Goal: Task Accomplishment & Management: Use online tool/utility

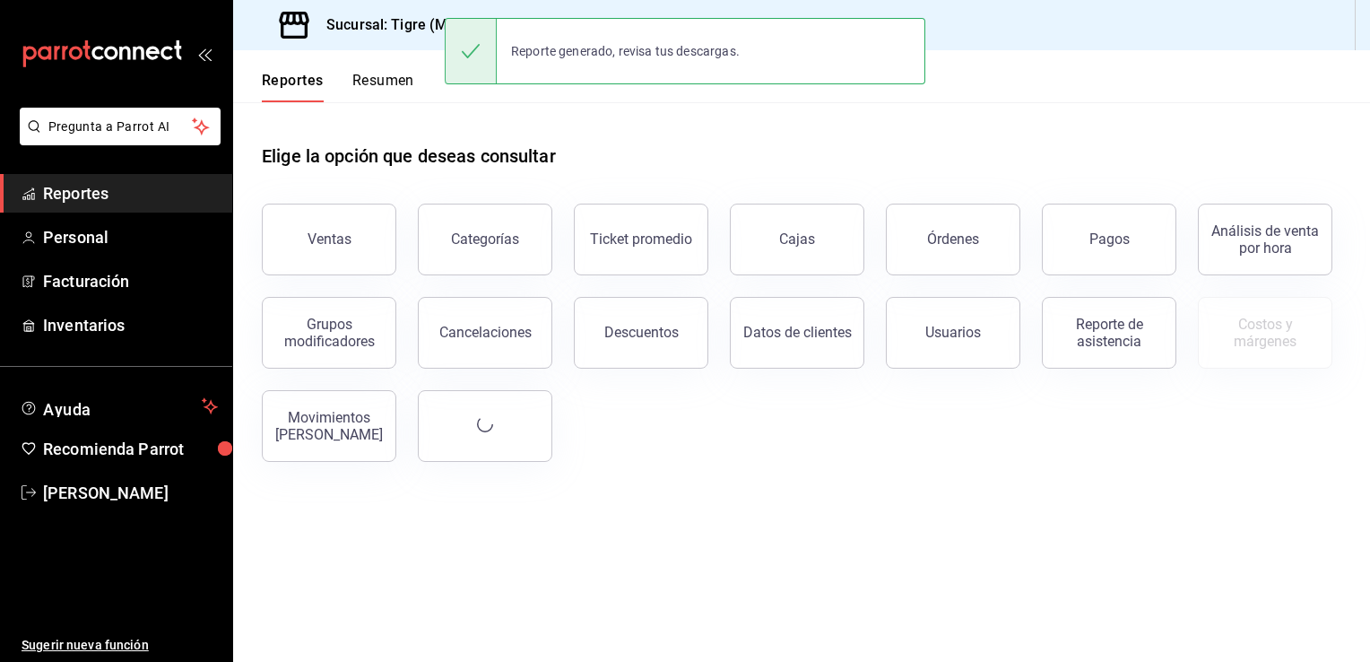
click at [319, 73] on button "Reportes" at bounding box center [293, 87] width 62 height 30
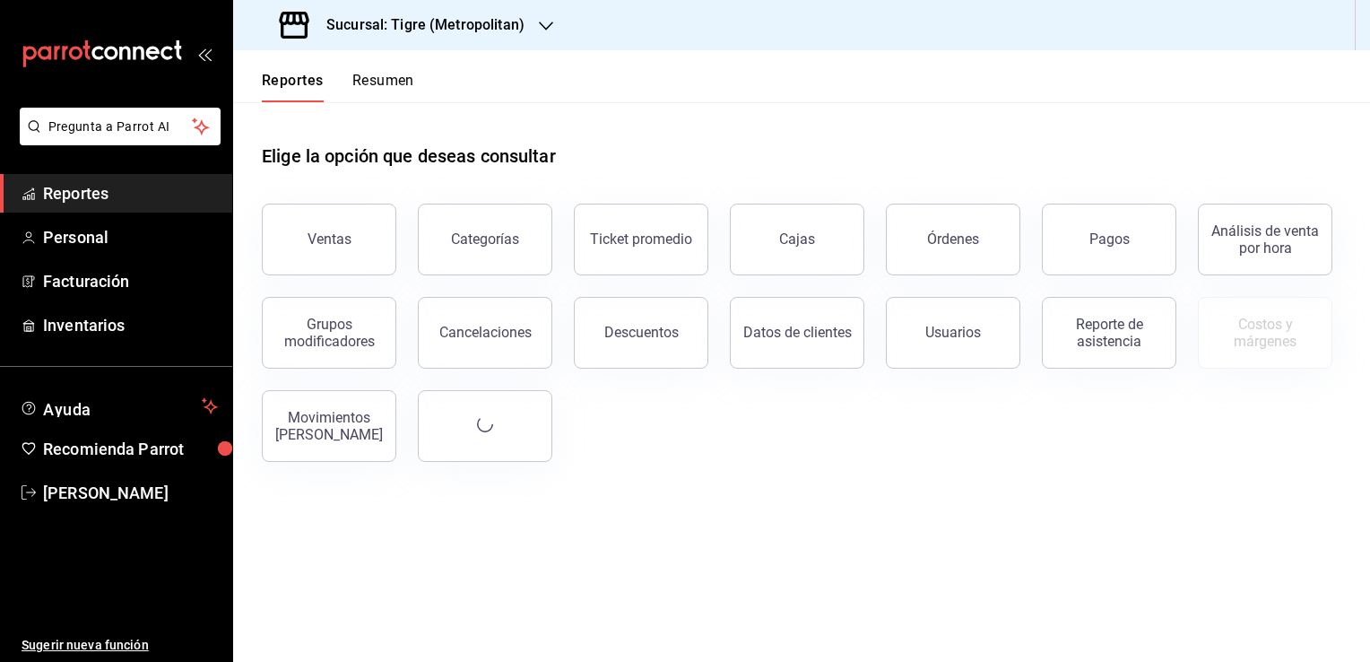
click at [495, 39] on div "Pregunta a Parrot AI Reportes Personal Facturación Inventarios Ayuda Recomienda…" at bounding box center [685, 331] width 1370 height 662
click at [499, 30] on h3 "Sucursal: Tigre (Metropolitan)" at bounding box center [418, 25] width 213 height 22
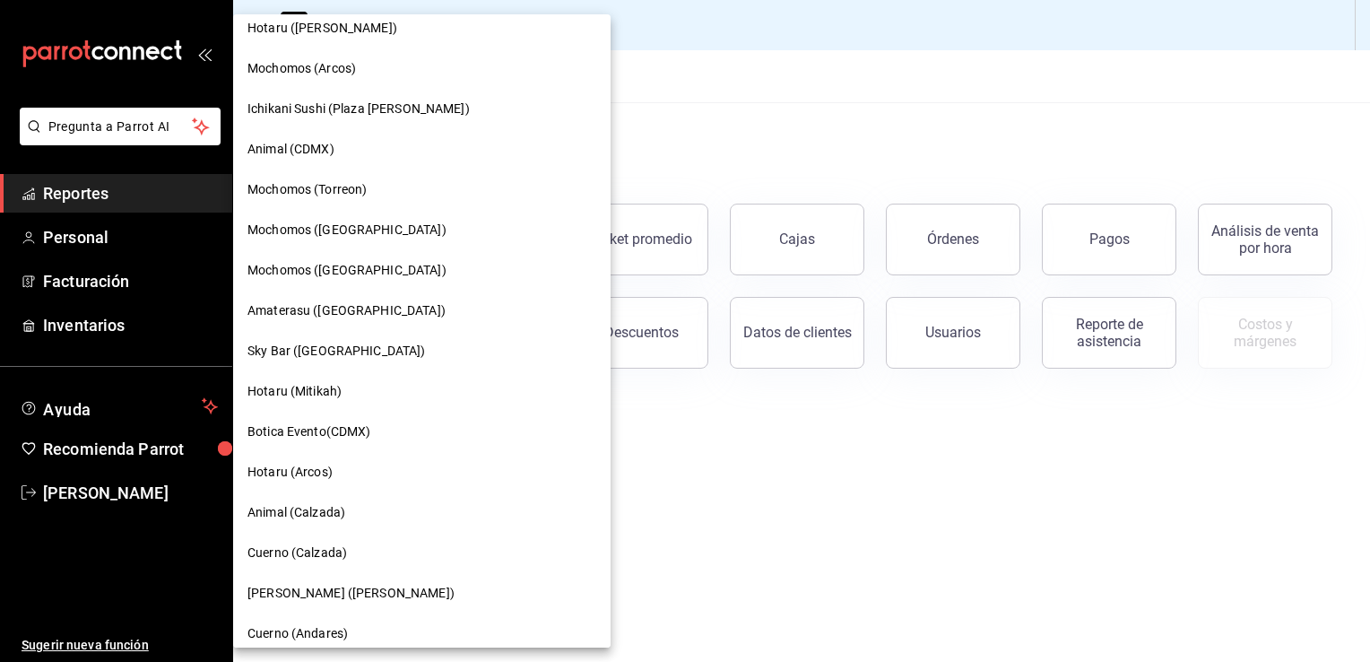
scroll to position [448, 0]
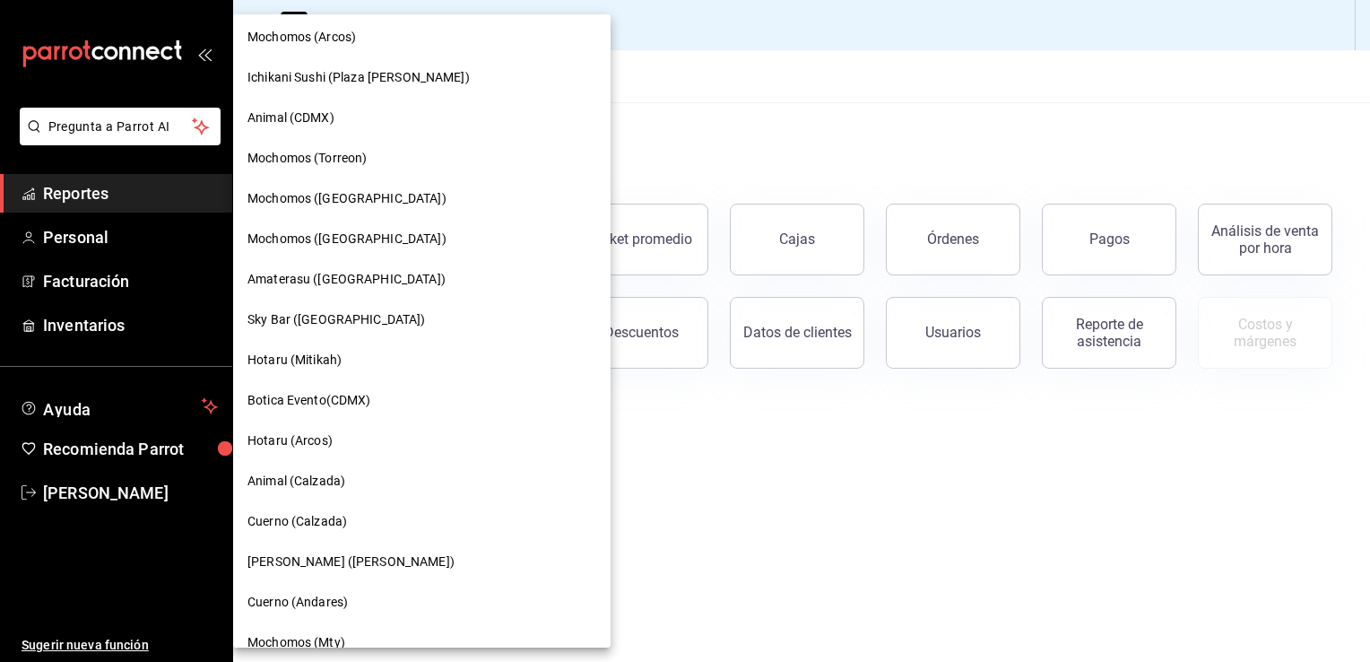
drag, startPoint x: 325, startPoint y: 355, endPoint x: 335, endPoint y: 353, distance: 10.9
click at [325, 354] on span "Hotaru (Mitikah)" at bounding box center [294, 360] width 94 height 19
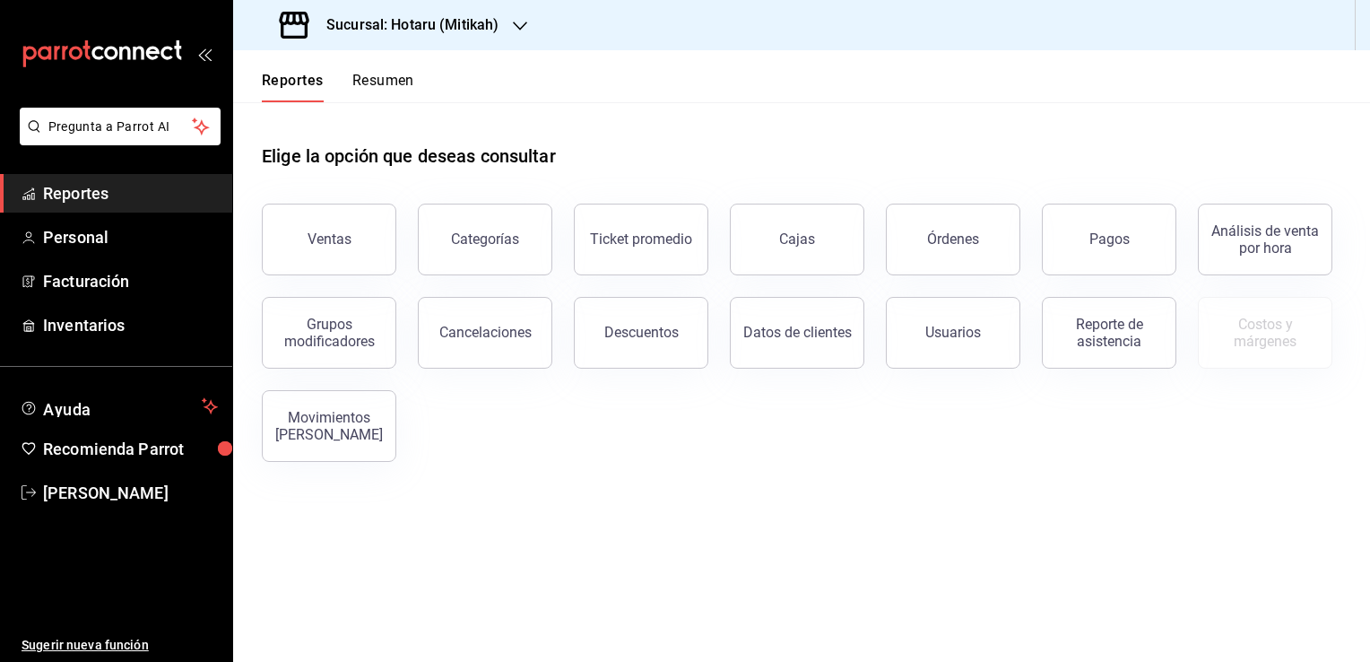
click at [739, 166] on div "Elige la opción que deseas consultar" at bounding box center [802, 142] width 1080 height 80
click at [294, 245] on button "Ventas" at bounding box center [329, 240] width 135 height 72
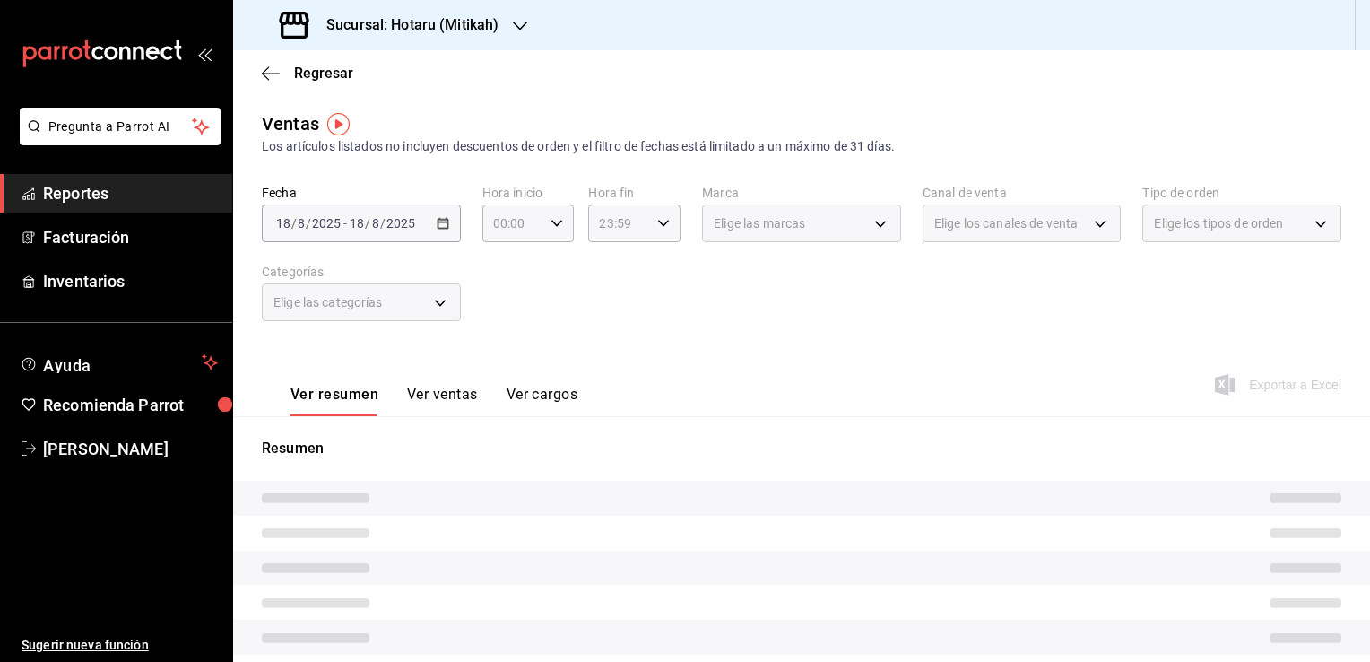
click at [439, 237] on div "[DATE] [DATE] - [DATE] [DATE]" at bounding box center [361, 223] width 199 height 38
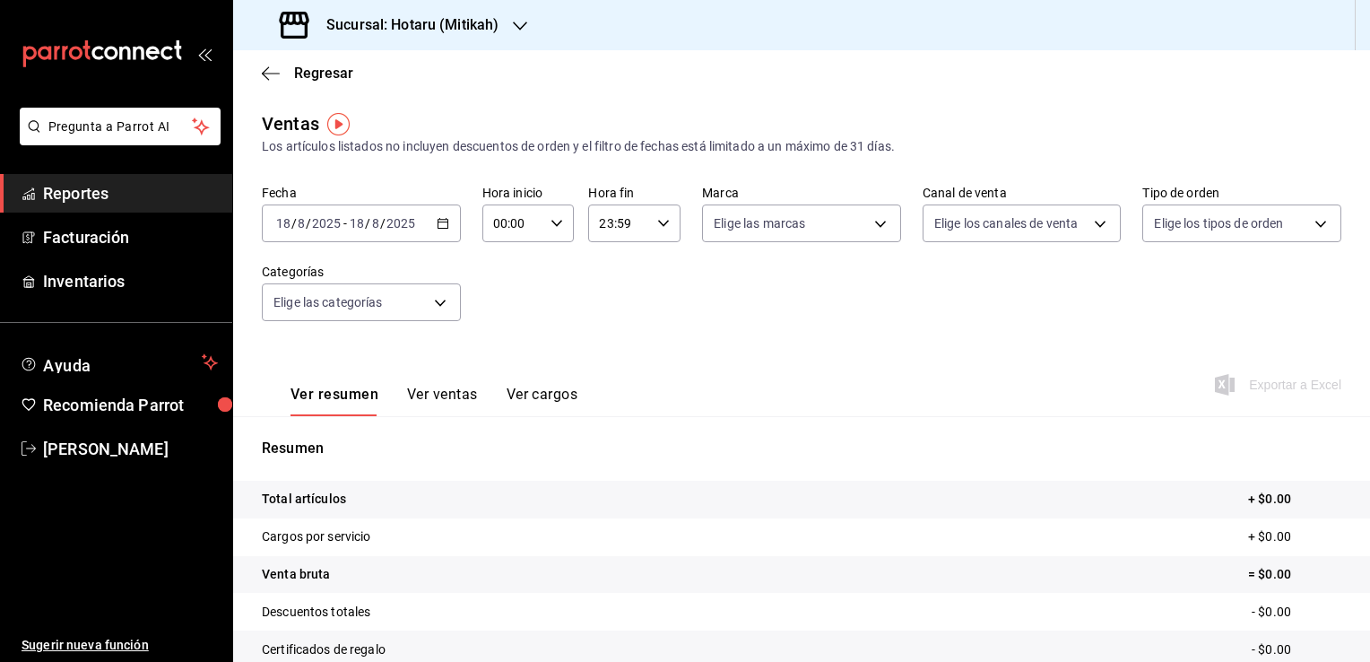
click at [440, 232] on div "[DATE] [DATE] - [DATE] [DATE]" at bounding box center [361, 223] width 199 height 38
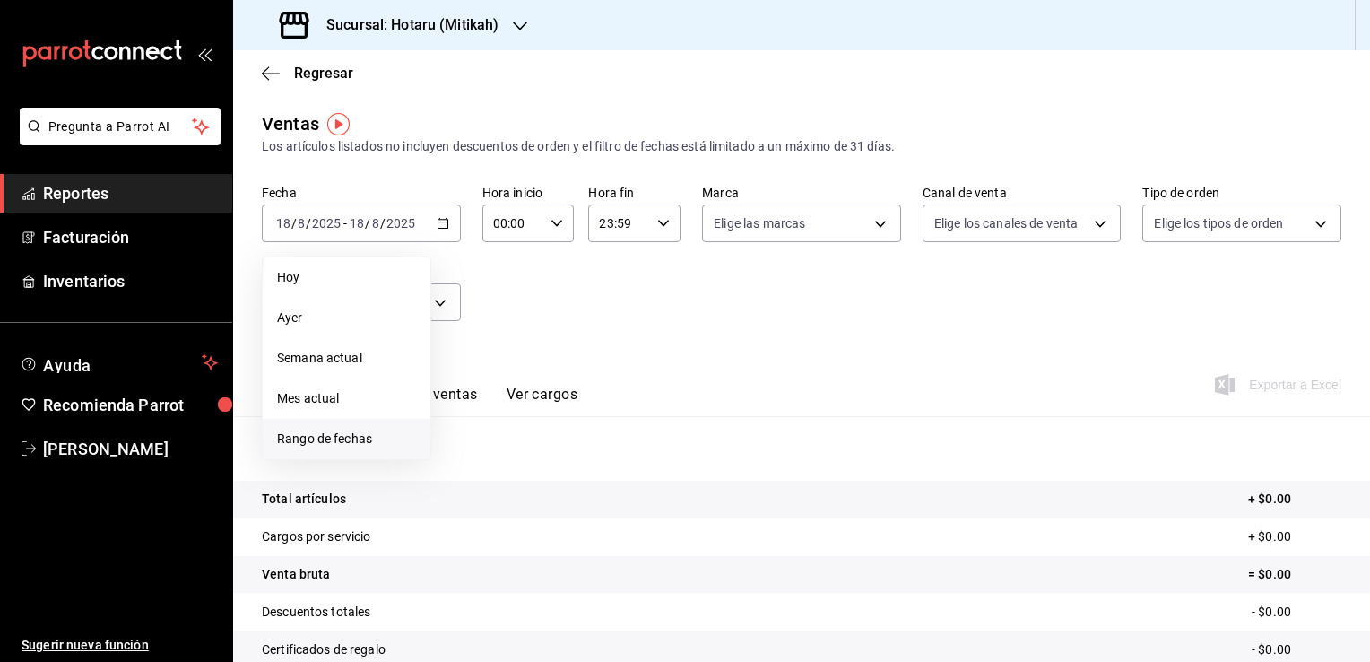
click at [352, 437] on span "Rango de fechas" at bounding box center [346, 439] width 139 height 19
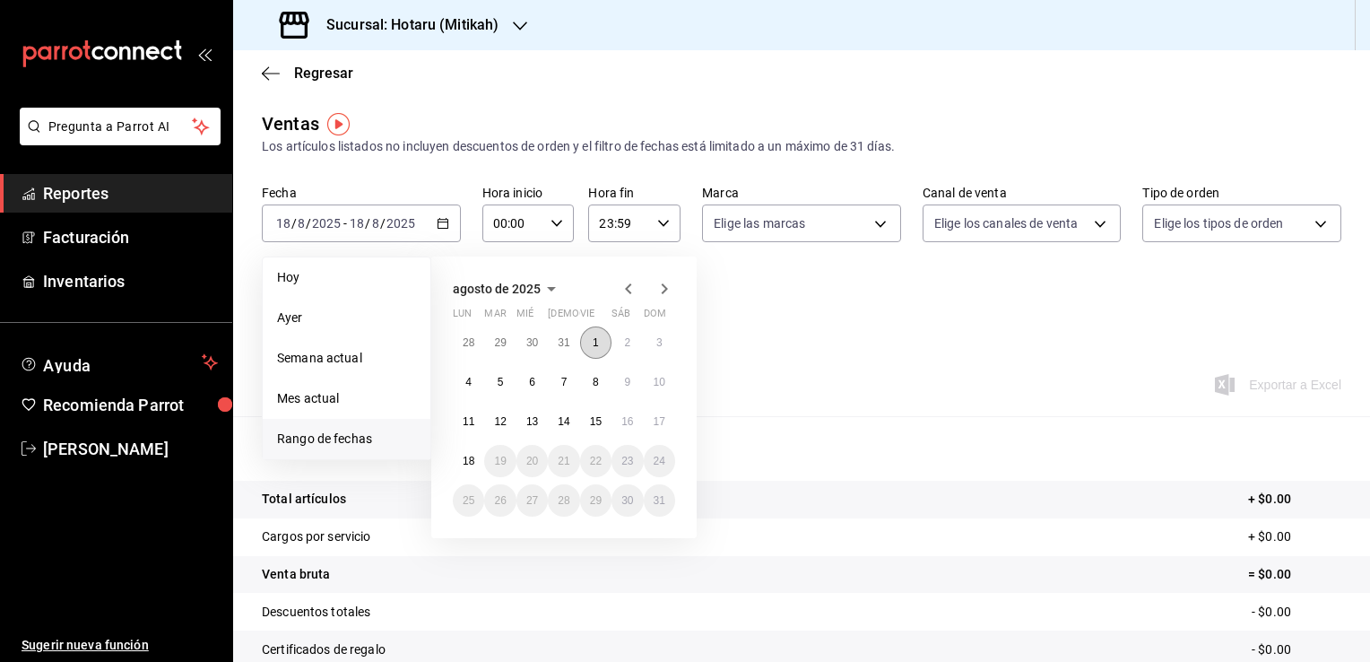
click at [592, 346] on button "1" at bounding box center [595, 342] width 31 height 32
click at [470, 459] on abbr "18" at bounding box center [469, 461] width 12 height 13
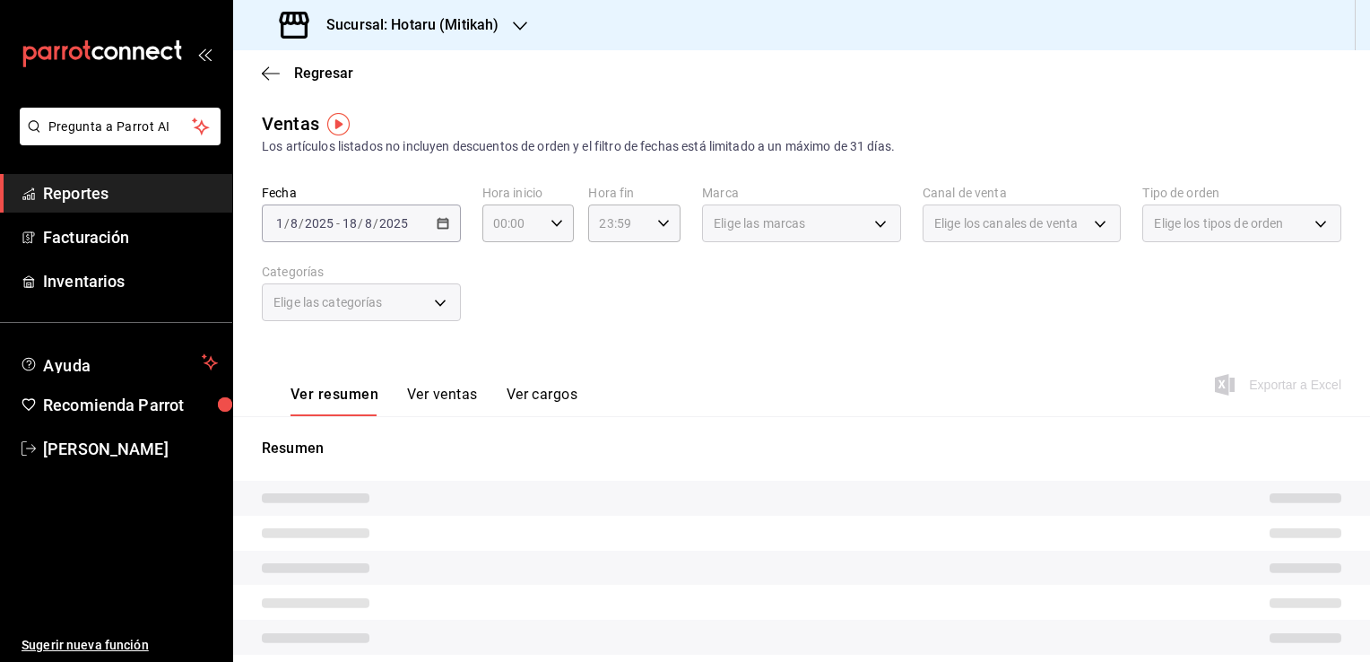
click at [786, 444] on p "Resumen" at bounding box center [802, 449] width 1080 height 22
click at [555, 226] on icon "button" at bounding box center [557, 223] width 13 height 13
click at [504, 310] on span "05" at bounding box center [502, 305] width 17 height 14
type input "05:00"
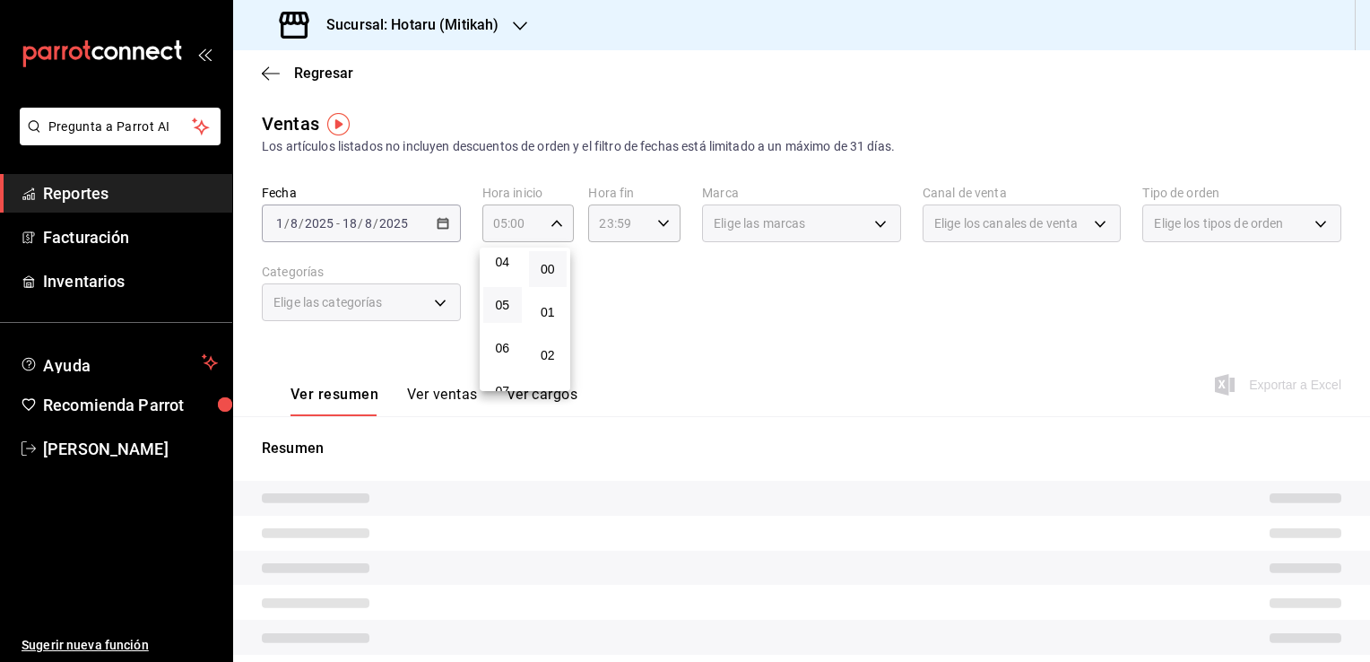
click at [537, 276] on button "00" at bounding box center [548, 269] width 39 height 36
click at [637, 251] on div at bounding box center [685, 331] width 1370 height 662
click at [653, 230] on div "23:59 Hora fin" at bounding box center [634, 223] width 92 height 38
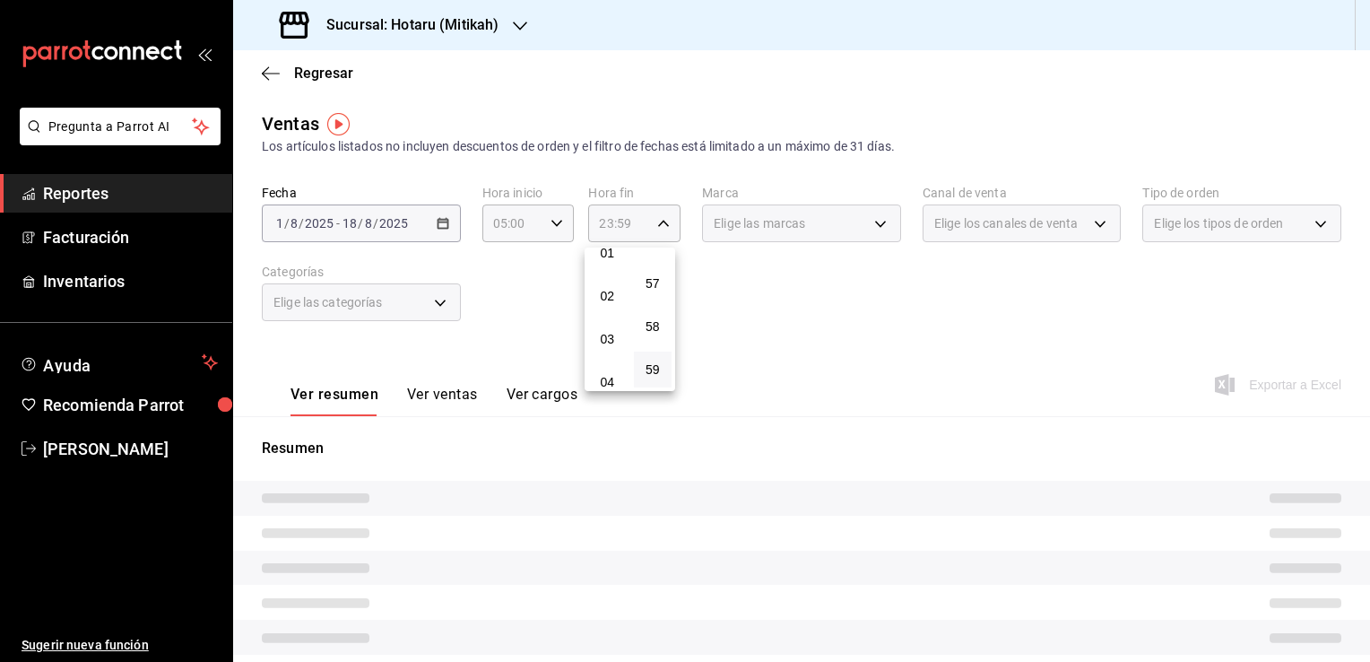
scroll to position [90, 0]
click at [606, 344] on button "04" at bounding box center [607, 352] width 39 height 36
click at [664, 364] on button "59" at bounding box center [653, 370] width 39 height 36
click at [746, 364] on div at bounding box center [685, 331] width 1370 height 662
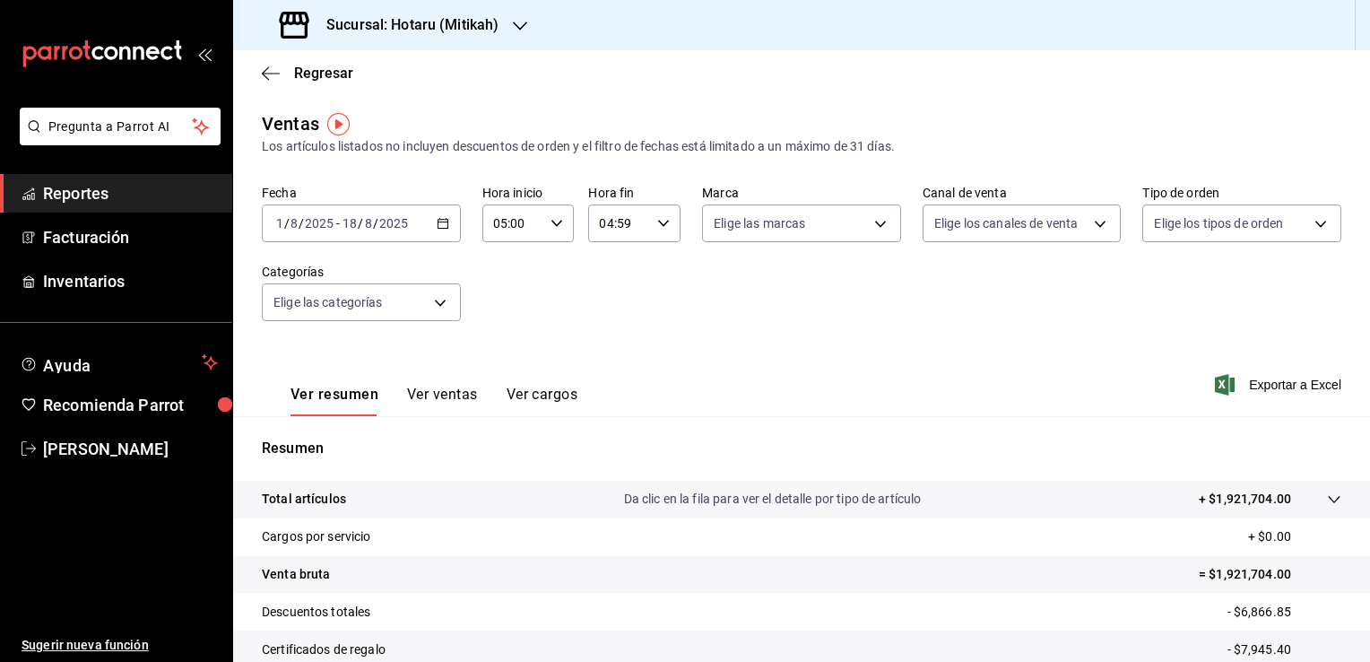
click at [663, 237] on div "04:59 Hora fin" at bounding box center [634, 223] width 92 height 38
click at [614, 317] on span "05" at bounding box center [607, 309] width 17 height 14
click at [653, 275] on span "00" at bounding box center [653, 269] width 17 height 14
type input "05:00"
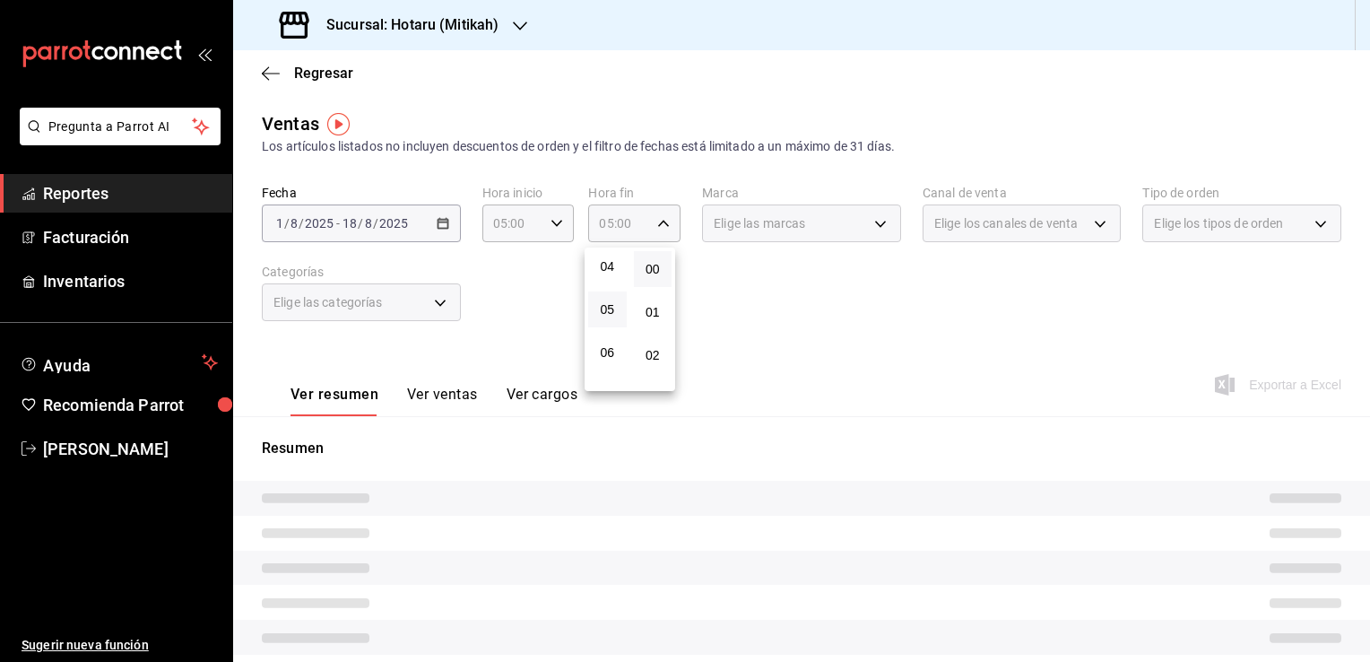
click at [742, 307] on div at bounding box center [685, 331] width 1370 height 662
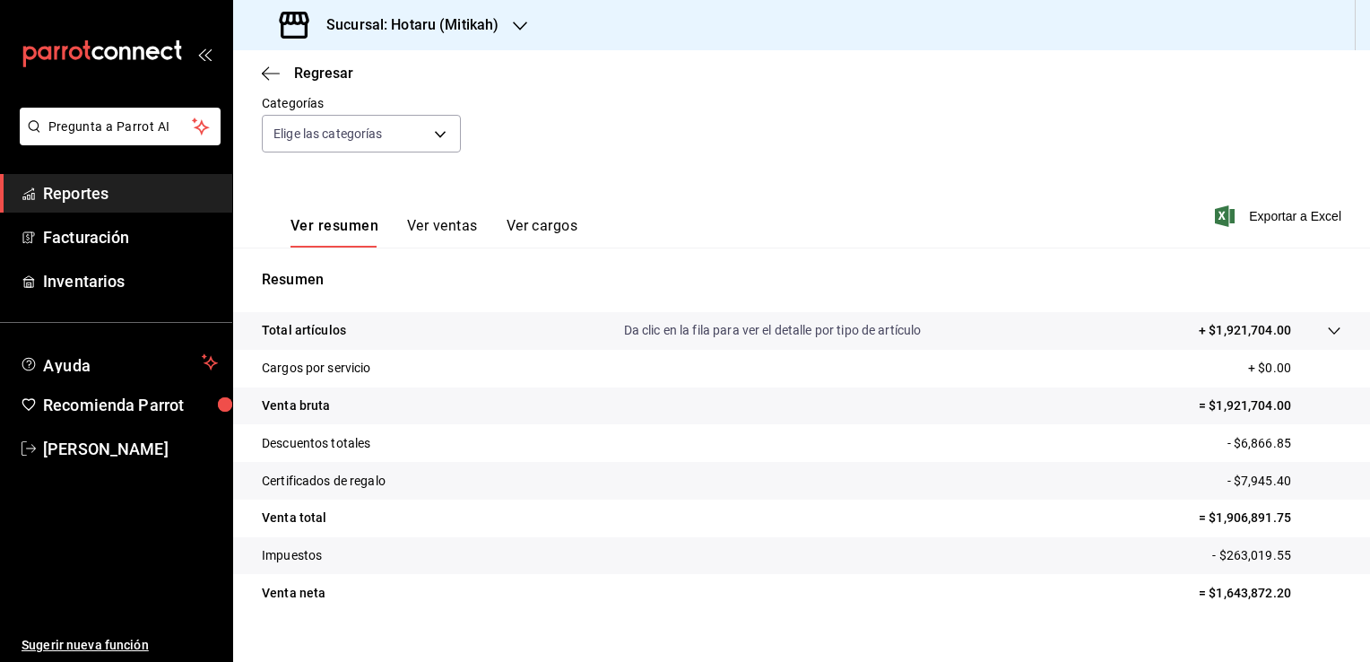
scroll to position [179, 0]
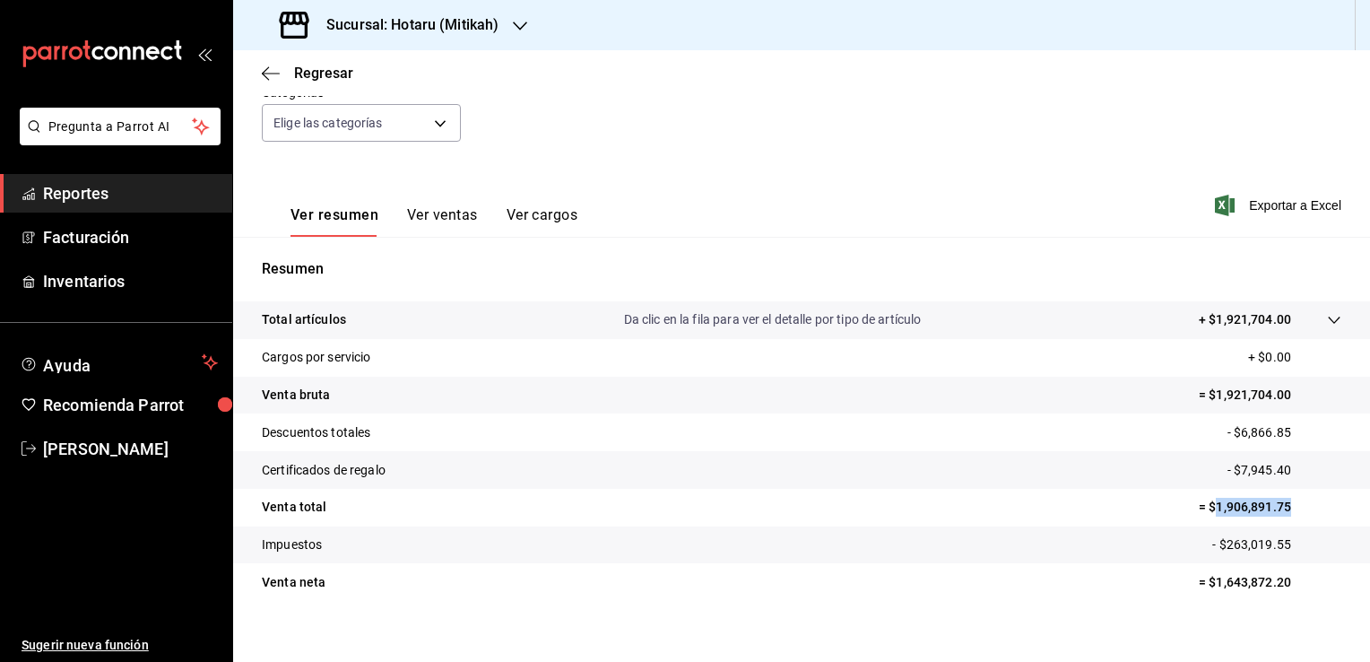
drag, startPoint x: 1202, startPoint y: 507, endPoint x: 1283, endPoint y: 512, distance: 81.8
click at [1283, 512] on p "= $1,906,891.75" at bounding box center [1270, 507] width 143 height 19
click at [1261, 531] on tr "Impuestos - $263,019.55" at bounding box center [801, 545] width 1137 height 38
drag, startPoint x: 1202, startPoint y: 506, endPoint x: 1280, endPoint y: 508, distance: 78.1
click at [1280, 508] on p "= $1,906,891.75" at bounding box center [1270, 507] width 143 height 19
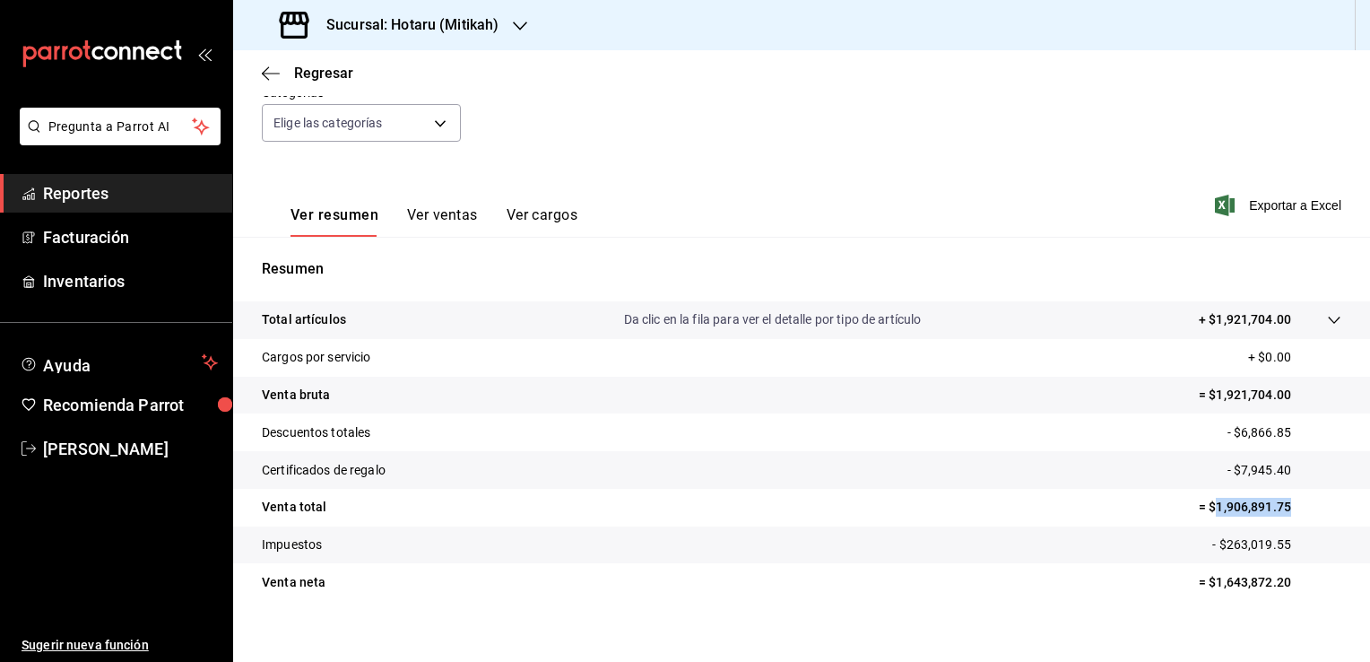
copy p "1,906,891.75"
click at [256, 70] on div "Regresar" at bounding box center [801, 73] width 1137 height 46
click at [272, 78] on icon "button" at bounding box center [271, 73] width 18 height 16
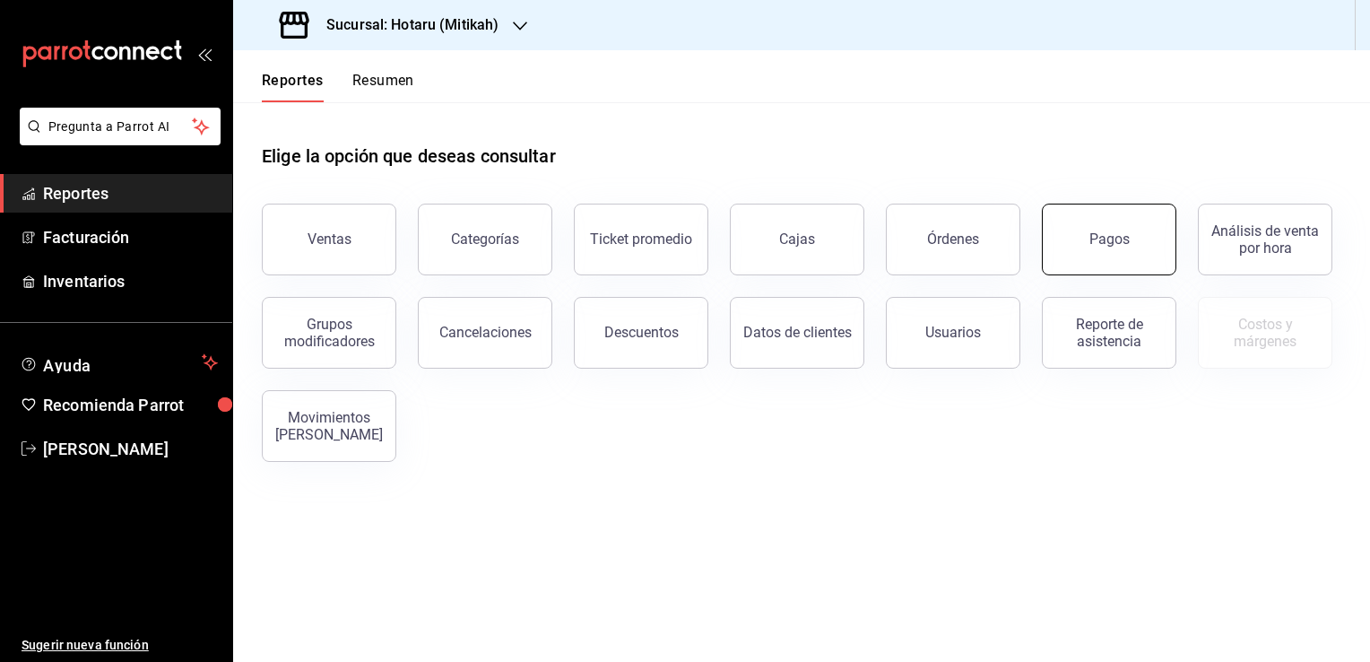
click at [1103, 269] on button "Pagos" at bounding box center [1109, 240] width 135 height 72
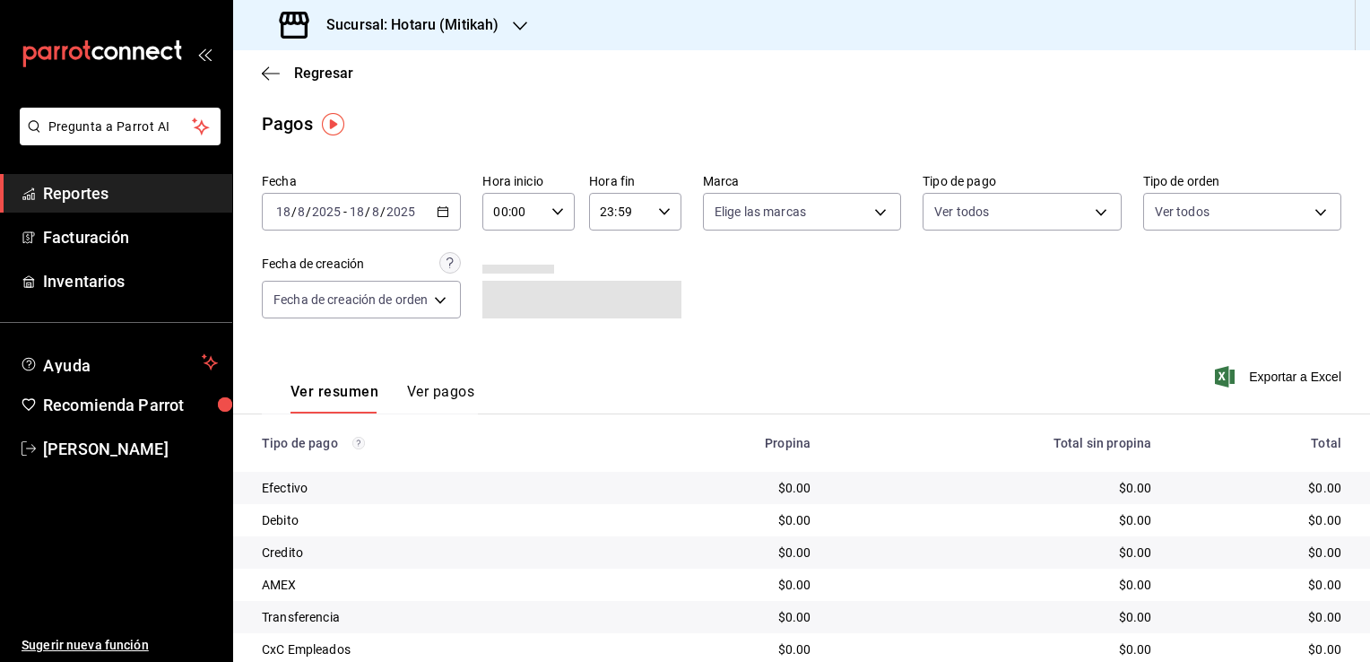
click at [442, 213] on icon "button" at bounding box center [443, 211] width 13 height 13
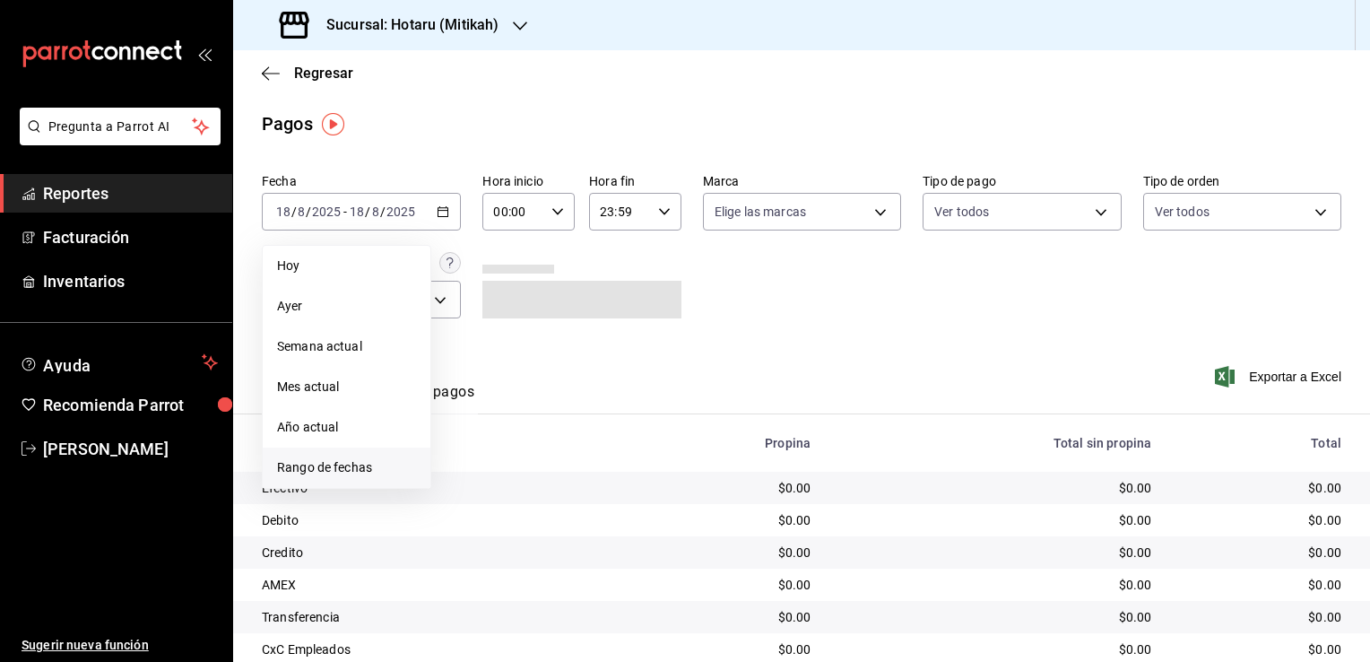
click at [334, 463] on span "Rango de fechas" at bounding box center [346, 467] width 139 height 19
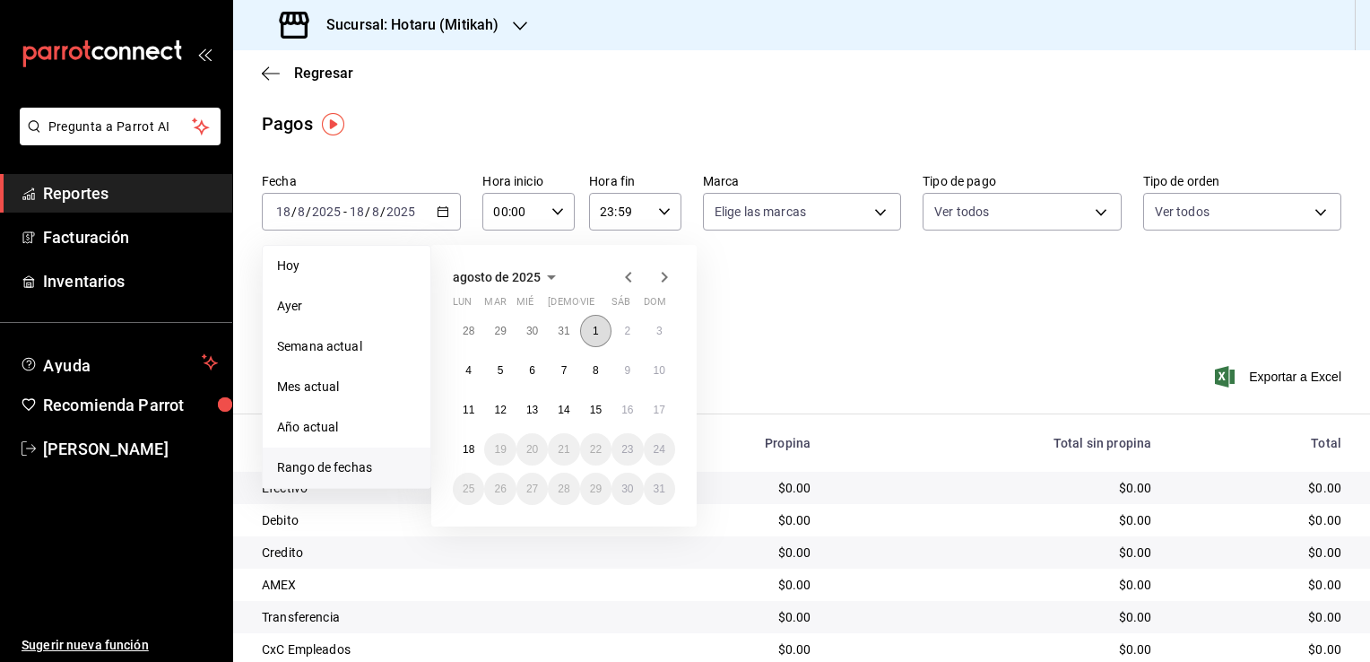
click at [595, 331] on abbr "1" at bounding box center [596, 331] width 6 height 13
click at [473, 447] on abbr "18" at bounding box center [469, 449] width 12 height 13
click at [603, 334] on button "1" at bounding box center [595, 331] width 31 height 32
click at [473, 446] on abbr "18" at bounding box center [469, 449] width 12 height 13
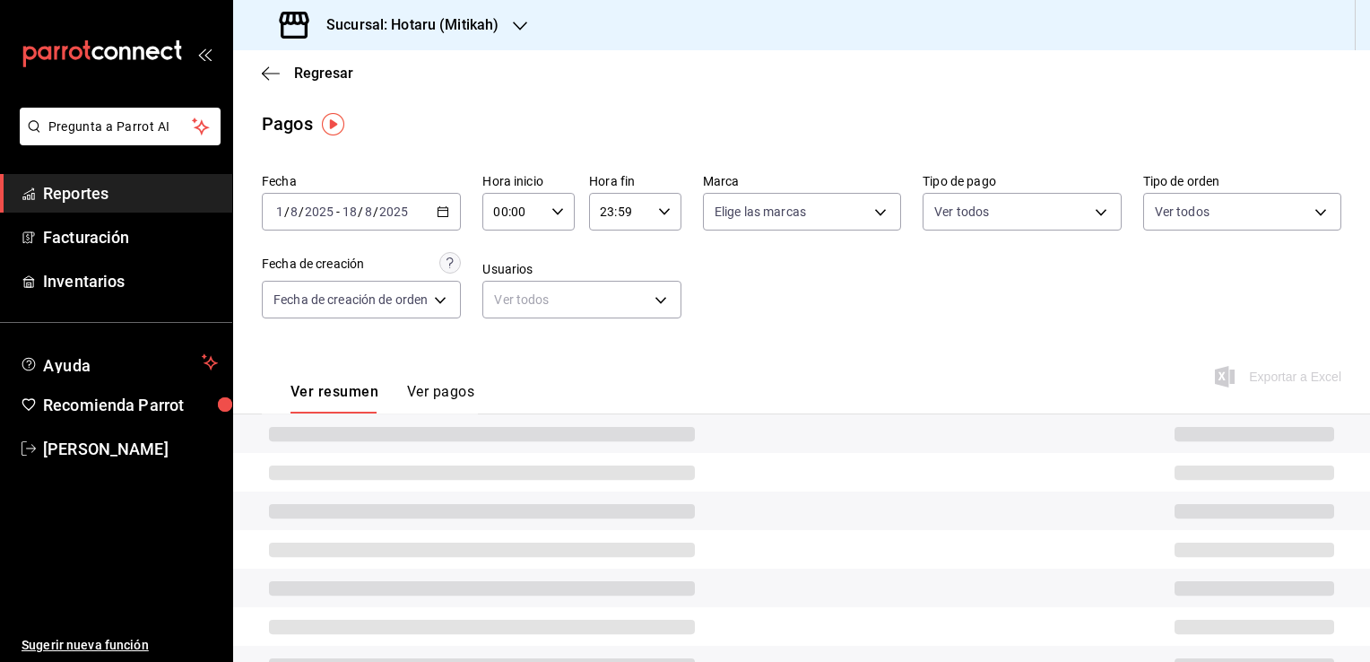
click at [796, 349] on div "Ver resumen Ver pagos Exportar a Excel" at bounding box center [801, 387] width 1137 height 95
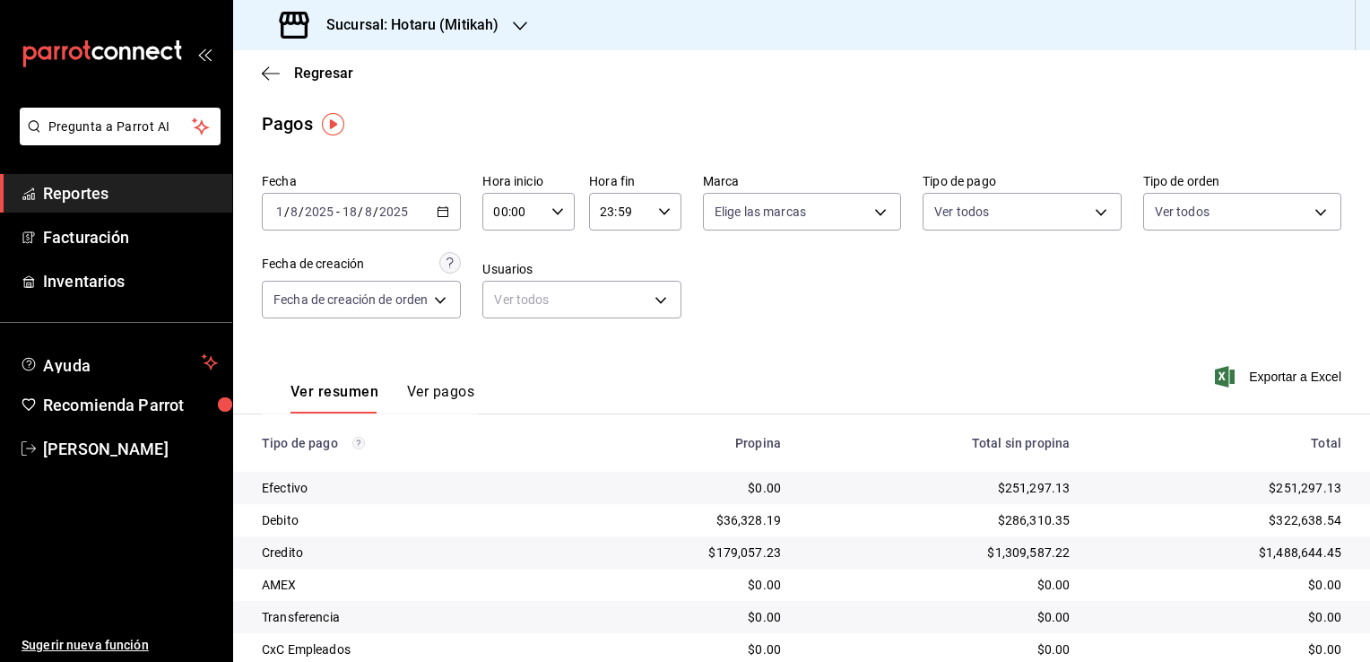
click at [558, 217] on icon "button" at bounding box center [557, 211] width 13 height 13
click at [509, 291] on span "05" at bounding box center [507, 293] width 17 height 14
type input "05:00"
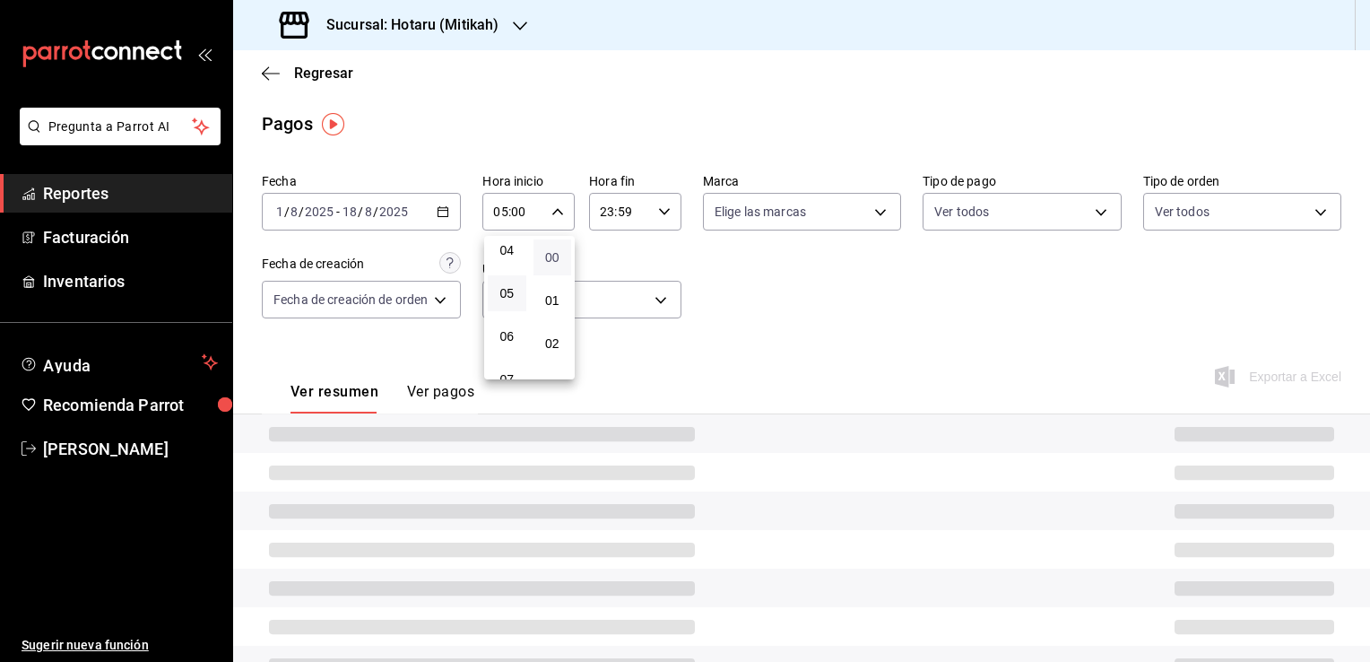
click at [550, 254] on span "00" at bounding box center [552, 257] width 17 height 14
click at [673, 259] on div at bounding box center [685, 331] width 1370 height 662
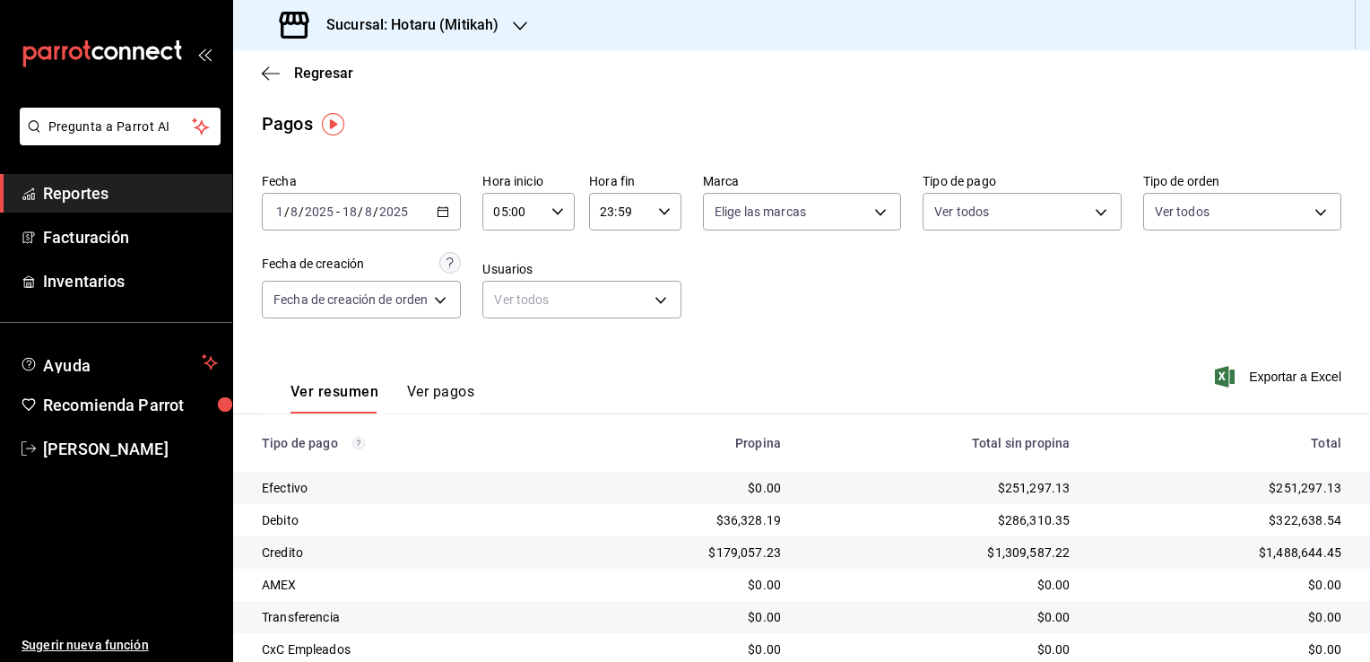
click at [660, 231] on div "Fecha [DATE] [DATE] - [DATE] [DATE] Hora inicio 05:00 Hora inicio Hora fin 23:5…" at bounding box center [802, 253] width 1080 height 174
click at [660, 225] on div "23:59 Hora fin" at bounding box center [635, 212] width 92 height 38
click at [610, 296] on span "05" at bounding box center [611, 293] width 17 height 14
click at [655, 265] on button "00" at bounding box center [657, 257] width 39 height 36
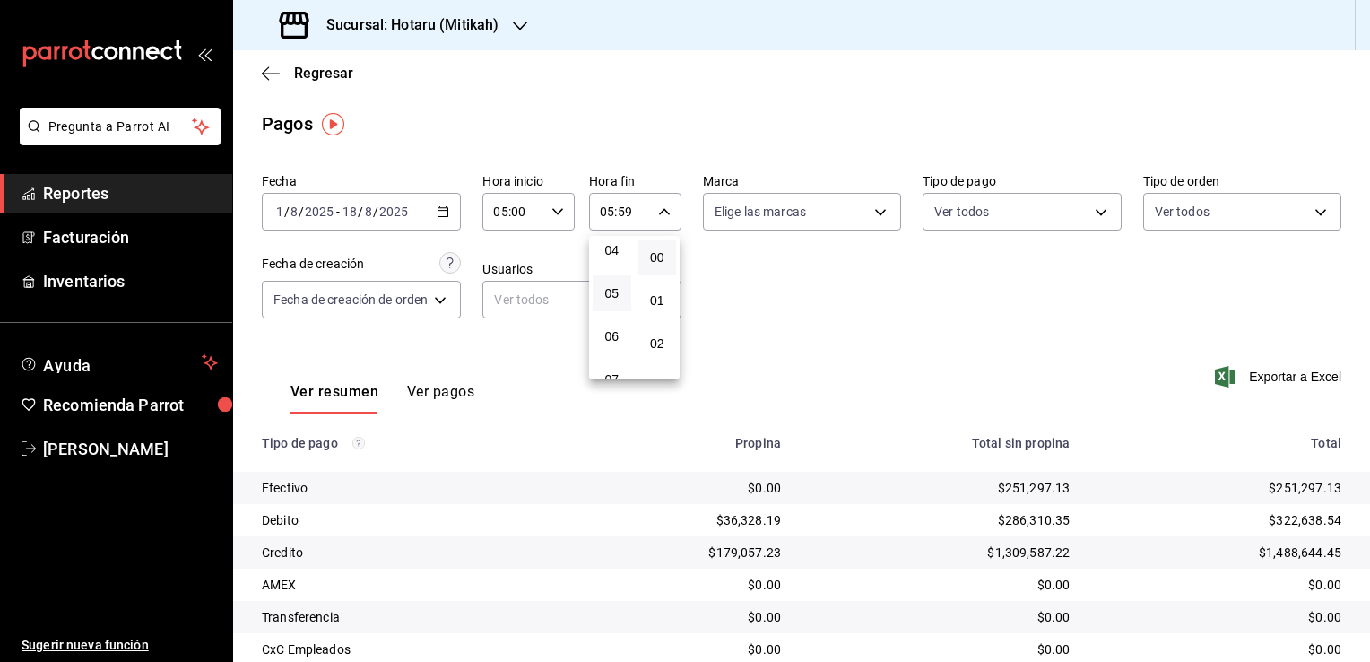
type input "05:00"
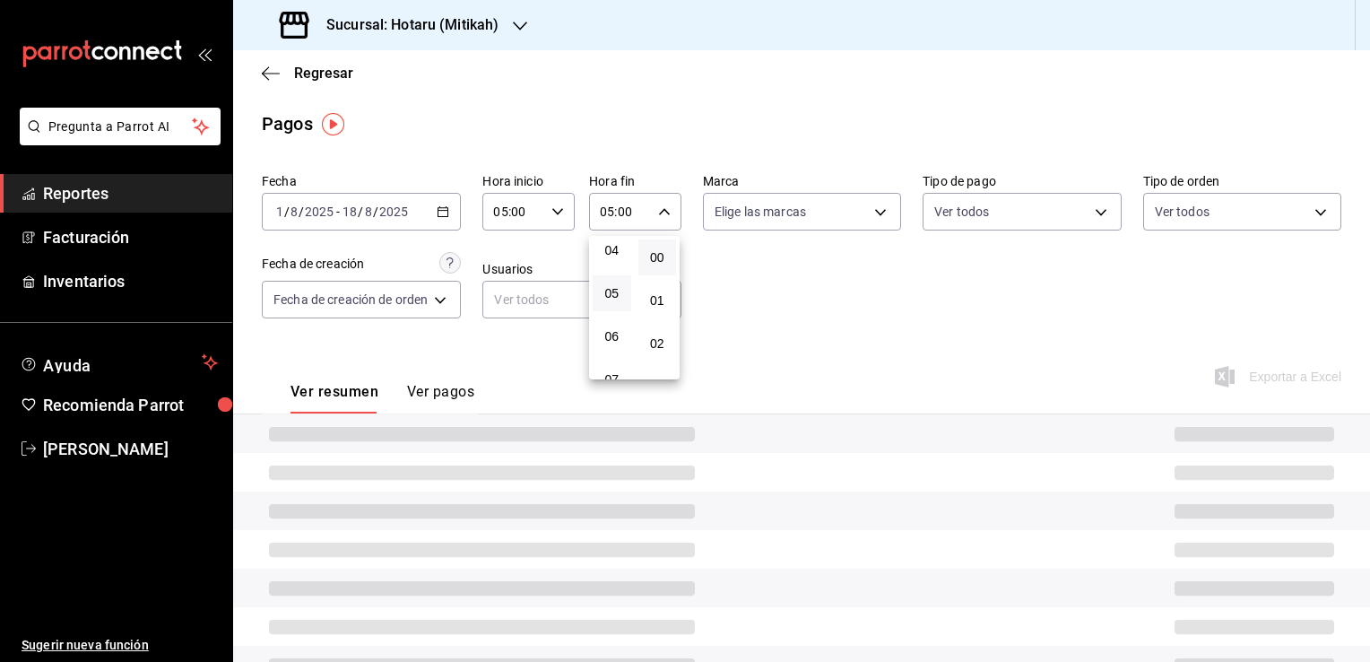
click at [775, 299] on div at bounding box center [685, 331] width 1370 height 662
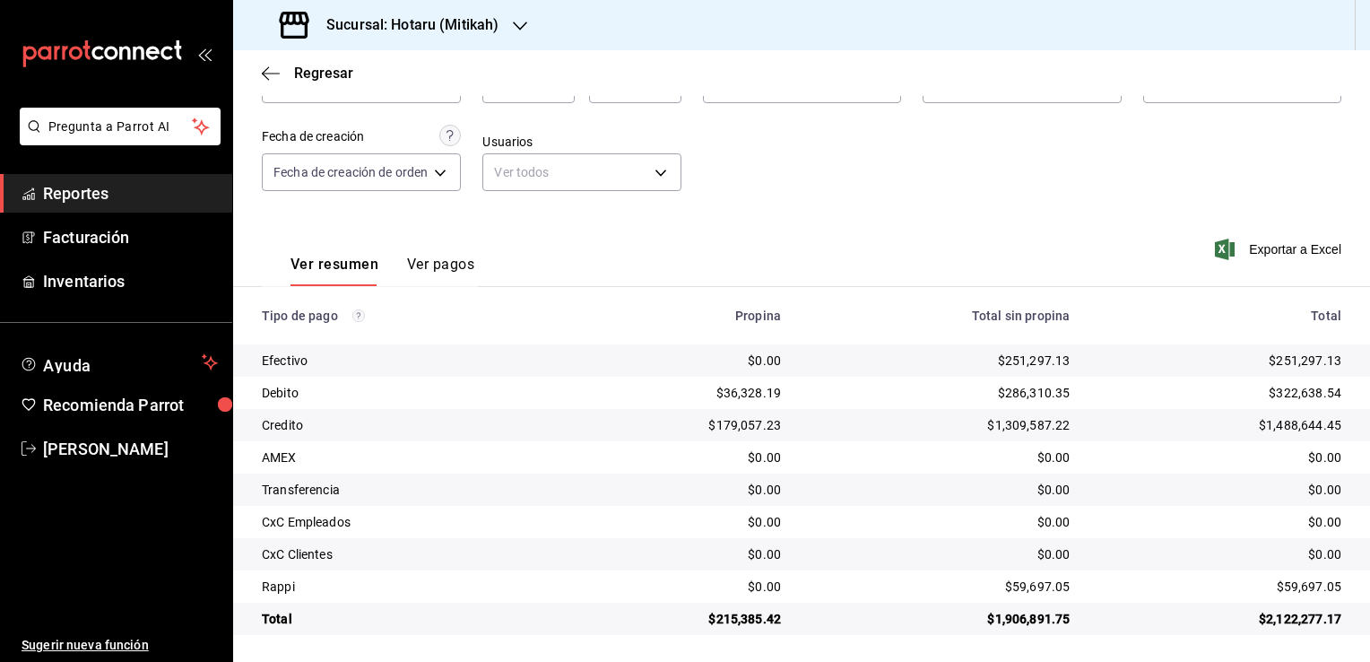
scroll to position [129, 0]
click at [1284, 256] on span "Exportar a Excel" at bounding box center [1280, 248] width 123 height 22
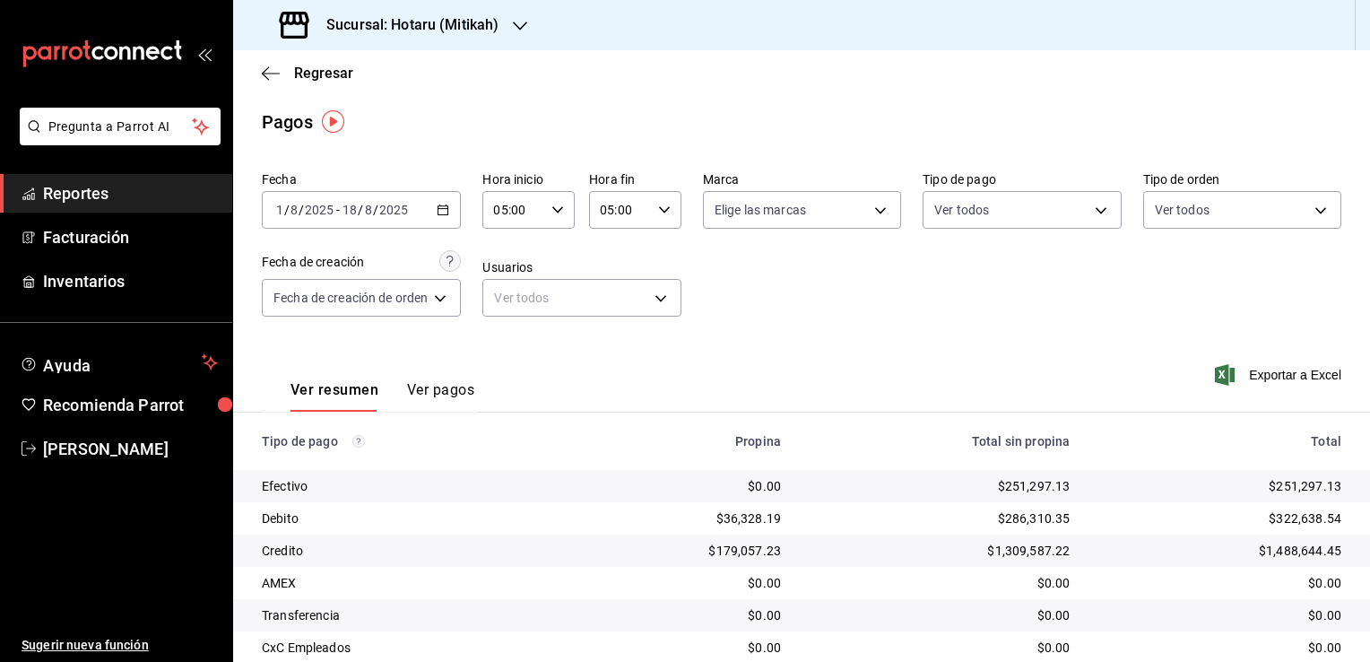
scroll to position [0, 0]
click at [265, 72] on icon "button" at bounding box center [271, 73] width 18 height 16
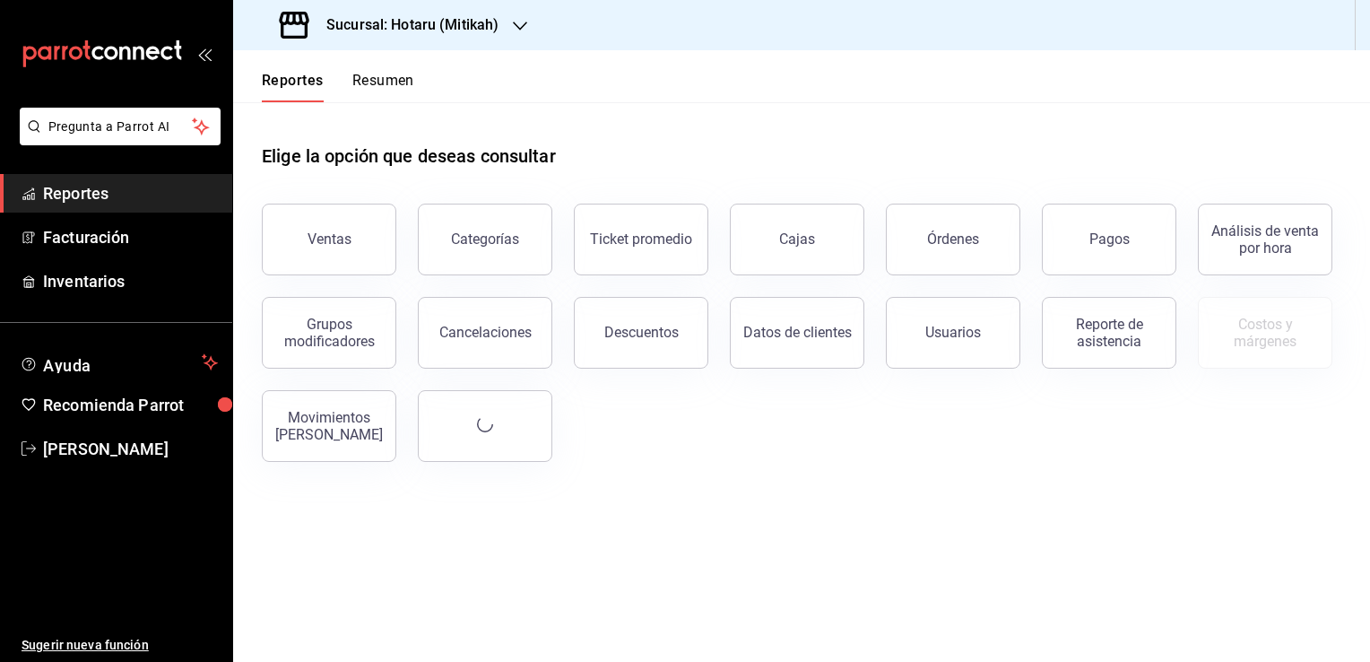
click at [474, 22] on h3 "Sucursal: Hotaru (Mitikah)" at bounding box center [405, 25] width 187 height 22
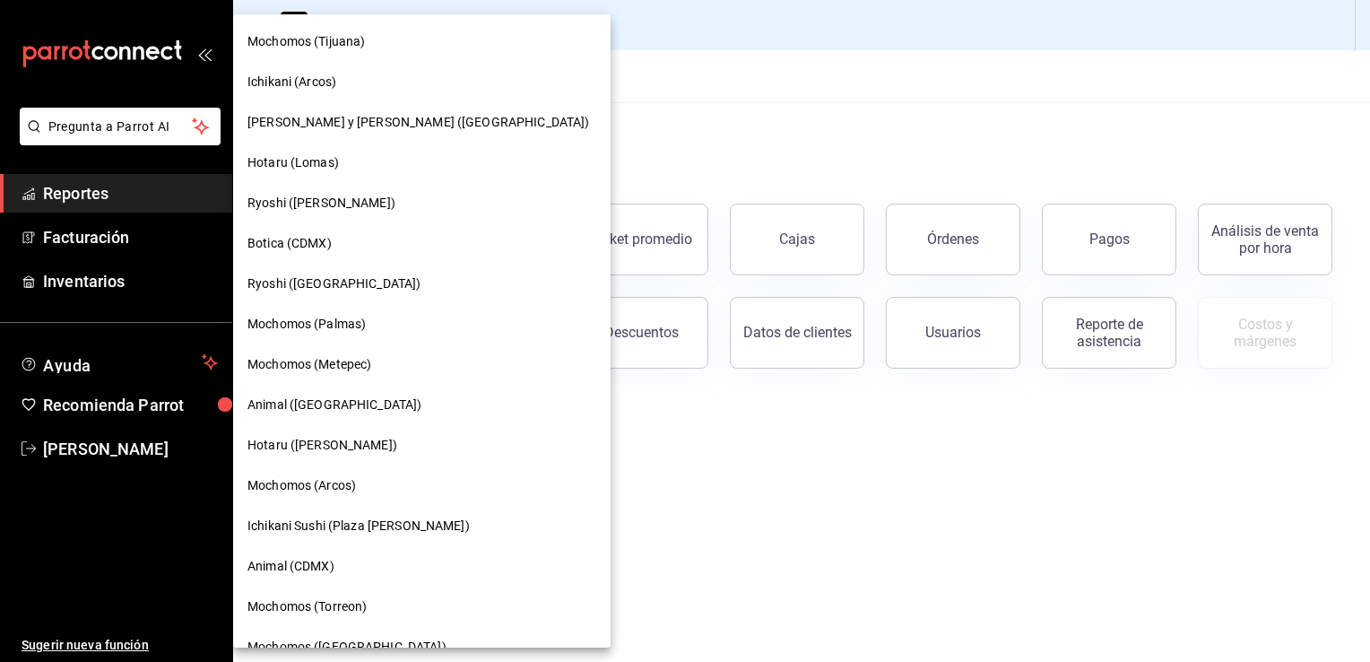
click at [333, 278] on span "Ryoshi ([GEOGRAPHIC_DATA])" at bounding box center [333, 283] width 173 height 19
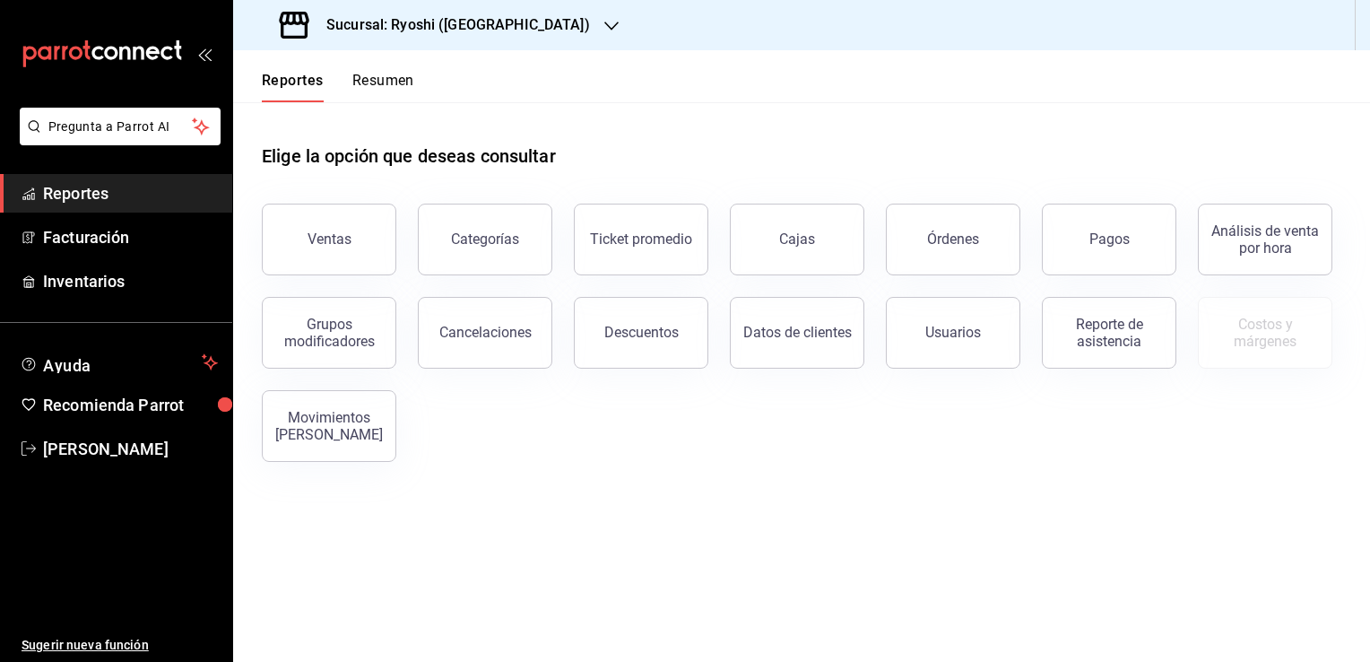
click at [611, 124] on div "Elige la opción que deseas consultar" at bounding box center [802, 142] width 1080 height 80
click at [355, 230] on button "Ventas" at bounding box center [329, 240] width 135 height 72
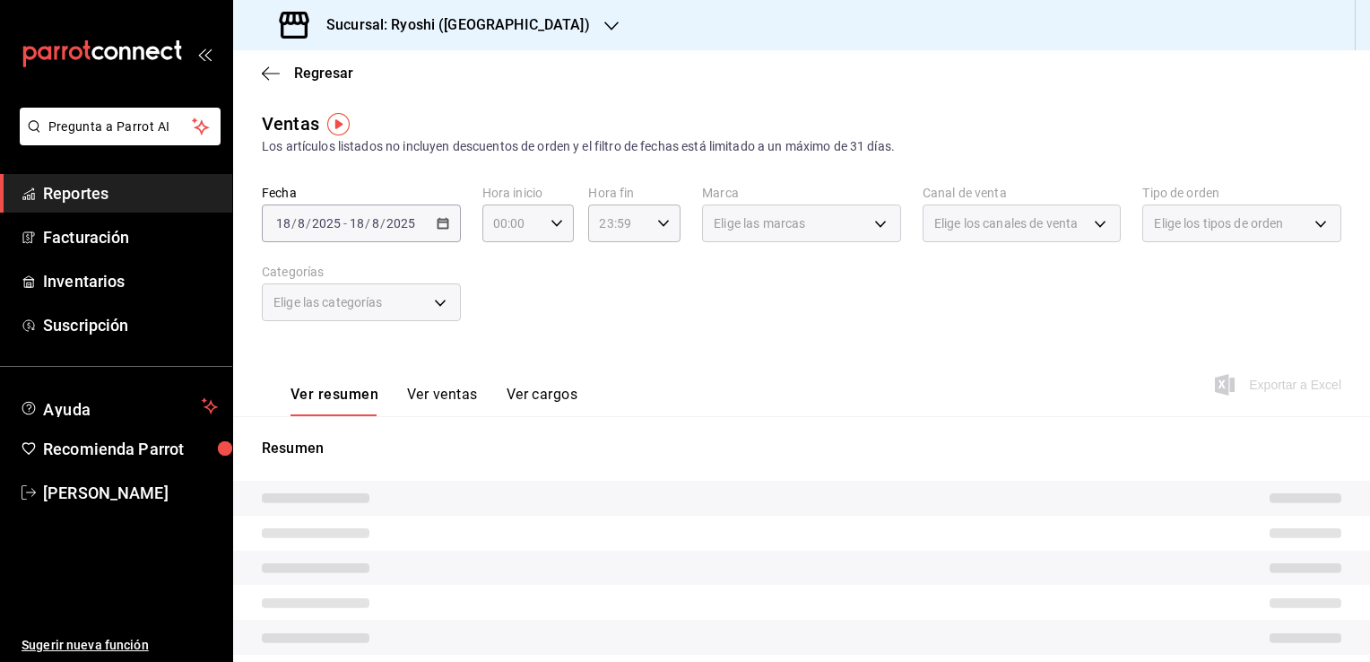
click at [447, 227] on div "[DATE] [DATE] - [DATE] [DATE]" at bounding box center [361, 223] width 199 height 38
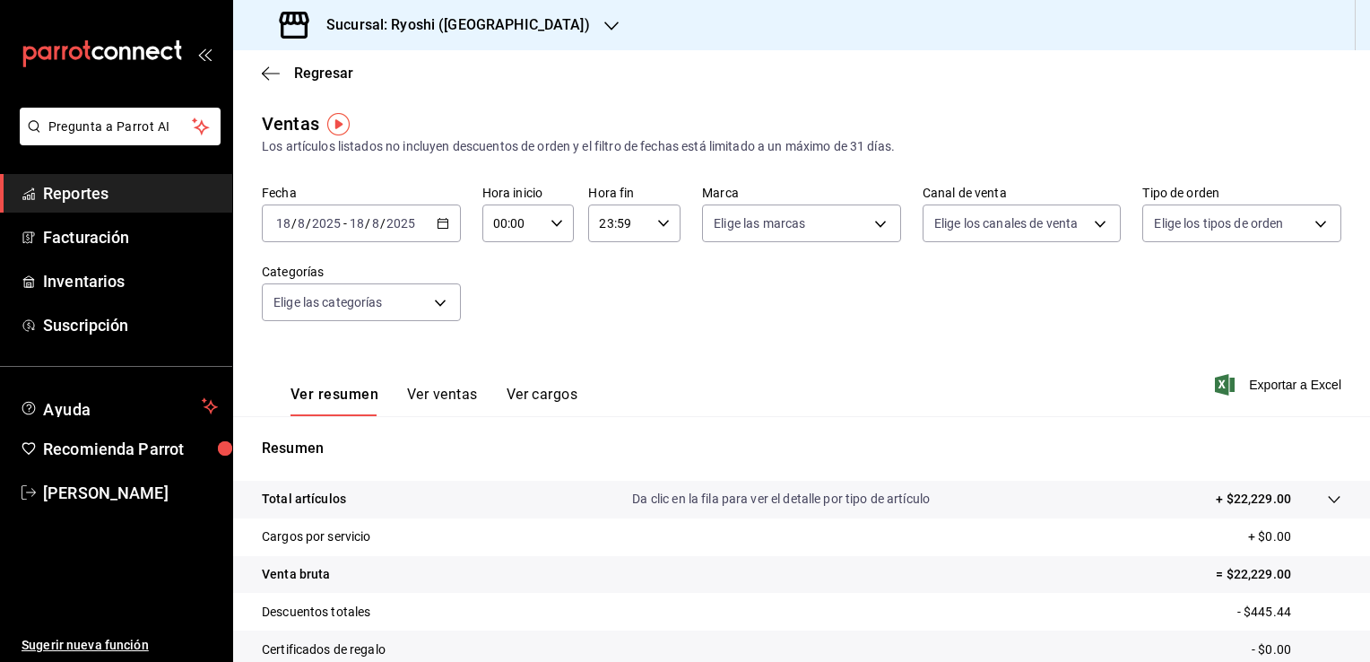
click at [440, 230] on div "[DATE] [DATE] - [DATE] [DATE]" at bounding box center [361, 223] width 199 height 38
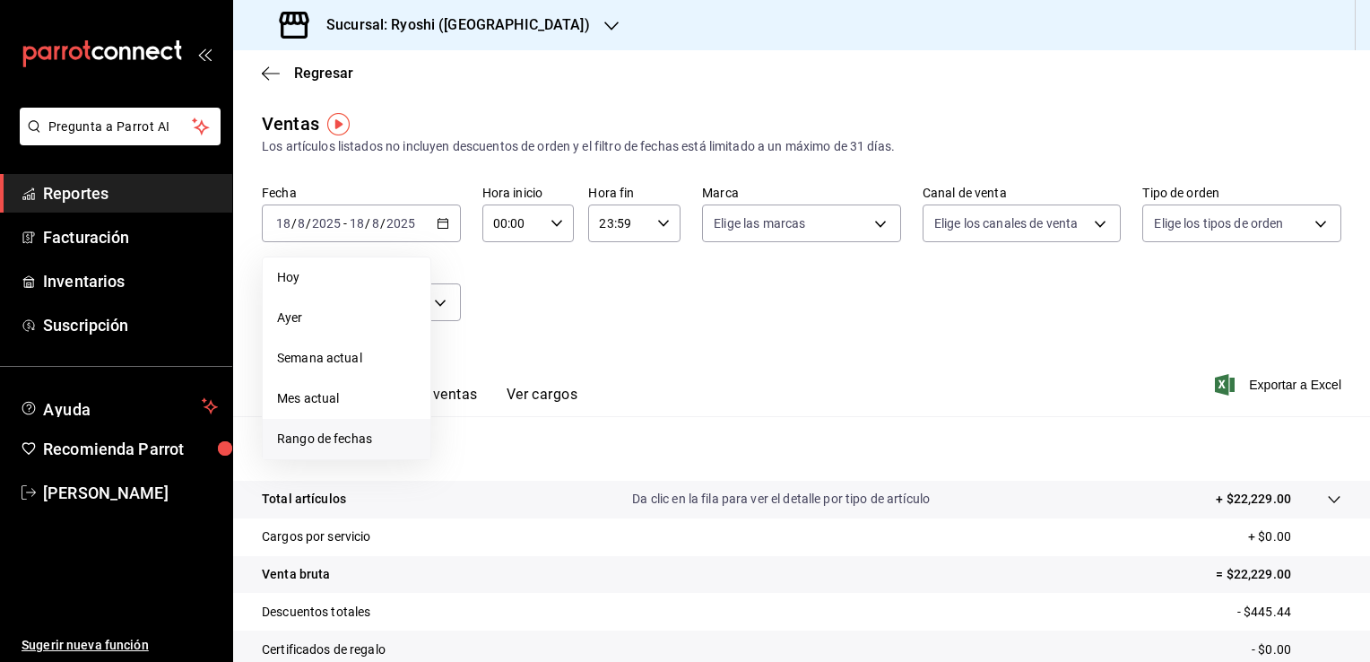
click at [321, 428] on li "Rango de fechas" at bounding box center [347, 439] width 168 height 40
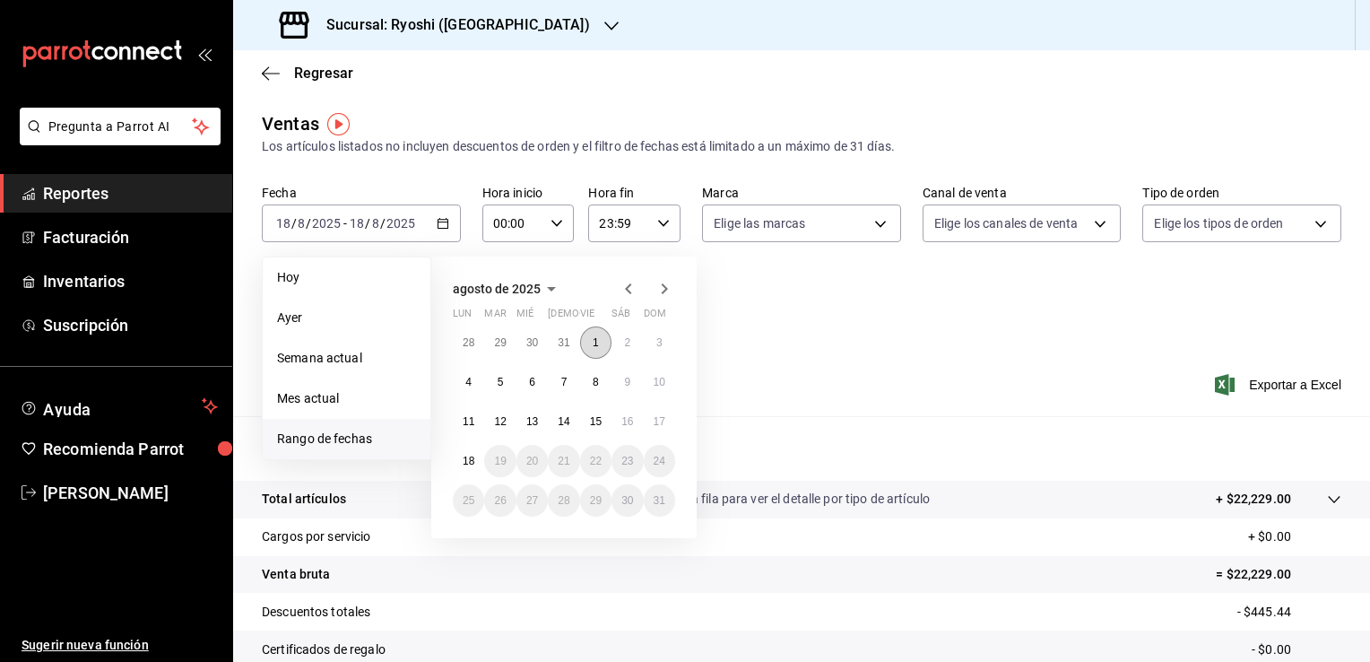
click at [590, 341] on button "1" at bounding box center [595, 342] width 31 height 32
click at [470, 460] on abbr "18" at bounding box center [469, 461] width 12 height 13
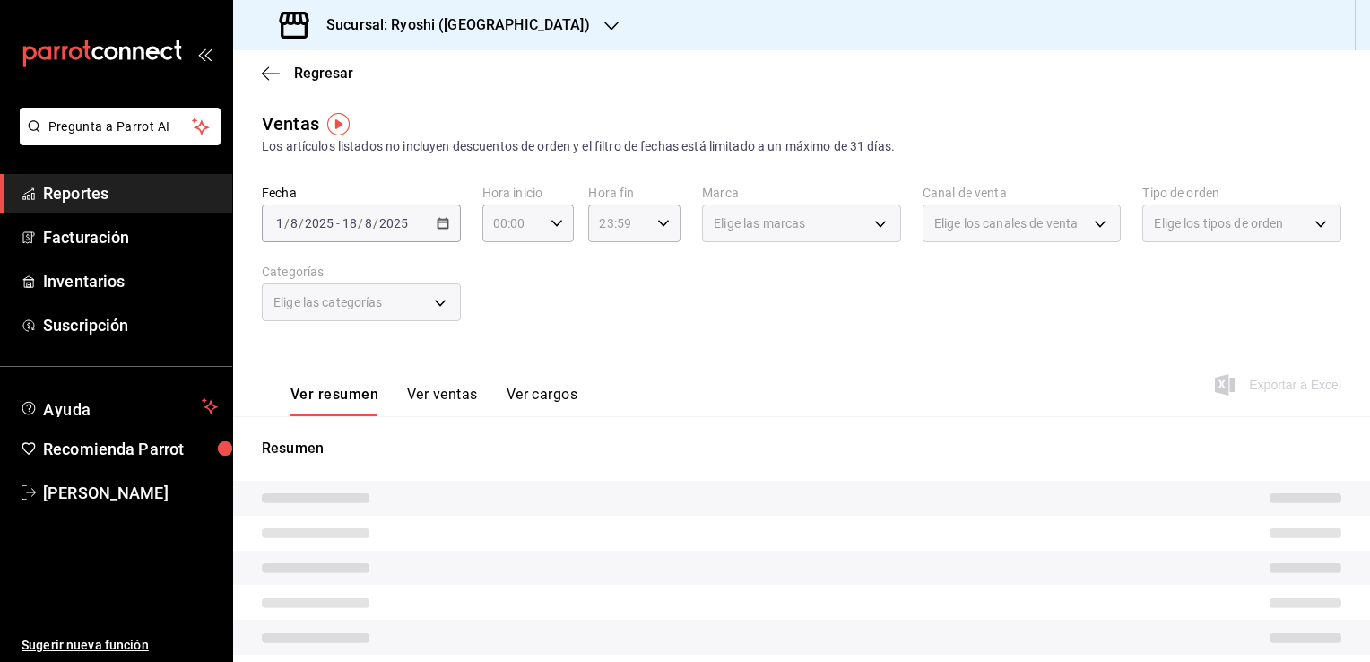
drag, startPoint x: 829, startPoint y: 448, endPoint x: 592, endPoint y: 381, distance: 246.1
click at [828, 446] on p "Resumen" at bounding box center [802, 449] width 1080 height 22
click at [557, 231] on div "00:00 Hora inicio" at bounding box center [528, 223] width 92 height 38
click at [499, 308] on span "05" at bounding box center [502, 305] width 17 height 14
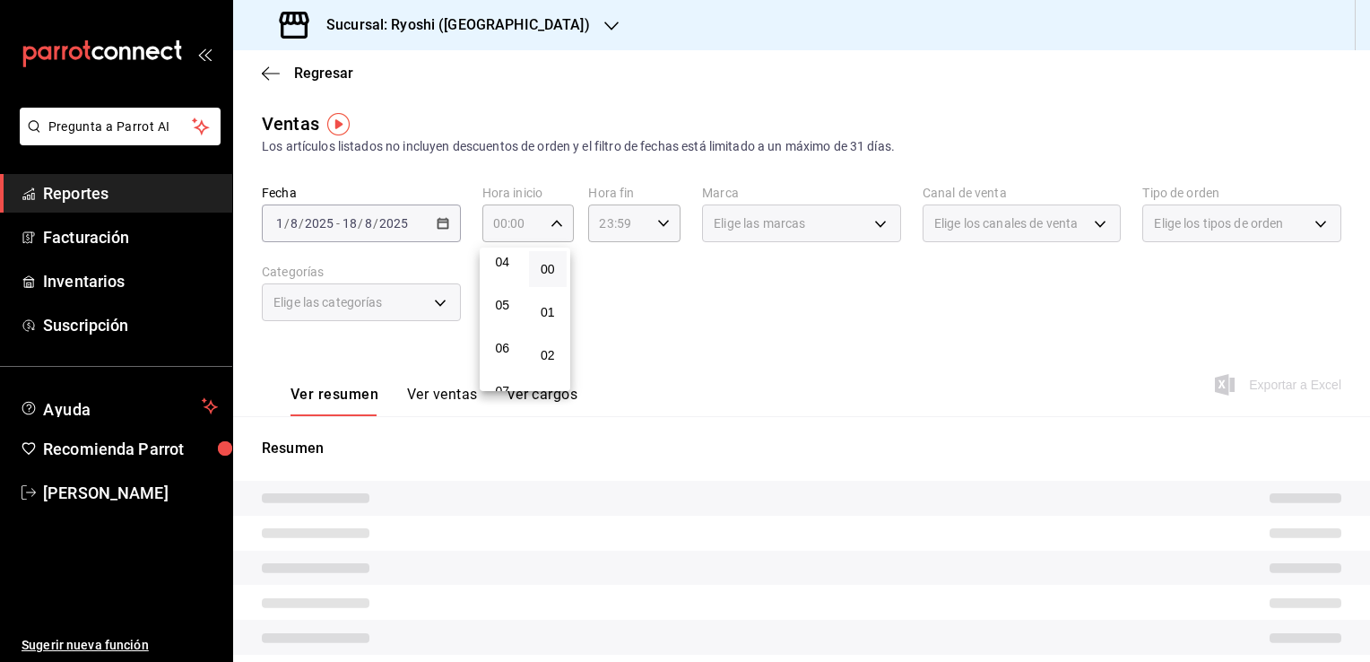
type input "05:00"
click at [548, 265] on span "00" at bounding box center [548, 269] width 17 height 14
click at [617, 272] on div at bounding box center [685, 331] width 1370 height 662
click at [657, 226] on icon "button" at bounding box center [663, 223] width 13 height 13
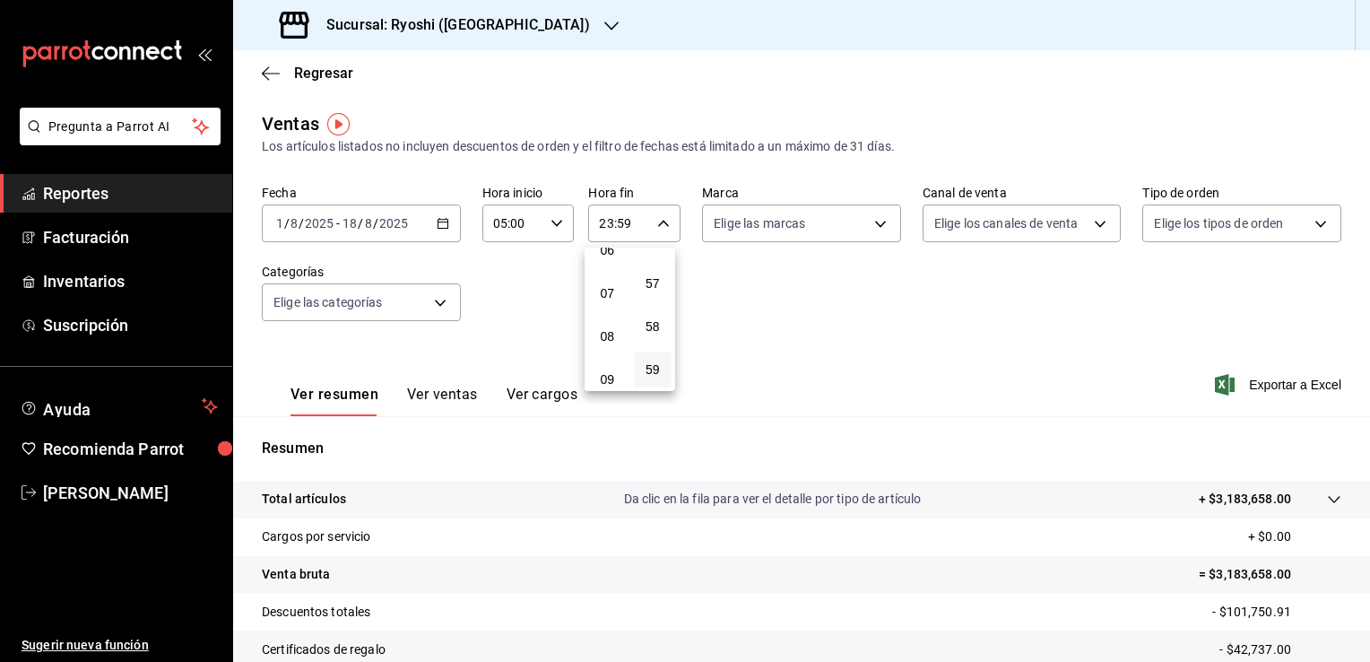
scroll to position [189, 0]
click at [609, 302] on span "05" at bounding box center [607, 295] width 17 height 14
click at [649, 275] on span "00" at bounding box center [653, 269] width 17 height 14
type input "05:00"
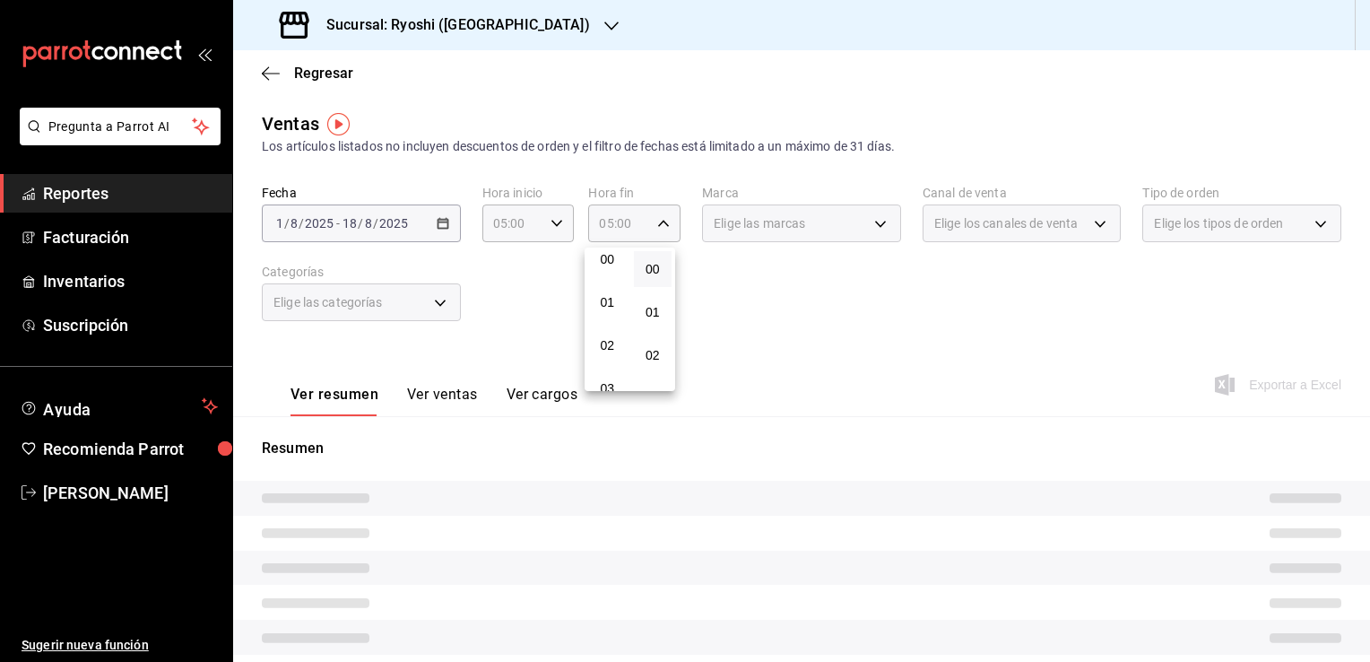
click at [854, 464] on div at bounding box center [685, 331] width 1370 height 662
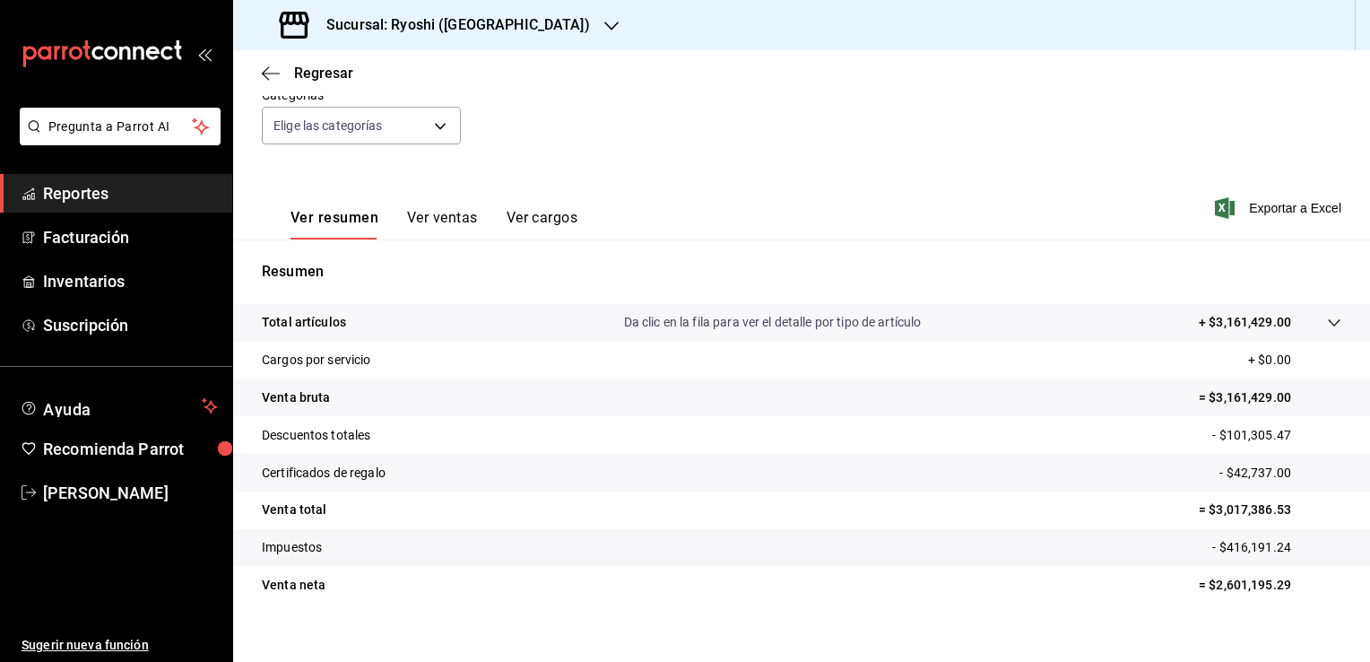
scroll to position [197, 0]
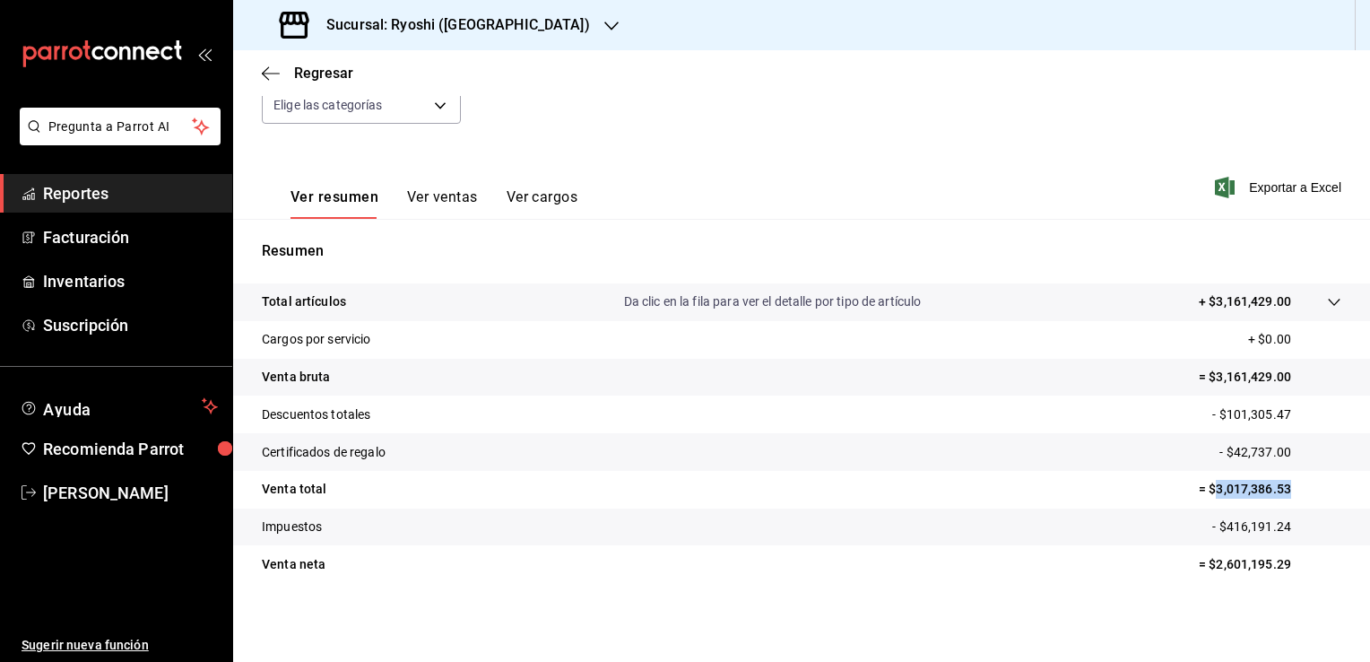
drag, startPoint x: 1202, startPoint y: 490, endPoint x: 1276, endPoint y: 494, distance: 74.6
click at [1276, 494] on p "= $3,017,386.53" at bounding box center [1270, 489] width 143 height 19
copy p "3,017,386.53"
click at [263, 70] on icon "button" at bounding box center [271, 73] width 18 height 16
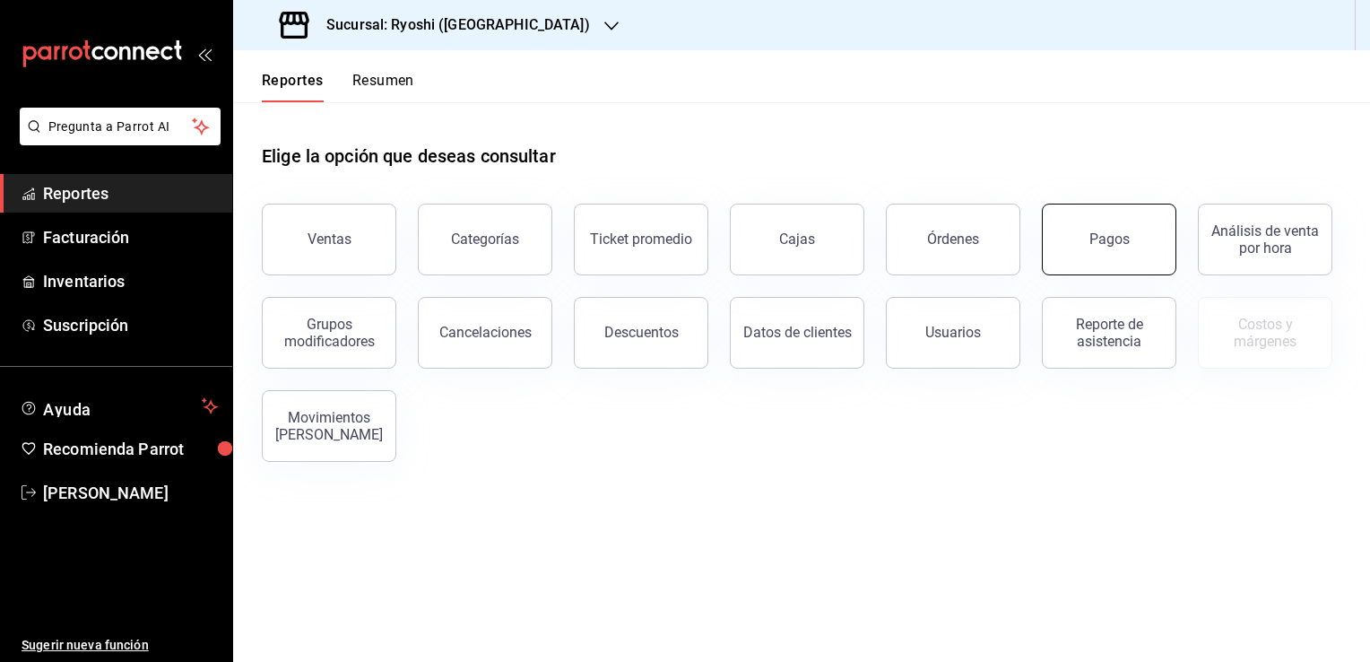
click at [1125, 262] on button "Pagos" at bounding box center [1109, 240] width 135 height 72
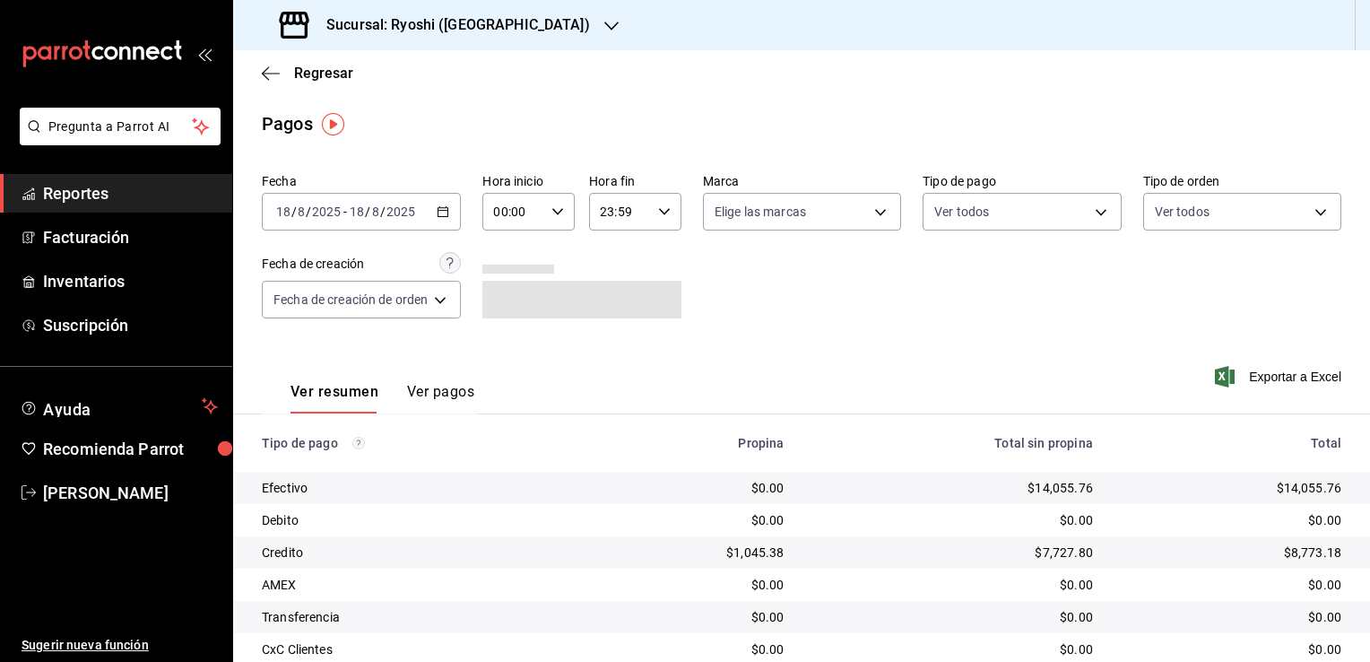
click at [430, 212] on div "[DATE] [DATE] - [DATE] [DATE]" at bounding box center [361, 212] width 199 height 38
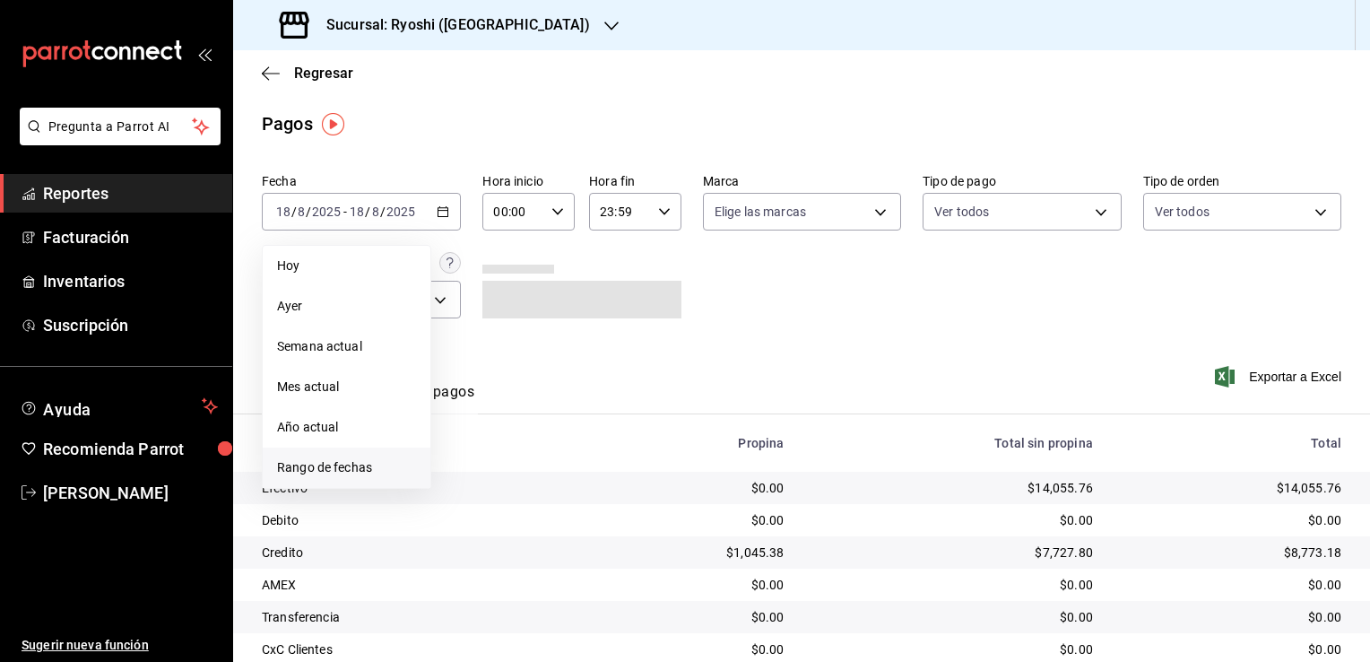
click at [351, 461] on span "Rango de fechas" at bounding box center [346, 467] width 139 height 19
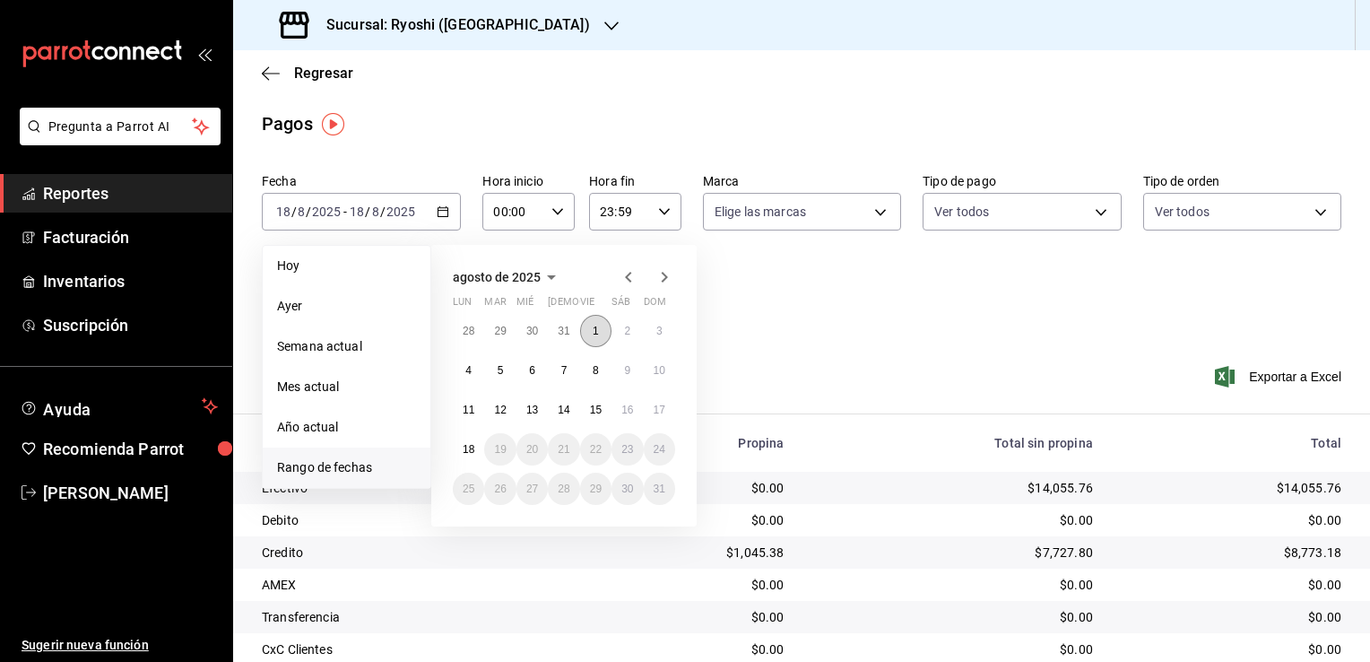
click at [600, 325] on button "1" at bounding box center [595, 331] width 31 height 32
click at [471, 452] on abbr "18" at bounding box center [469, 449] width 12 height 13
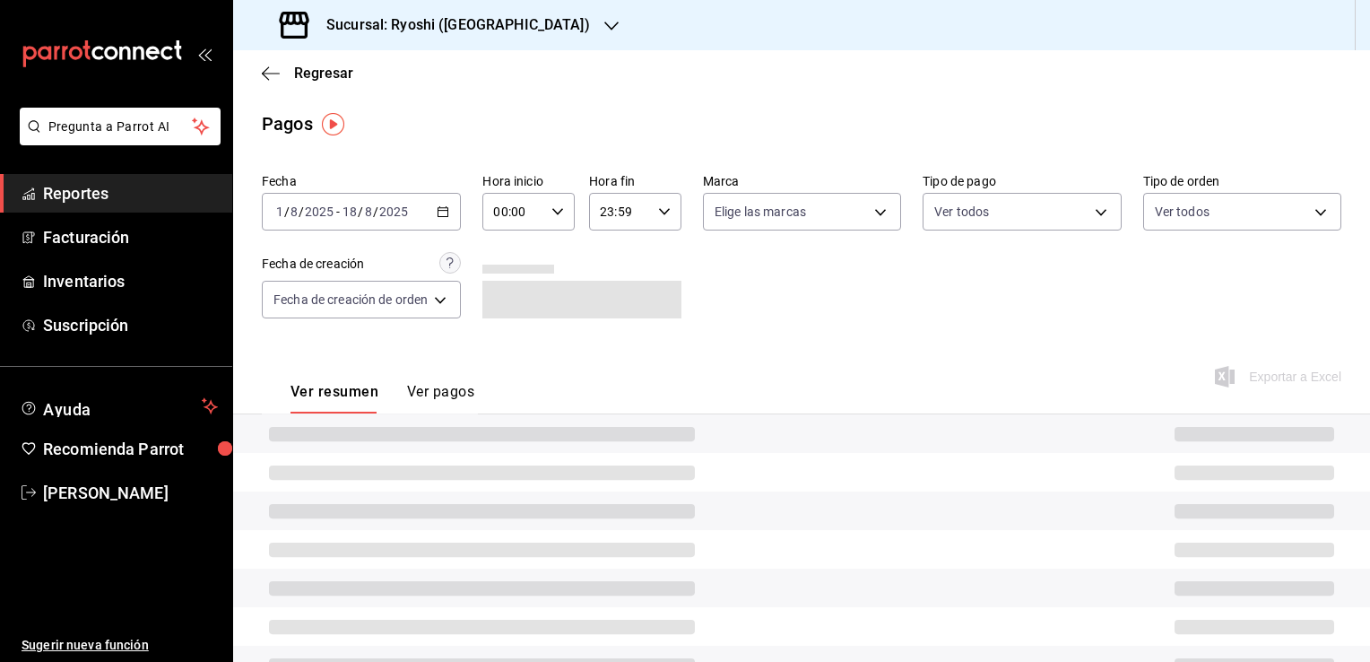
click at [557, 208] on icon "button" at bounding box center [557, 211] width 13 height 13
click at [503, 297] on span "05" at bounding box center [507, 293] width 17 height 14
type input "05:00"
click at [556, 256] on span "00" at bounding box center [552, 257] width 17 height 14
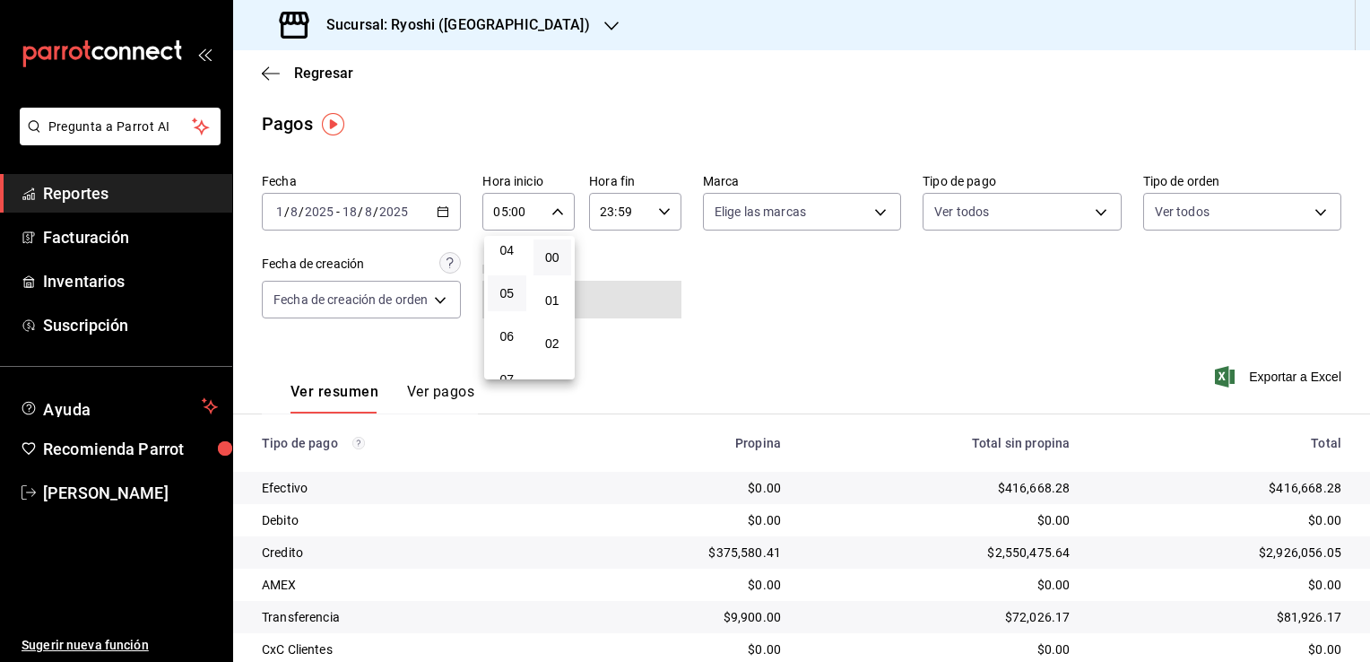
click at [651, 209] on div at bounding box center [685, 331] width 1370 height 662
click at [664, 220] on div "23:59 Hora fin" at bounding box center [635, 212] width 92 height 38
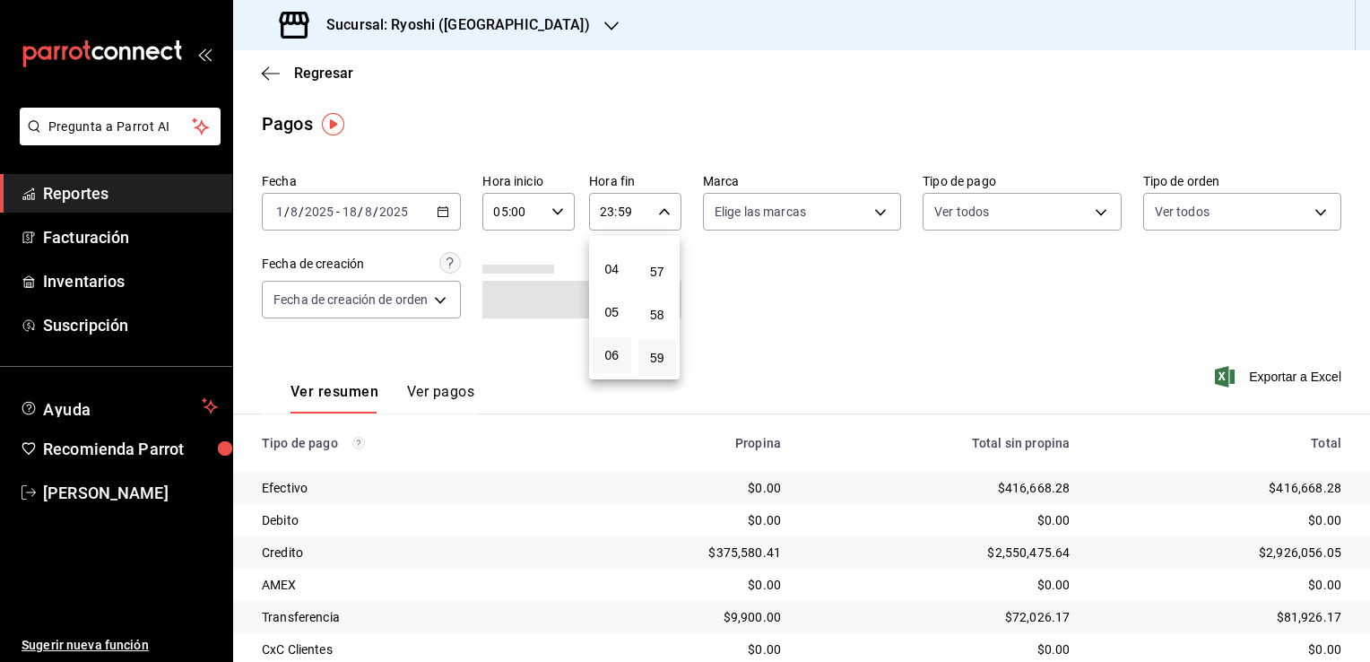
scroll to position [189, 0]
click at [611, 291] on span "05" at bounding box center [611, 283] width 17 height 14
click at [659, 256] on span "00" at bounding box center [657, 257] width 17 height 14
type input "05:00"
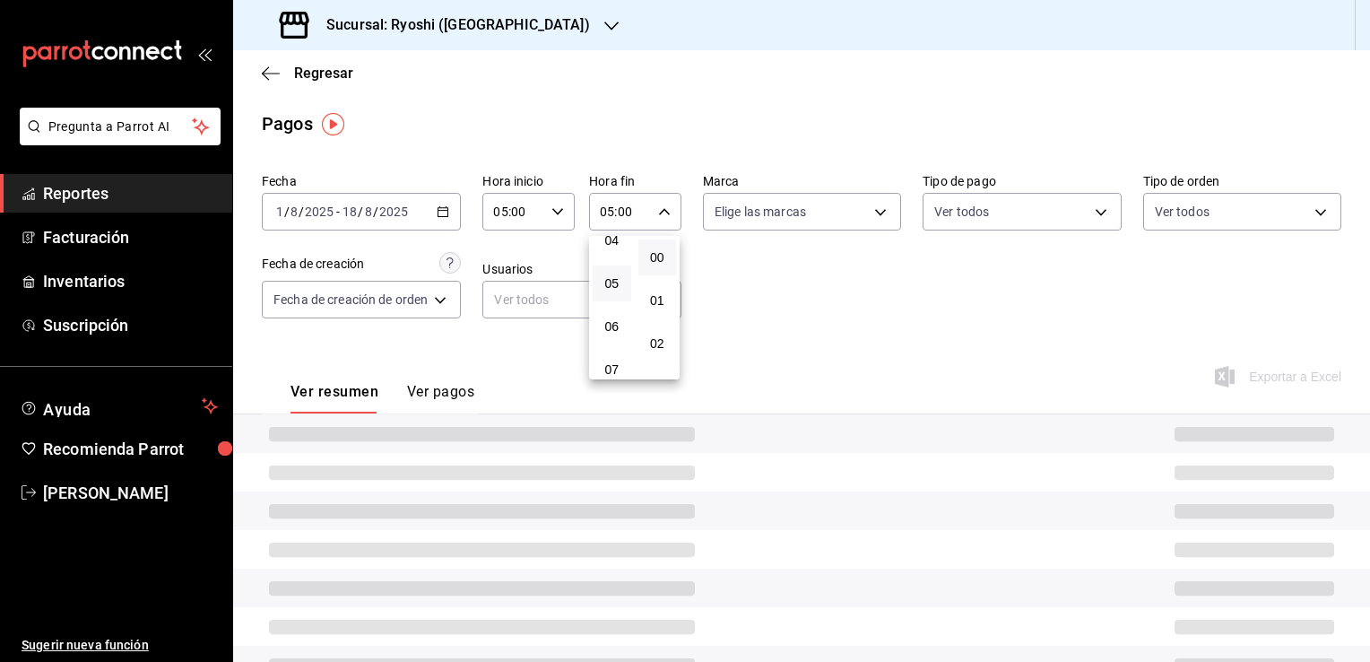
click at [781, 267] on div at bounding box center [685, 331] width 1370 height 662
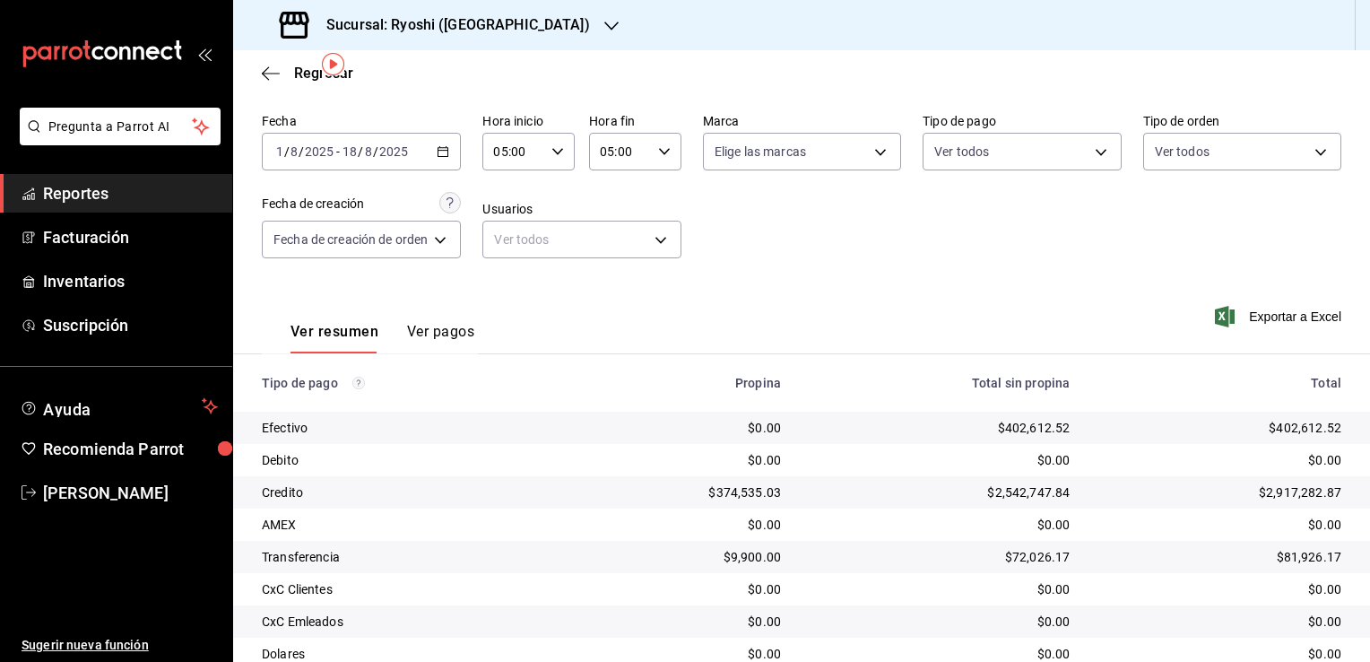
scroll to position [129, 0]
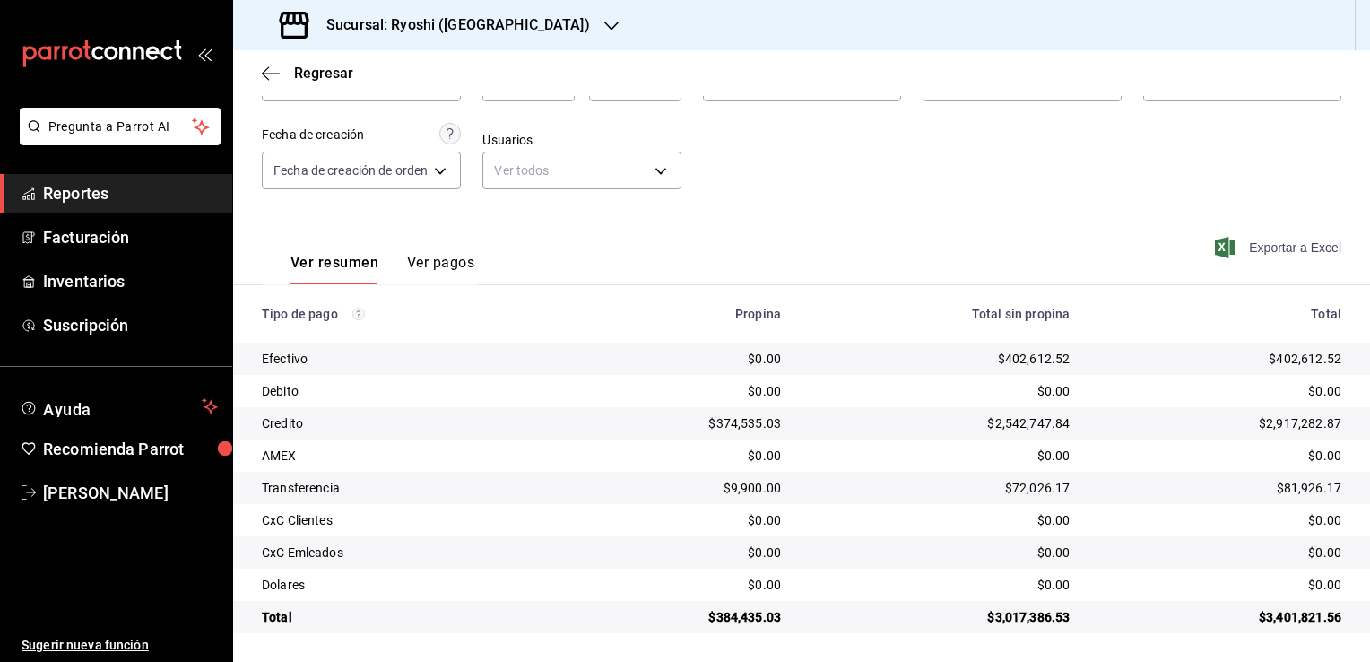
click at [1250, 245] on span "Exportar a Excel" at bounding box center [1280, 248] width 123 height 22
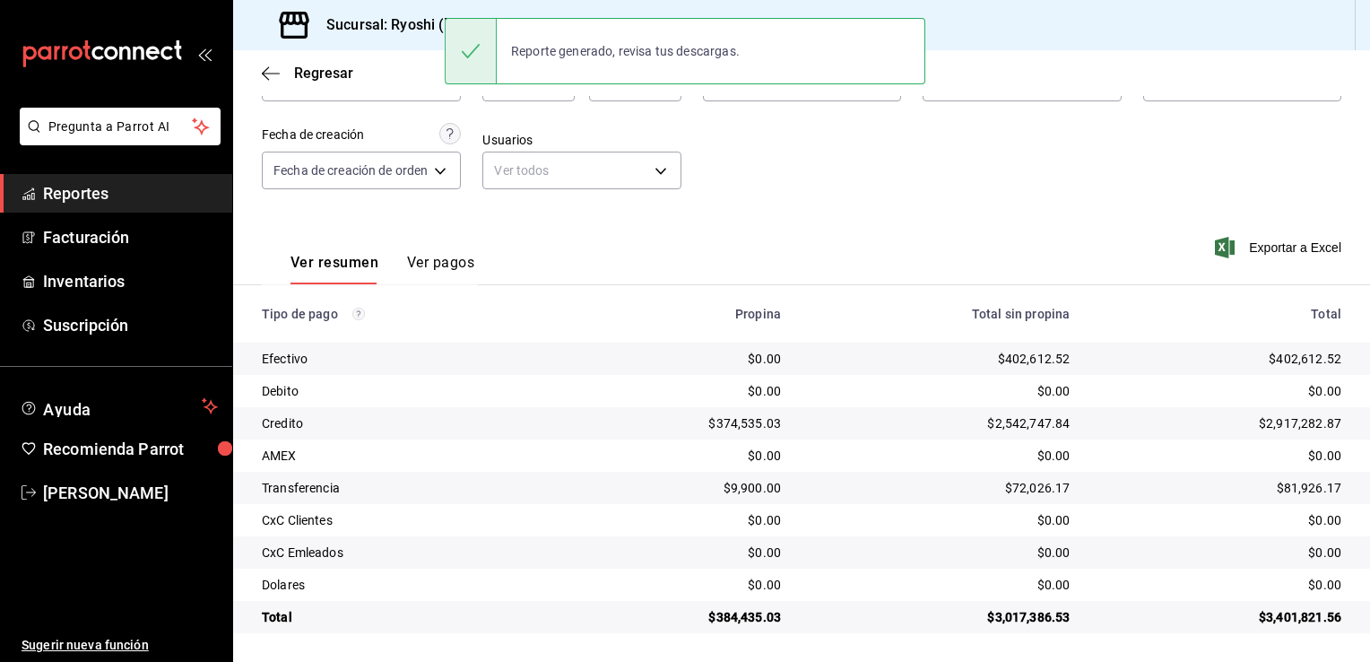
click at [408, 39] on div "Sucursal: Ryoshi ([GEOGRAPHIC_DATA])" at bounding box center [436, 25] width 378 height 50
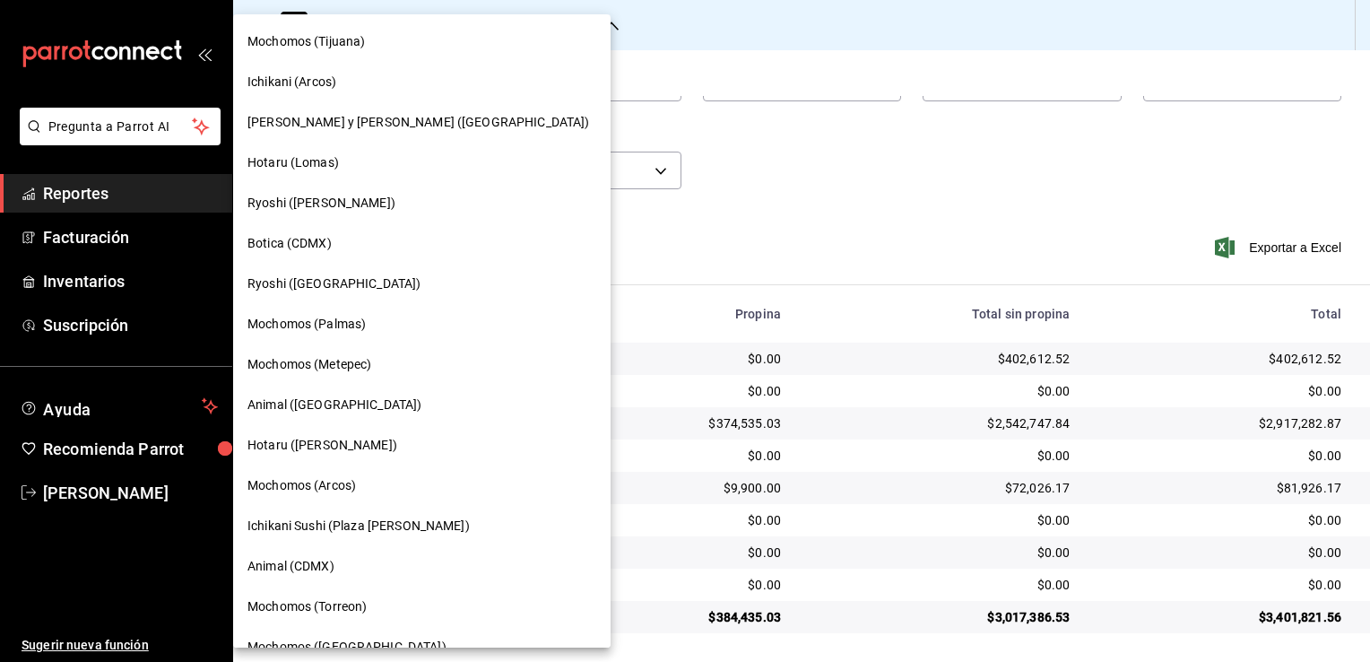
click at [565, 121] on div at bounding box center [685, 331] width 1370 height 662
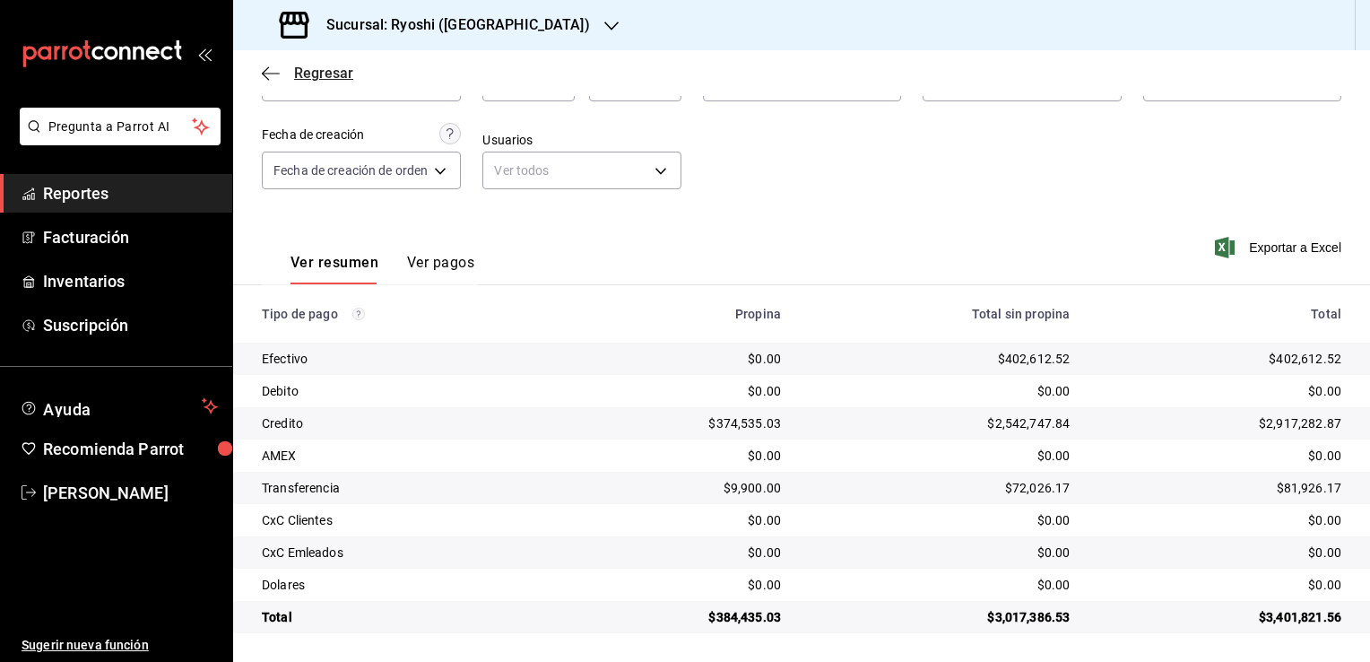
click at [294, 76] on span "Regresar" at bounding box center [323, 73] width 59 height 17
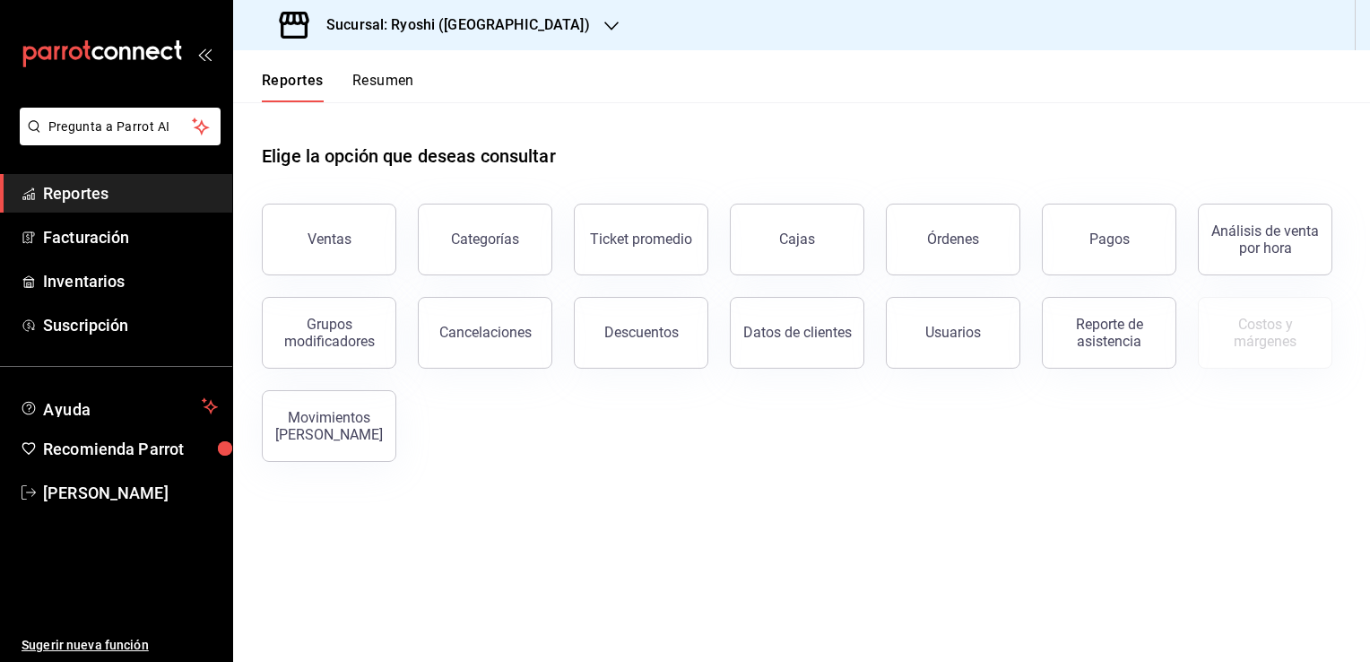
click at [482, 33] on h3 "Sucursal: Ryoshi ([GEOGRAPHIC_DATA])" at bounding box center [451, 25] width 278 height 22
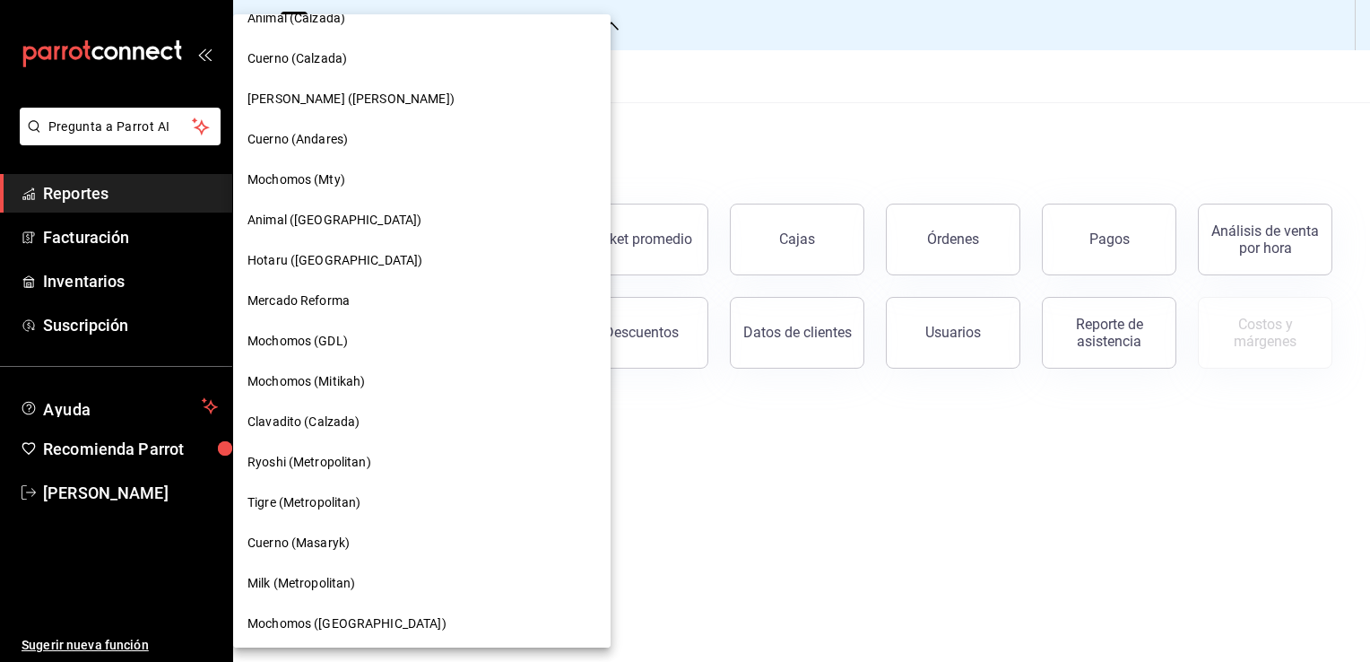
scroll to position [954, 0]
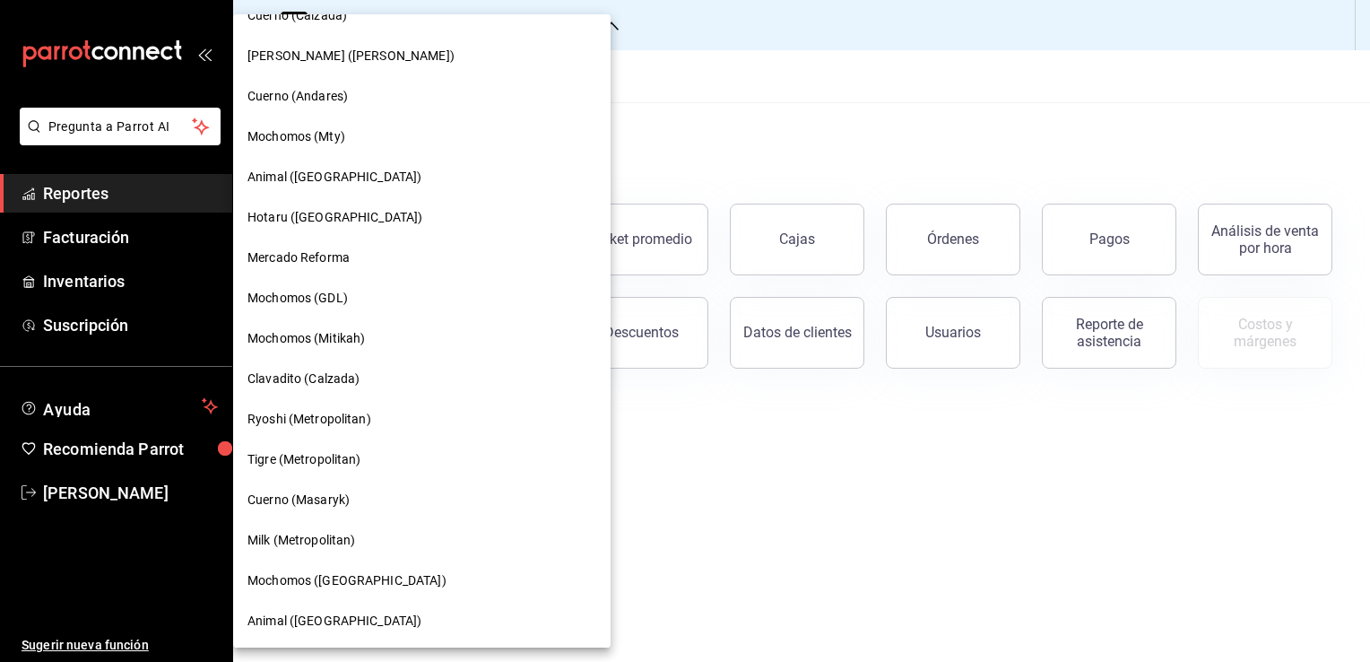
click at [327, 574] on span "Mochomos ([GEOGRAPHIC_DATA])" at bounding box center [346, 580] width 199 height 19
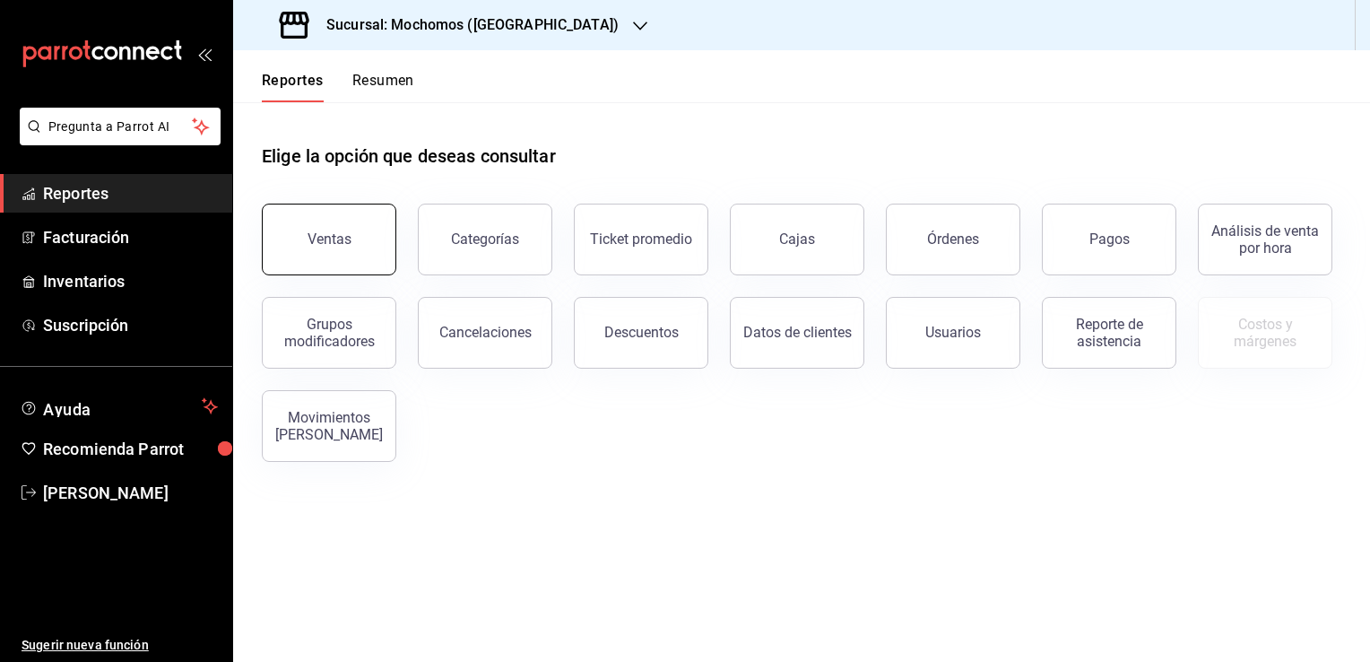
click at [356, 271] on button "Ventas" at bounding box center [329, 240] width 135 height 72
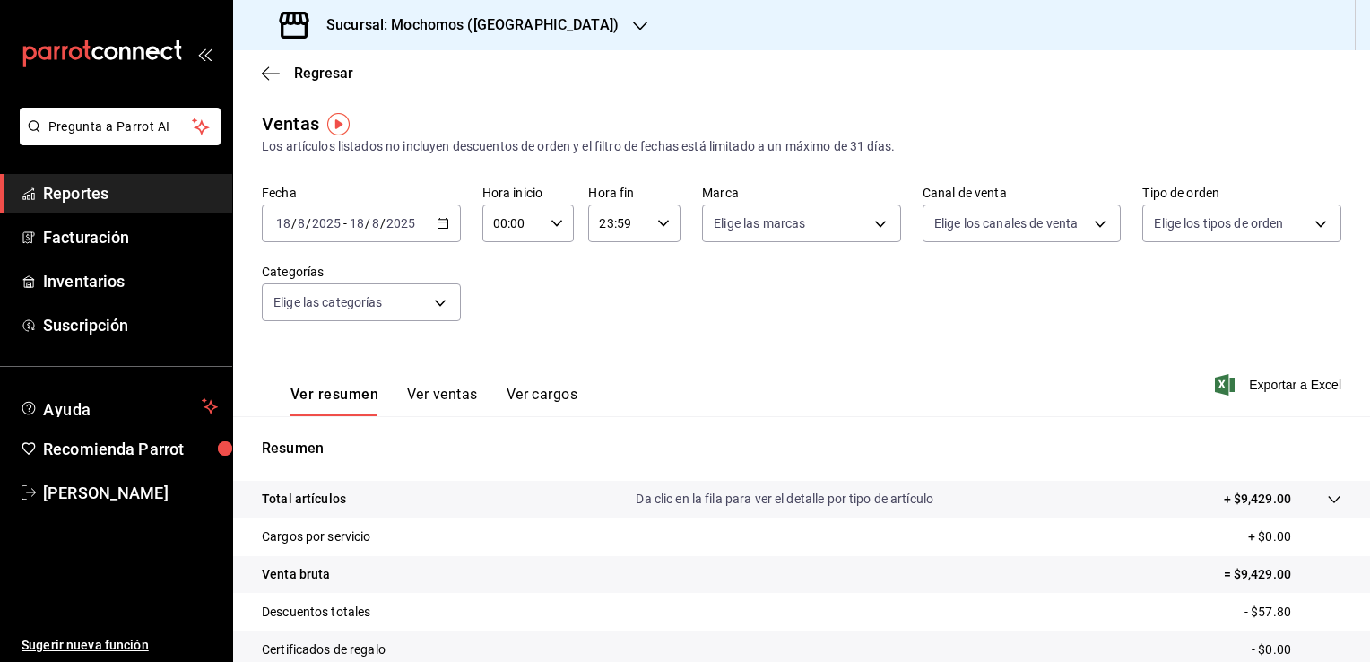
click at [438, 228] on \(Stroke\) "button" at bounding box center [443, 224] width 11 height 10
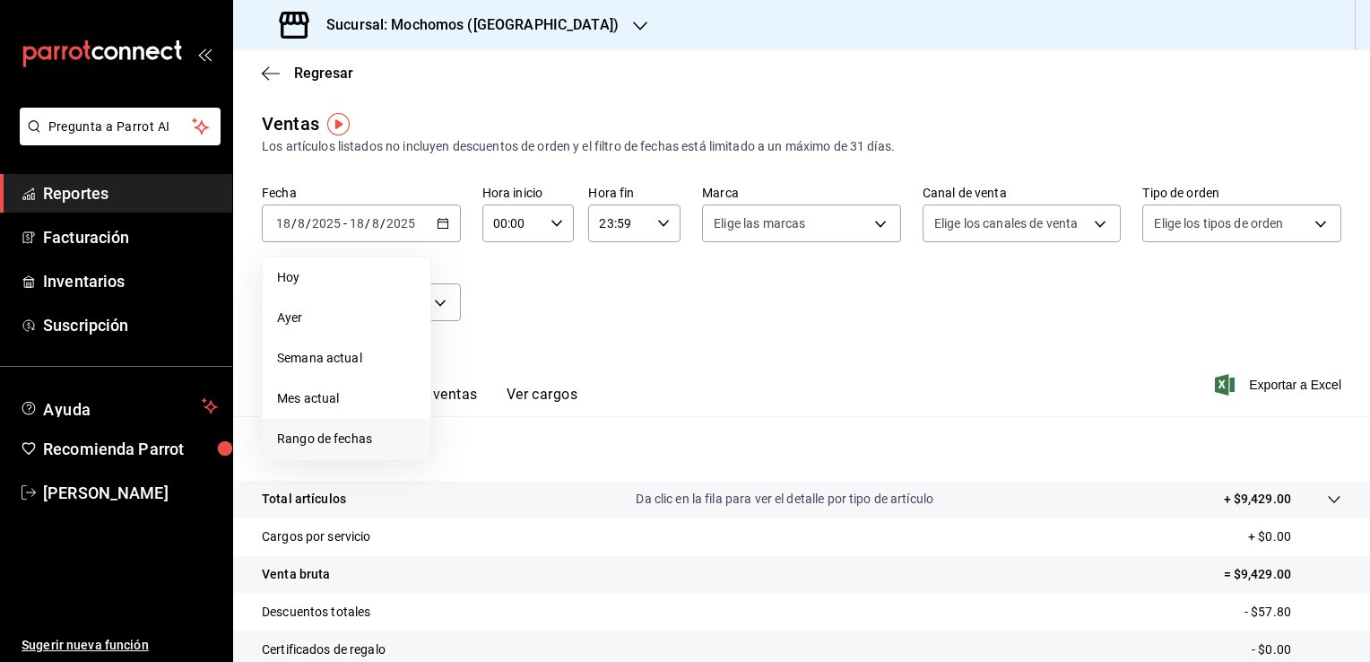
click at [337, 432] on span "Rango de fechas" at bounding box center [346, 439] width 139 height 19
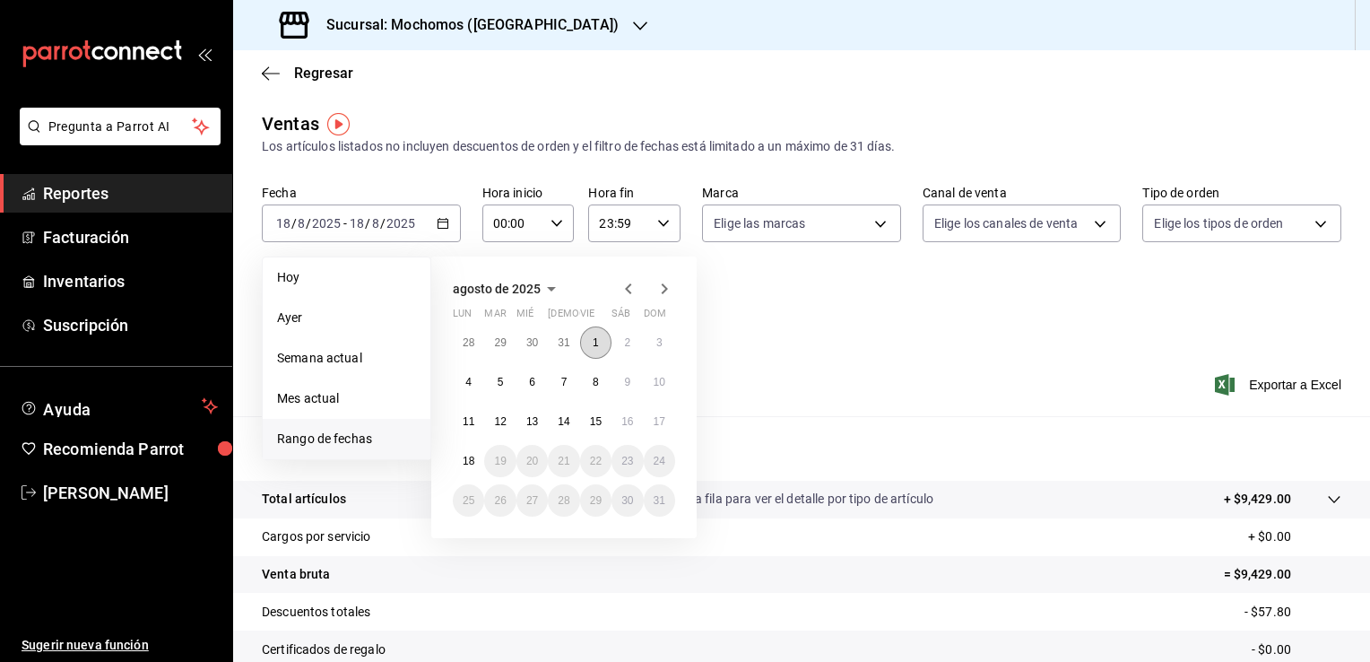
click at [606, 337] on button "1" at bounding box center [595, 342] width 31 height 32
click at [474, 457] on button "18" at bounding box center [468, 461] width 31 height 32
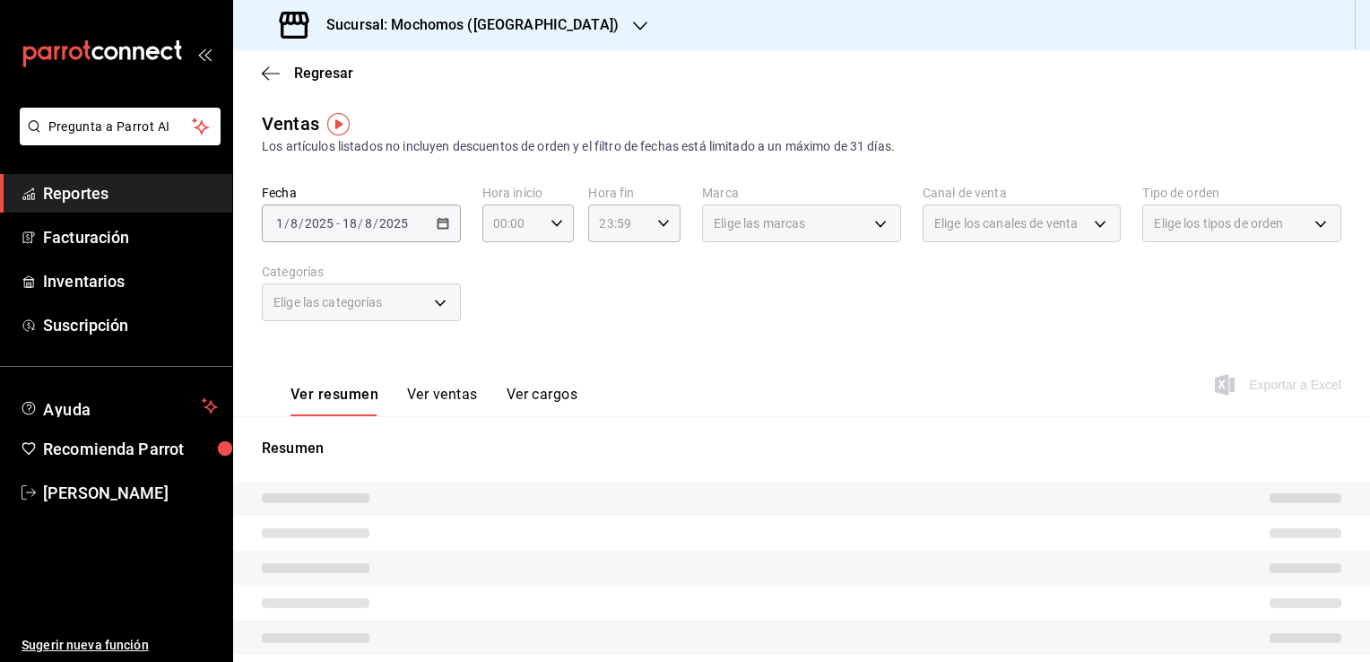
click at [641, 327] on div "Fecha [DATE] [DATE] - [DATE] [DATE] Hora inicio 00:00 Hora inicio Hora fin 23:5…" at bounding box center [802, 264] width 1080 height 158
click at [553, 229] on icon "button" at bounding box center [557, 223] width 13 height 13
click at [513, 304] on button "05" at bounding box center [502, 305] width 39 height 36
type input "05:00"
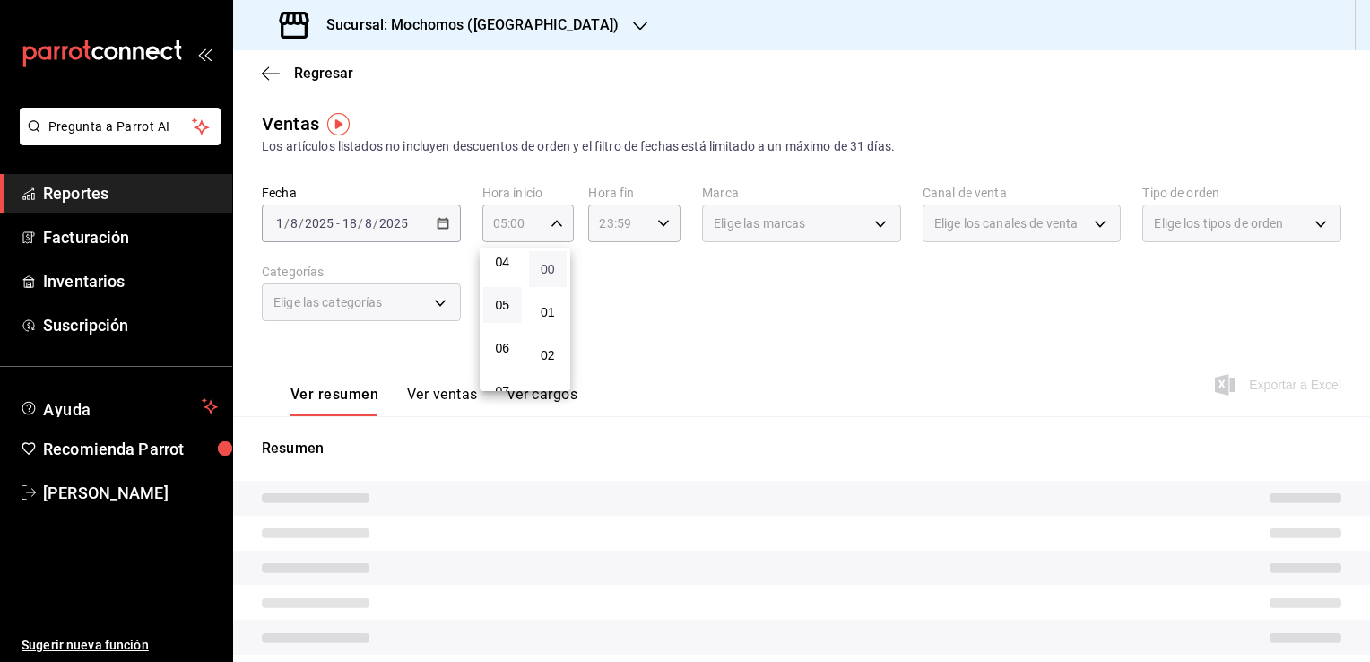
click at [549, 265] on span "00" at bounding box center [548, 269] width 17 height 14
click at [603, 278] on div at bounding box center [685, 331] width 1370 height 662
click at [664, 230] on div "23:59 Hora fin" at bounding box center [634, 223] width 92 height 38
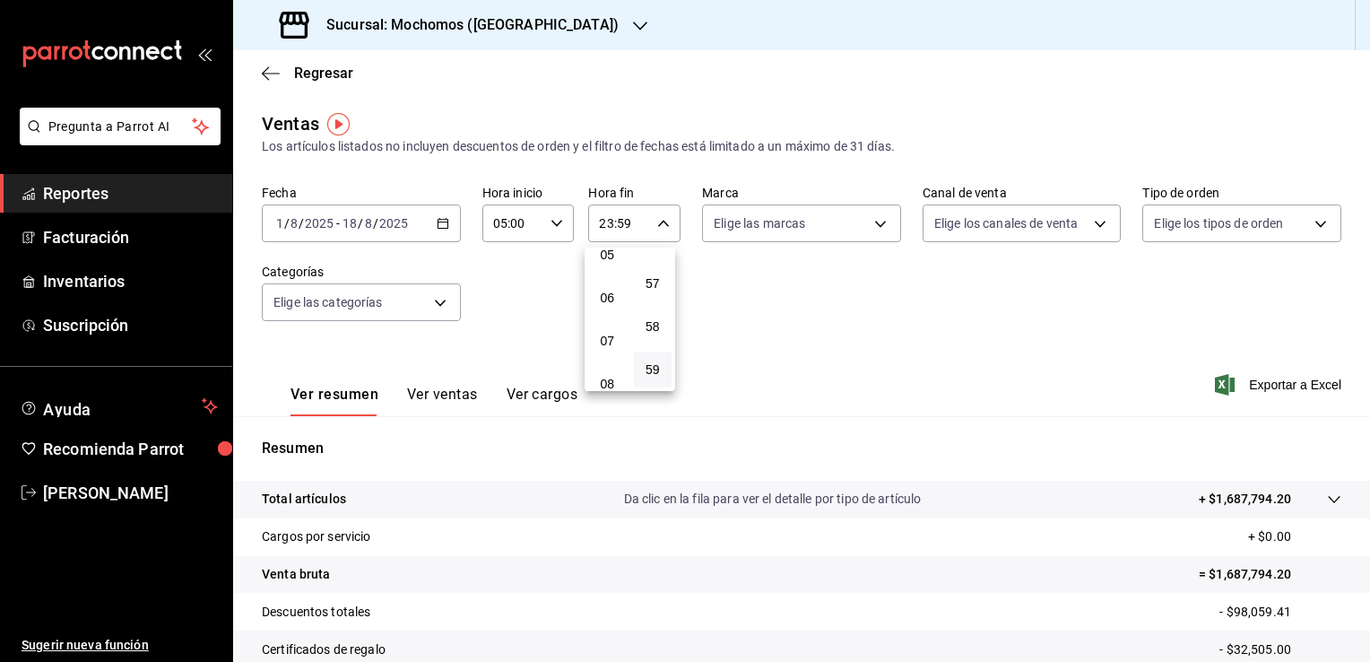
scroll to position [189, 0]
click at [610, 300] on span "05" at bounding box center [607, 295] width 17 height 14
click at [646, 277] on button "00" at bounding box center [653, 269] width 39 height 36
type input "05:00"
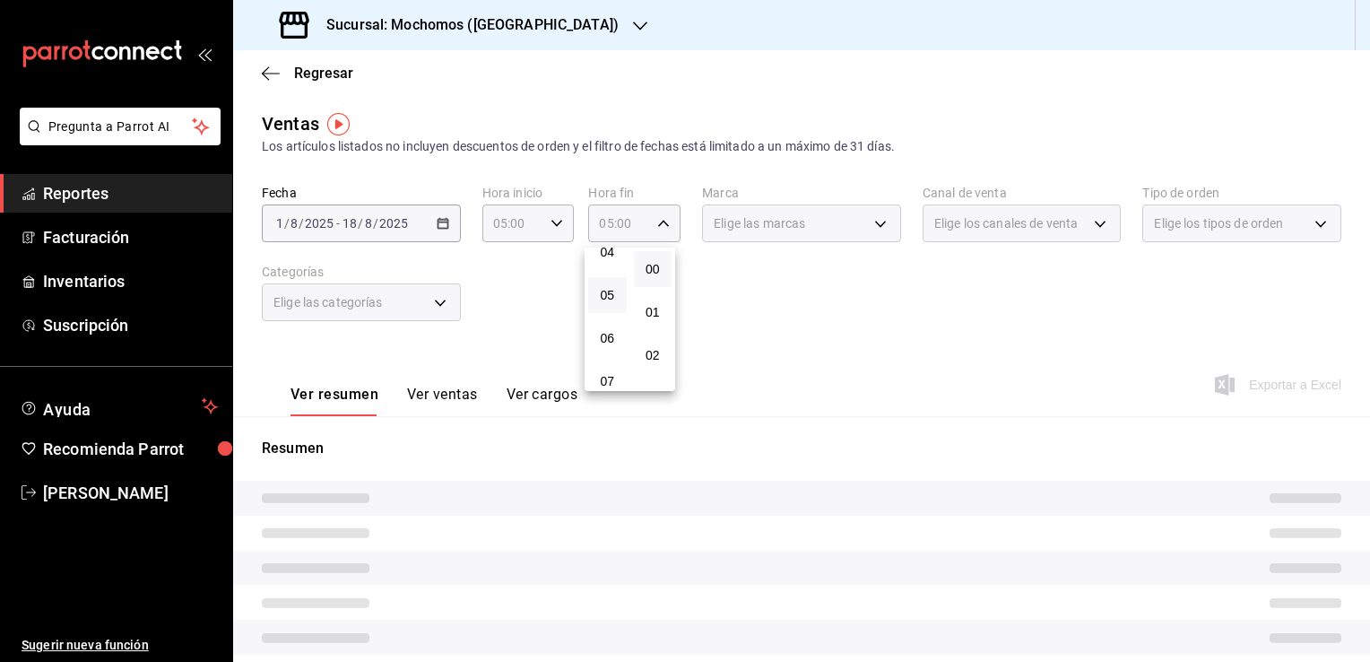
click at [707, 282] on div at bounding box center [685, 331] width 1370 height 662
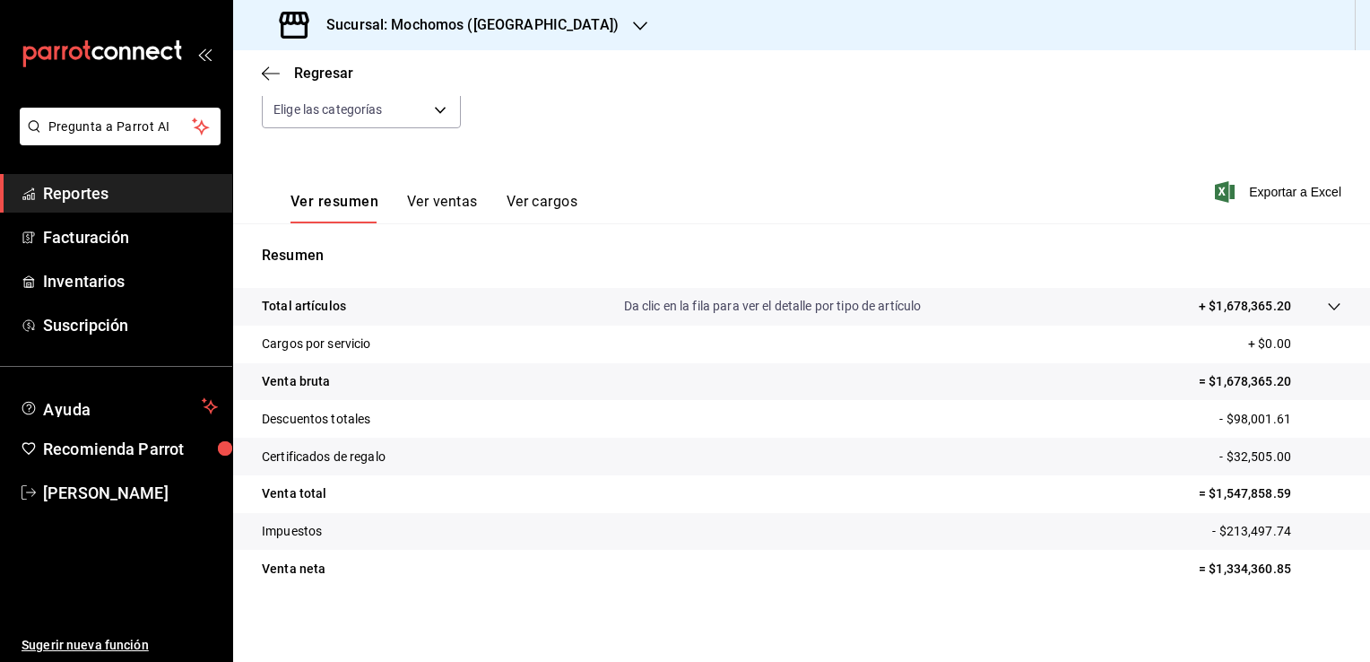
scroll to position [197, 0]
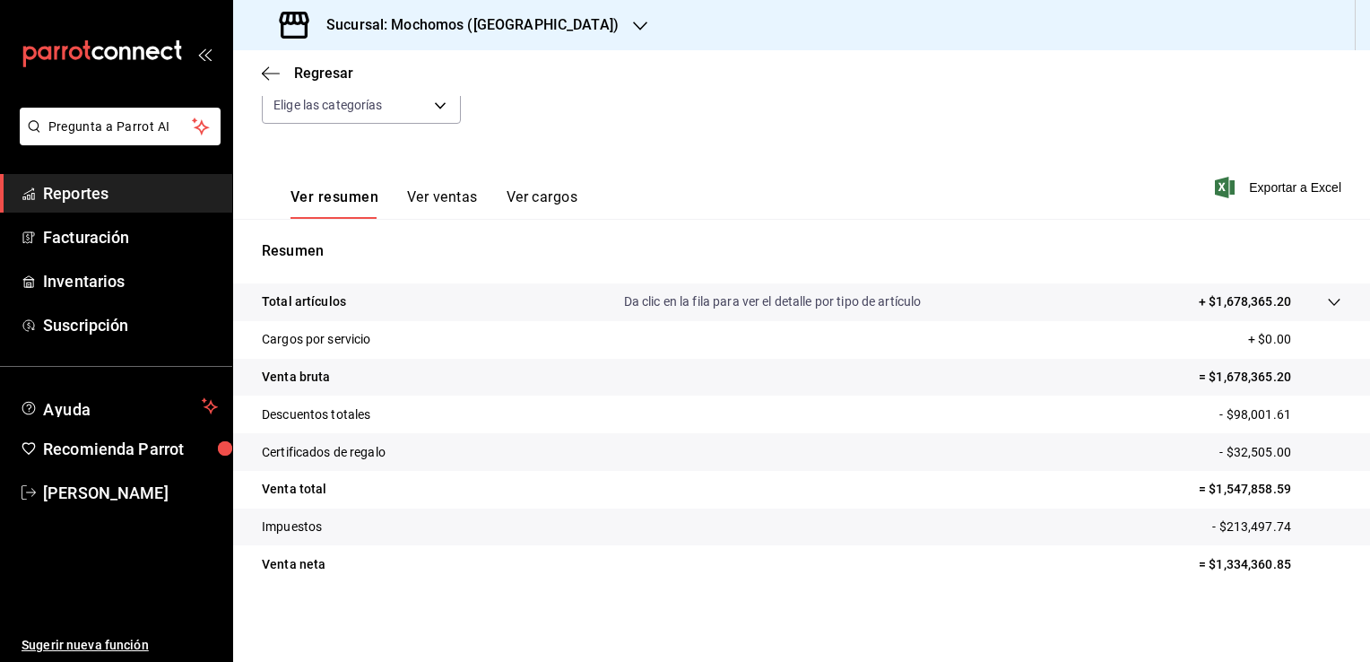
click at [1210, 490] on p "= $1,547,858.59" at bounding box center [1270, 489] width 143 height 19
drag, startPoint x: 1203, startPoint y: 489, endPoint x: 1283, endPoint y: 491, distance: 79.9
click at [1283, 491] on p "= $1,547,858.59" at bounding box center [1270, 489] width 143 height 19
copy p "1,547,858.59"
click at [281, 74] on span "Regresar" at bounding box center [307, 73] width 91 height 17
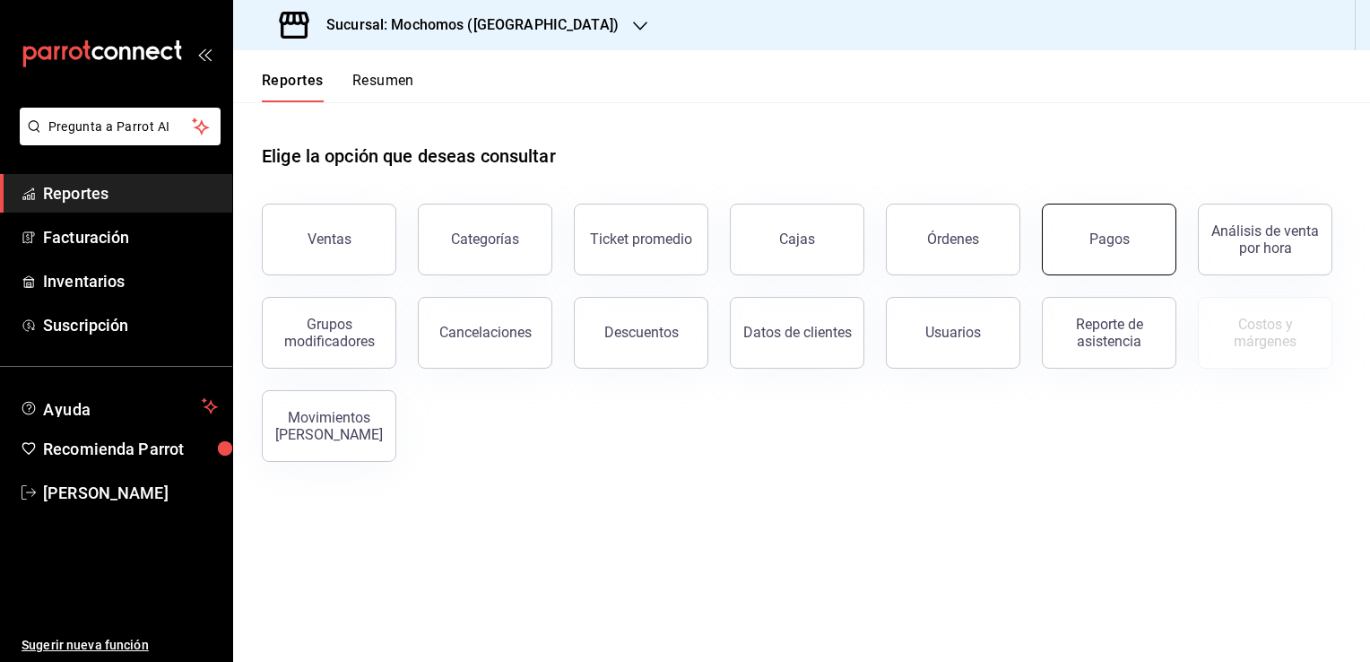
click at [1108, 241] on div "Pagos" at bounding box center [1109, 238] width 40 height 17
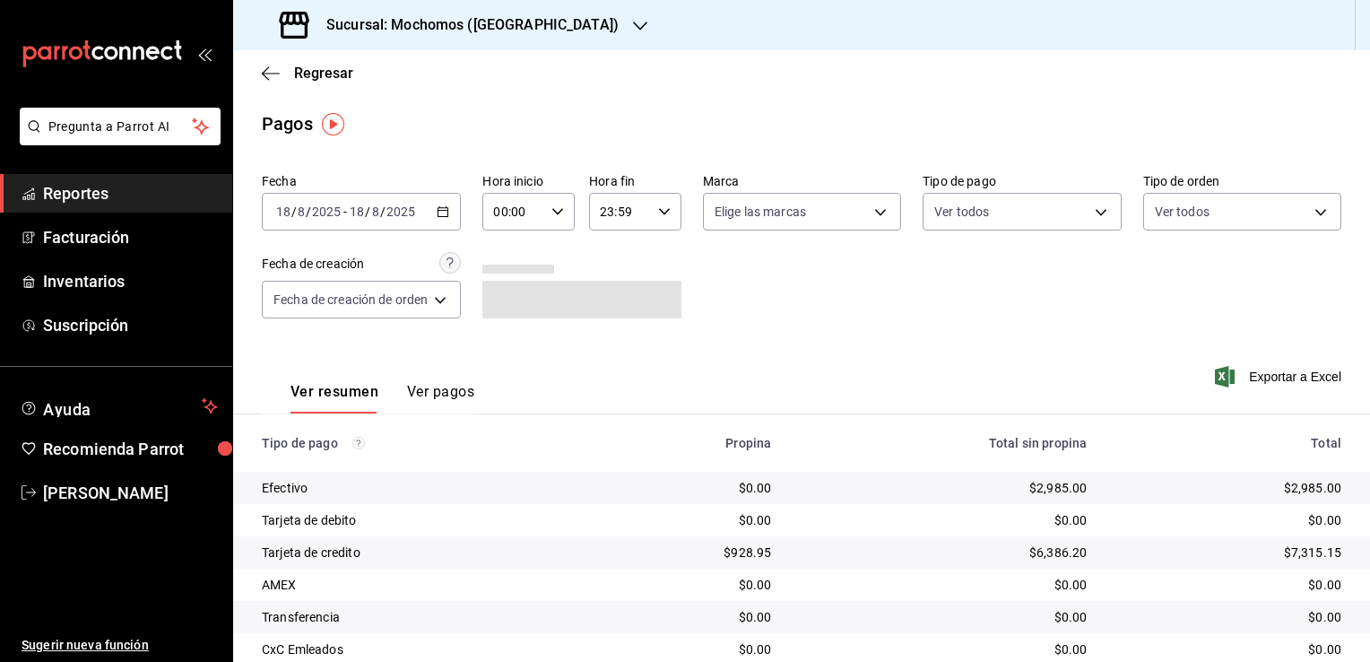
click at [441, 213] on icon "button" at bounding box center [443, 211] width 13 height 13
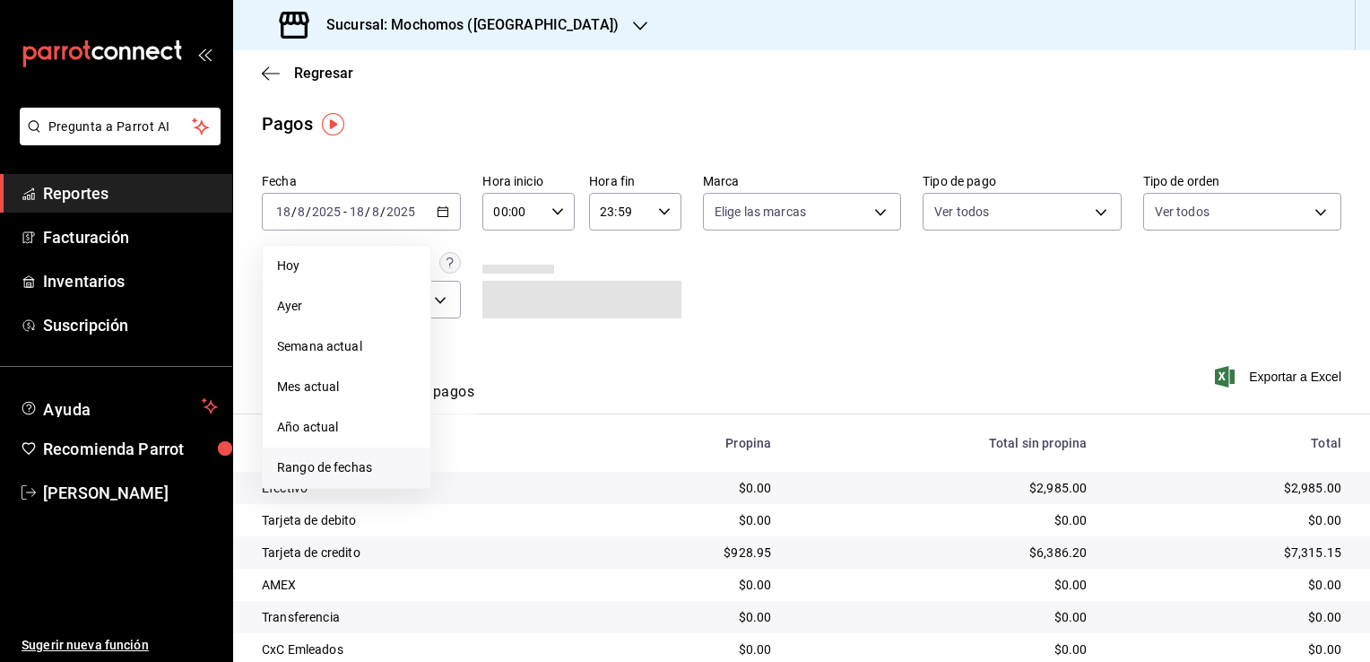
click at [331, 456] on li "Rango de fechas" at bounding box center [347, 467] width 168 height 40
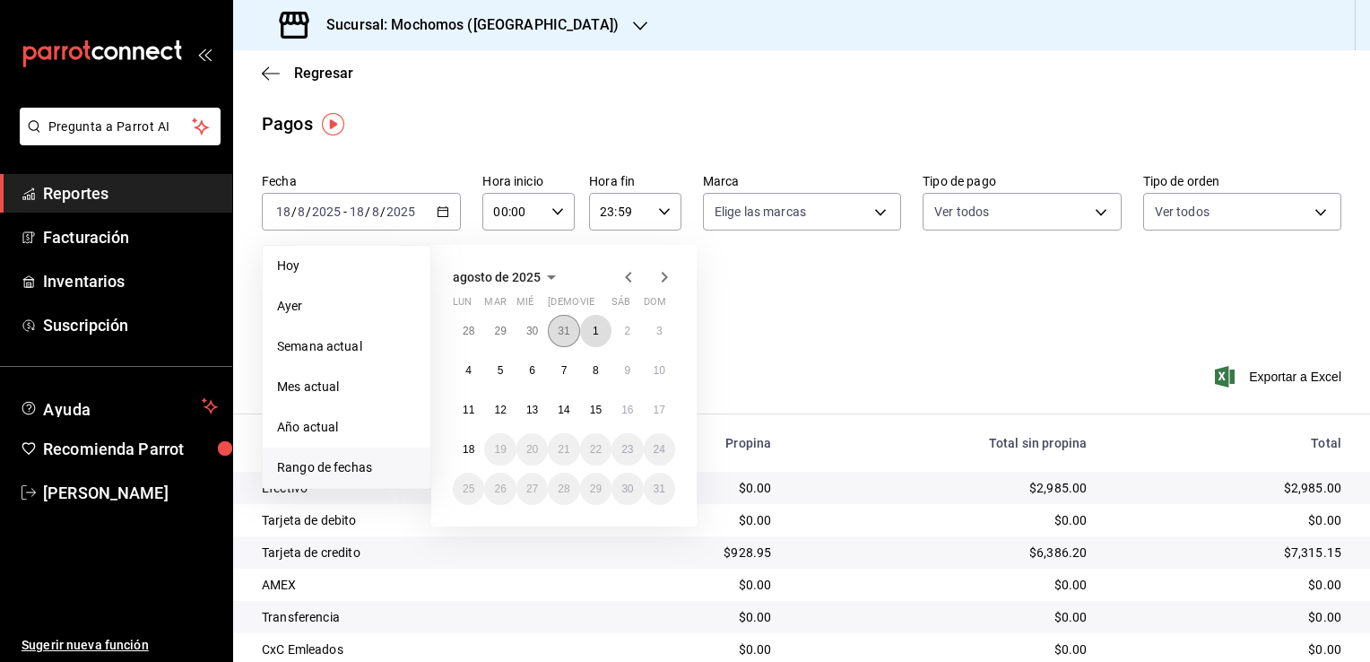
click at [578, 333] on div "28 29 30 31 1 2 3 4 5 6 7 8 9 10 11 12 13 14 15 16 17 18 19 20 21 22 23 24 25 2…" at bounding box center [564, 410] width 222 height 190
click at [473, 443] on abbr "18" at bounding box center [469, 449] width 12 height 13
click at [545, 210] on div "00:00 Hora inicio" at bounding box center [528, 212] width 92 height 38
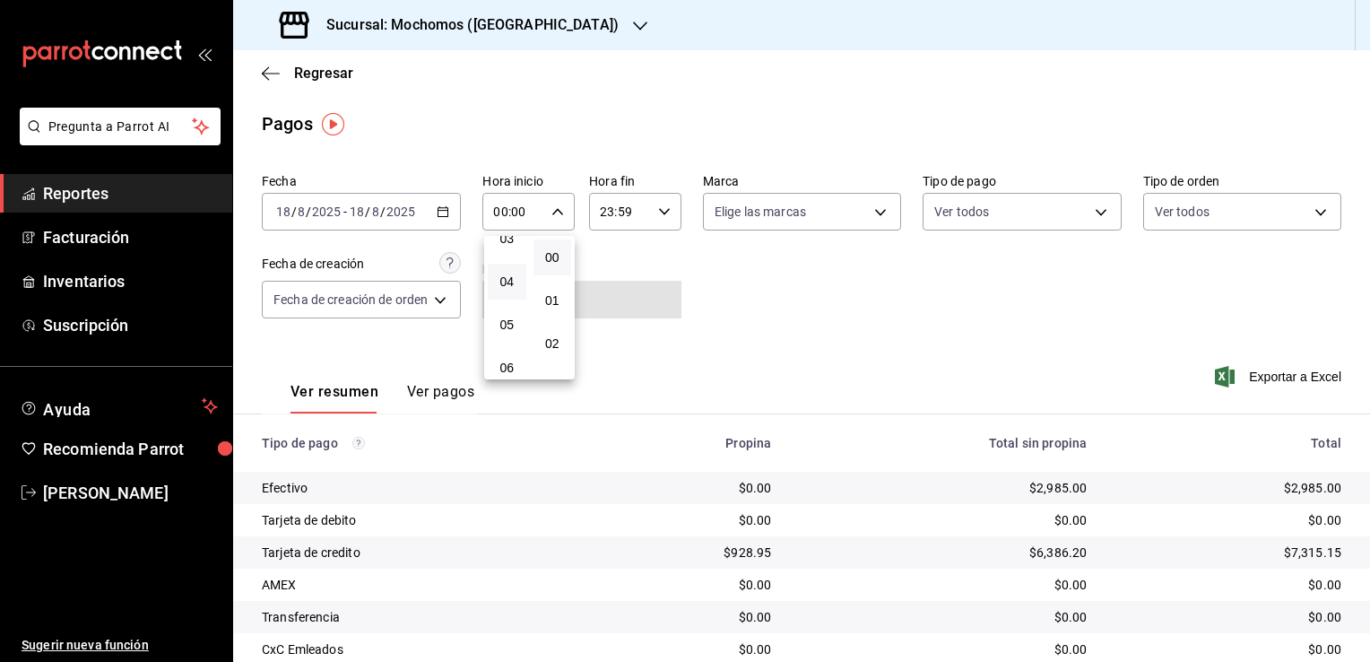
scroll to position [179, 0]
click at [508, 300] on span "05" at bounding box center [507, 293] width 17 height 14
type input "05:00"
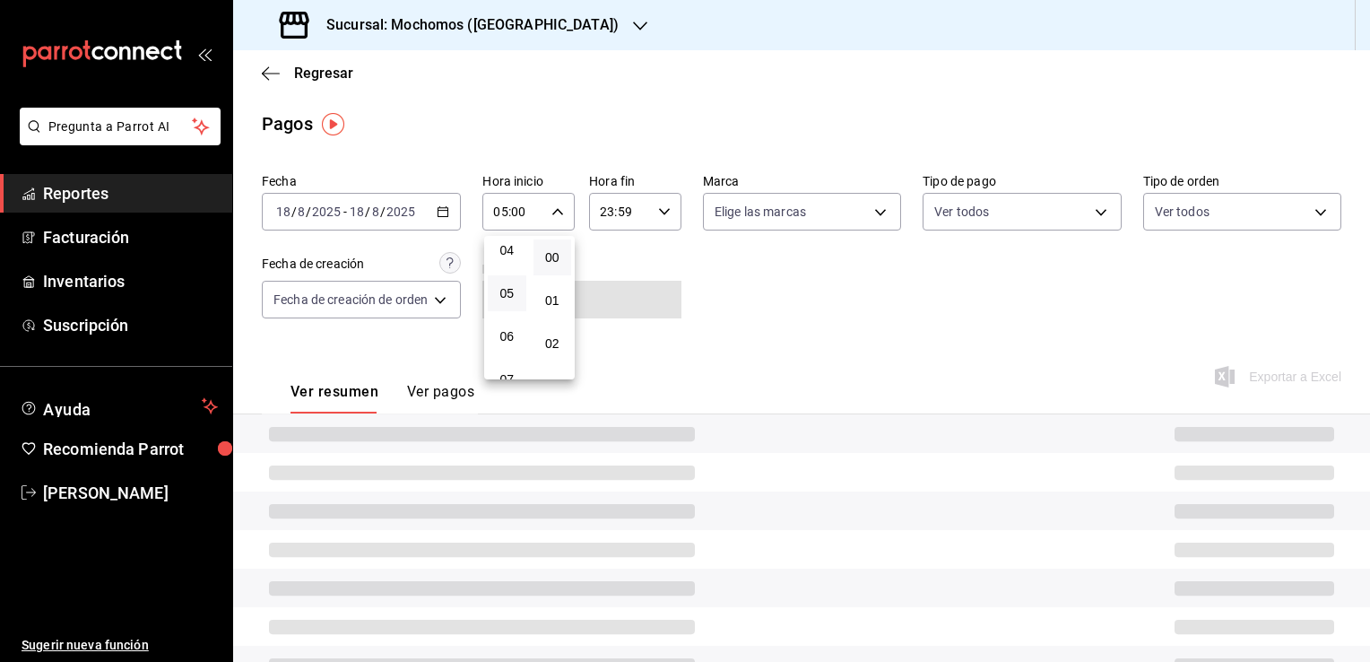
click at [542, 260] on button "00" at bounding box center [553, 257] width 39 height 36
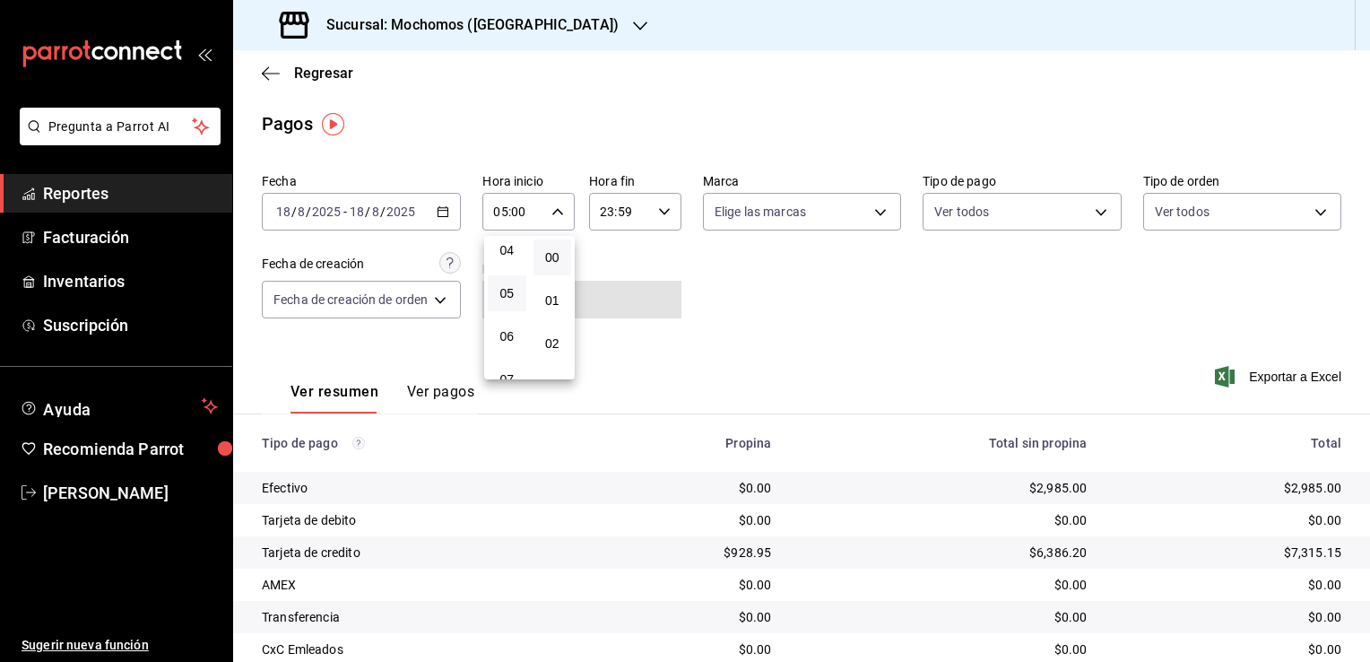
click at [655, 213] on div at bounding box center [685, 331] width 1370 height 662
click at [660, 221] on div "23:59 Hora fin" at bounding box center [635, 212] width 92 height 38
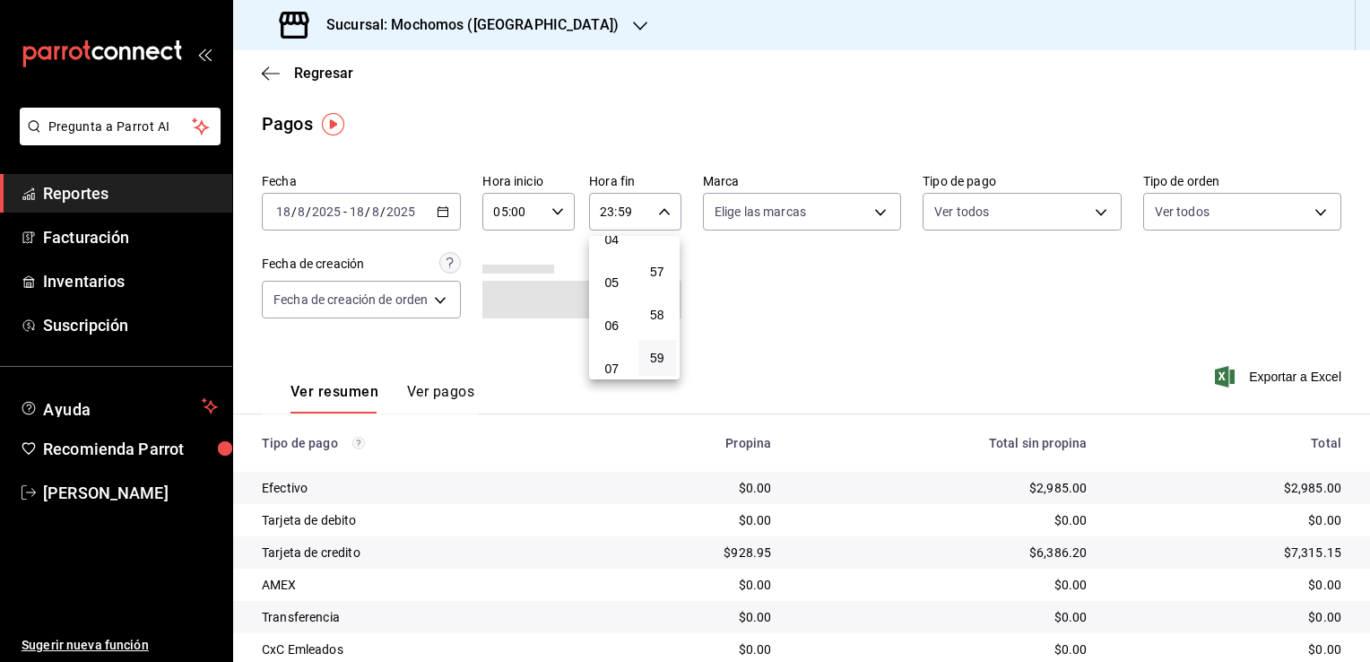
scroll to position [189, 0]
click at [612, 291] on span "05" at bounding box center [611, 283] width 17 height 14
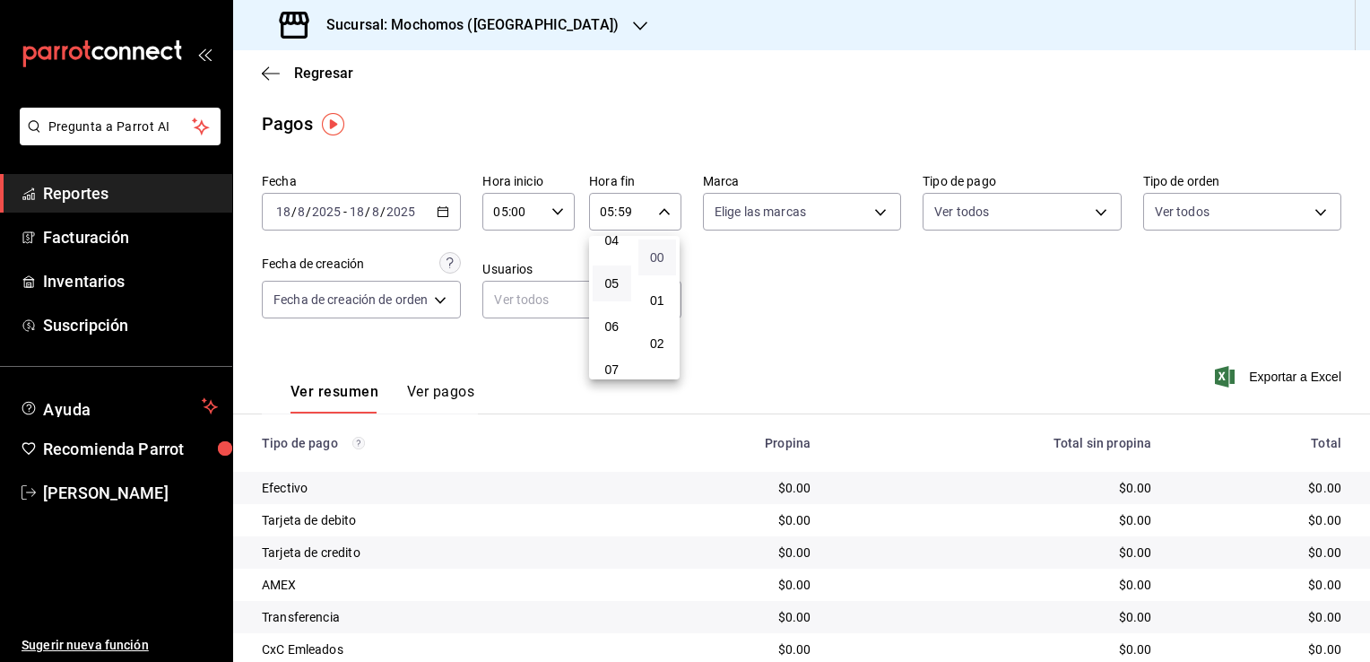
click at [655, 256] on span "00" at bounding box center [657, 257] width 17 height 14
type input "05:00"
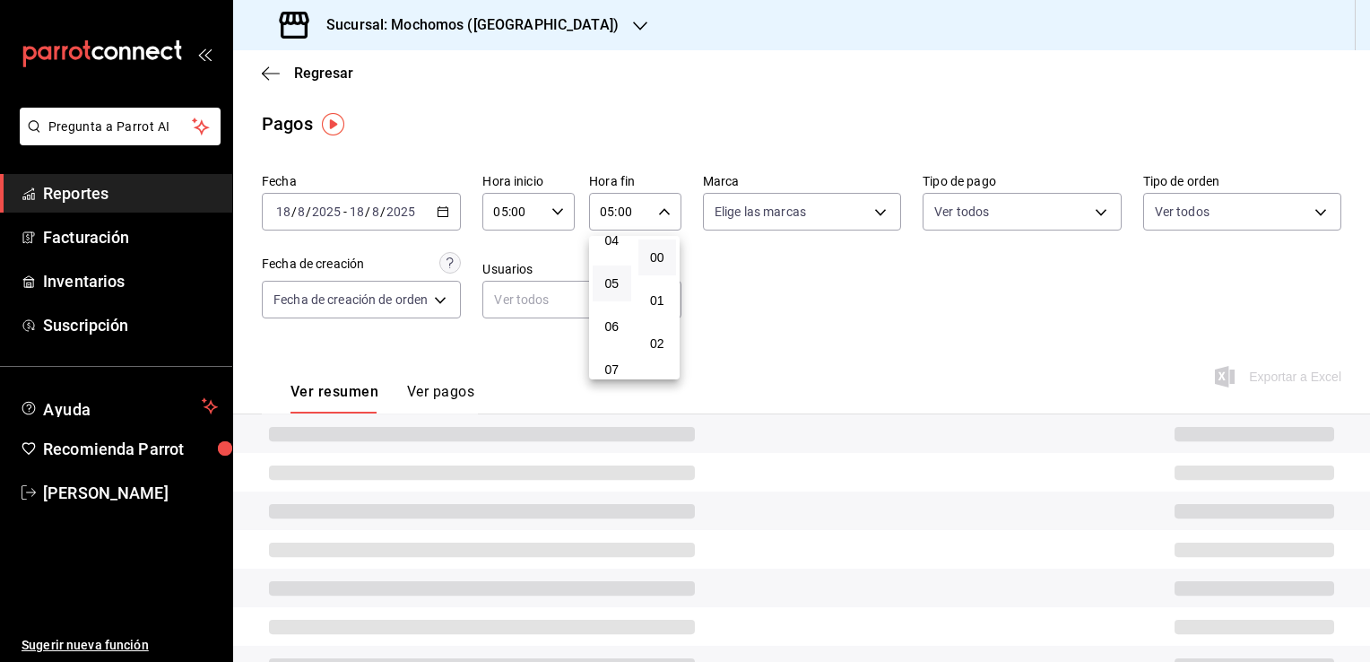
click at [734, 275] on div at bounding box center [685, 331] width 1370 height 662
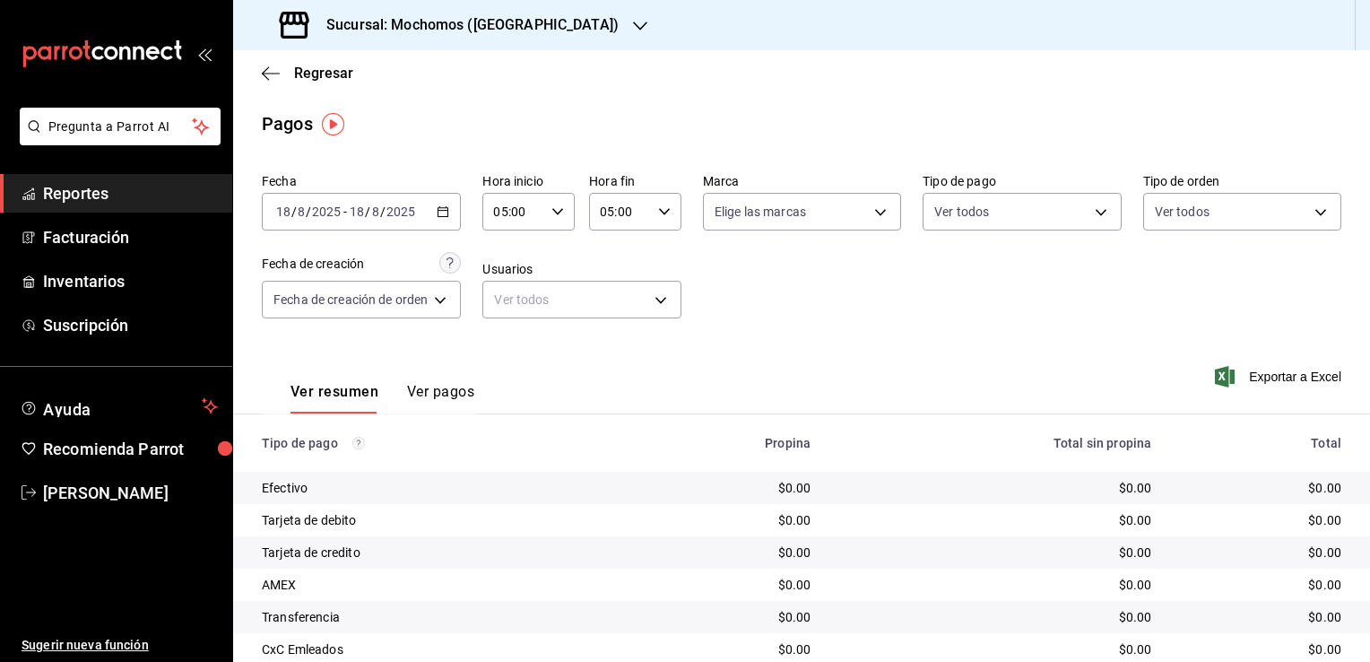
click at [445, 218] on div "[DATE] [DATE] - [DATE] [DATE]" at bounding box center [361, 212] width 199 height 38
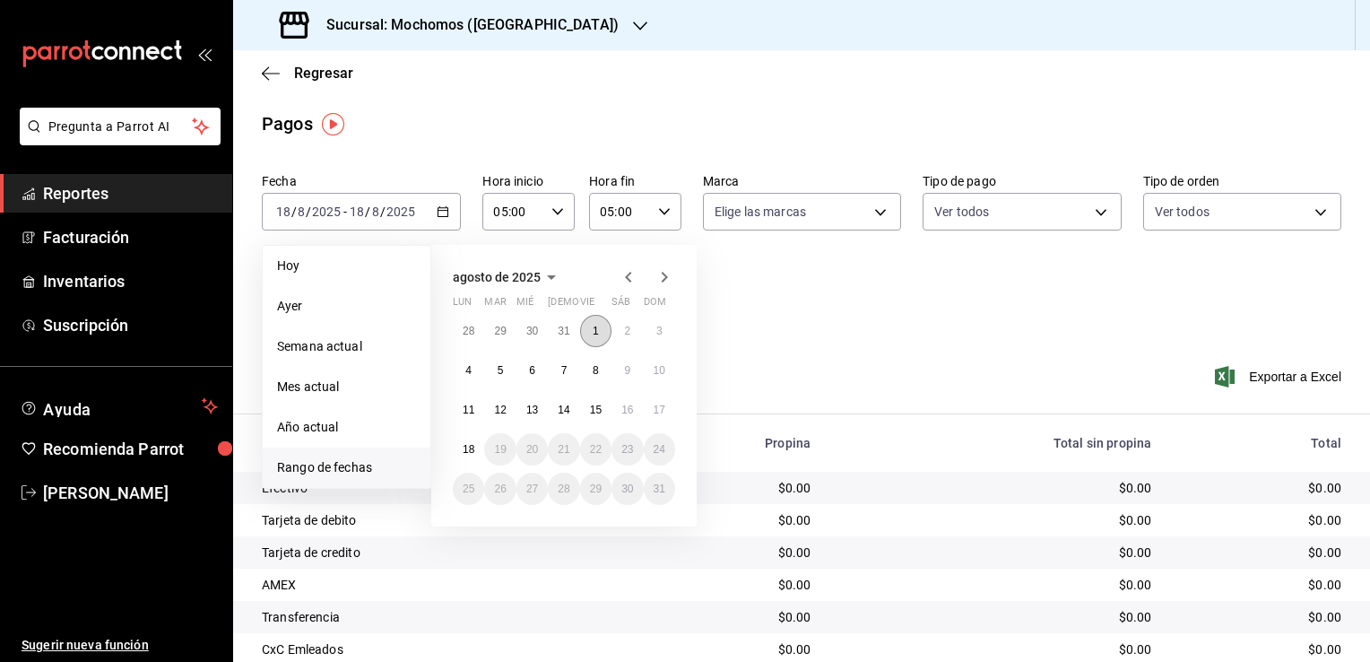
click at [586, 331] on button "1" at bounding box center [595, 331] width 31 height 32
click at [468, 436] on button "18" at bounding box center [468, 449] width 31 height 32
type input "00:00"
type input "23:59"
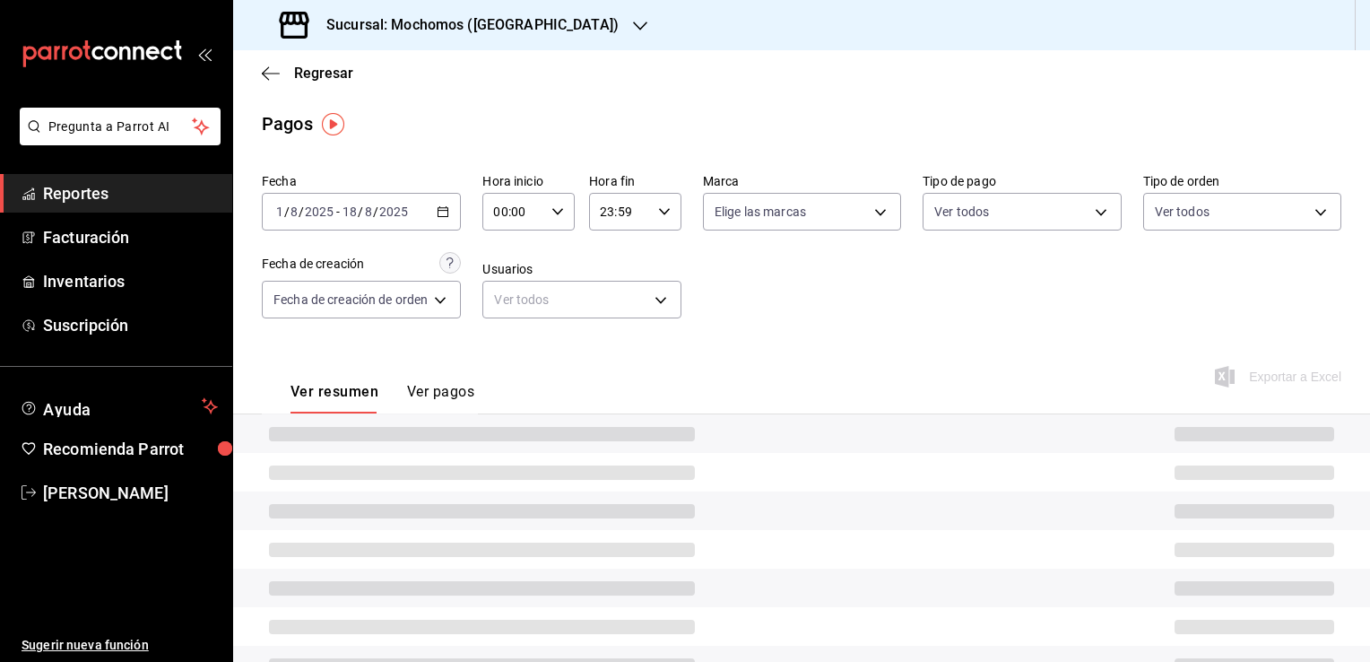
click at [784, 363] on div "Ver resumen Ver pagos Exportar a Excel" at bounding box center [801, 387] width 1137 height 95
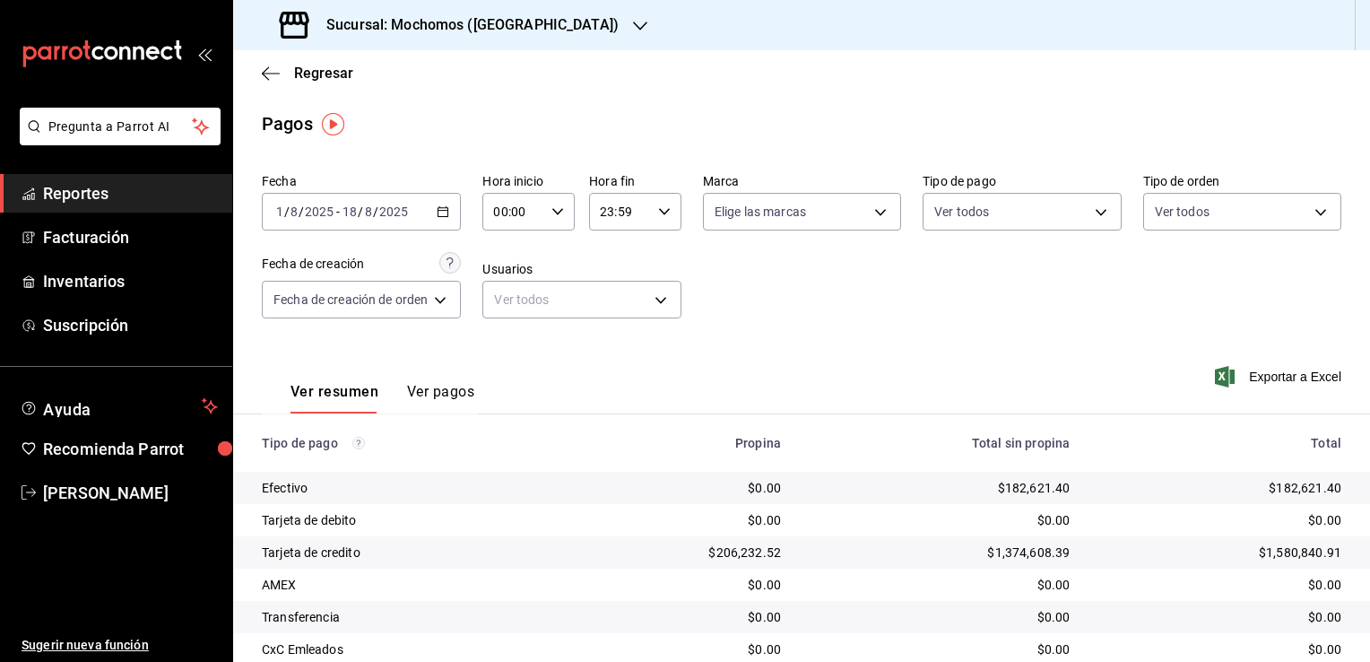
click at [553, 209] on icon "button" at bounding box center [557, 211] width 13 height 13
click at [508, 291] on span "05" at bounding box center [507, 293] width 17 height 14
type input "05:00"
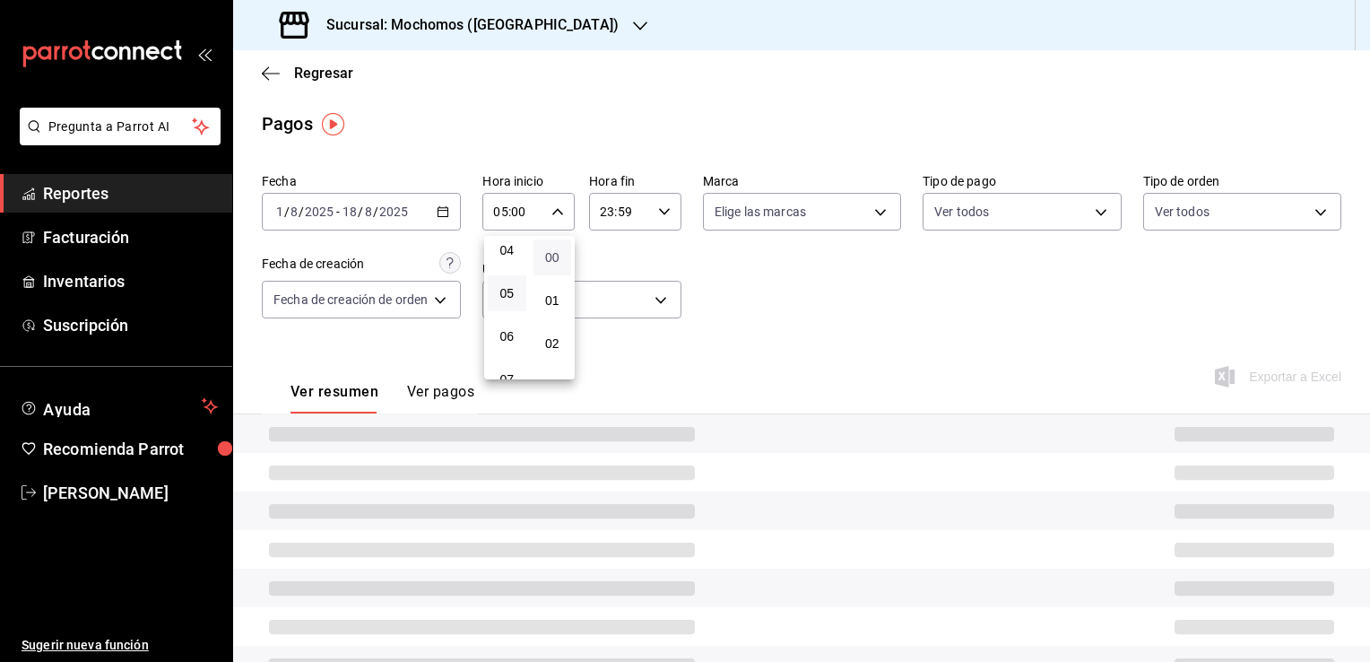
click at [552, 254] on span "00" at bounding box center [552, 257] width 17 height 14
click at [656, 215] on div at bounding box center [685, 331] width 1370 height 662
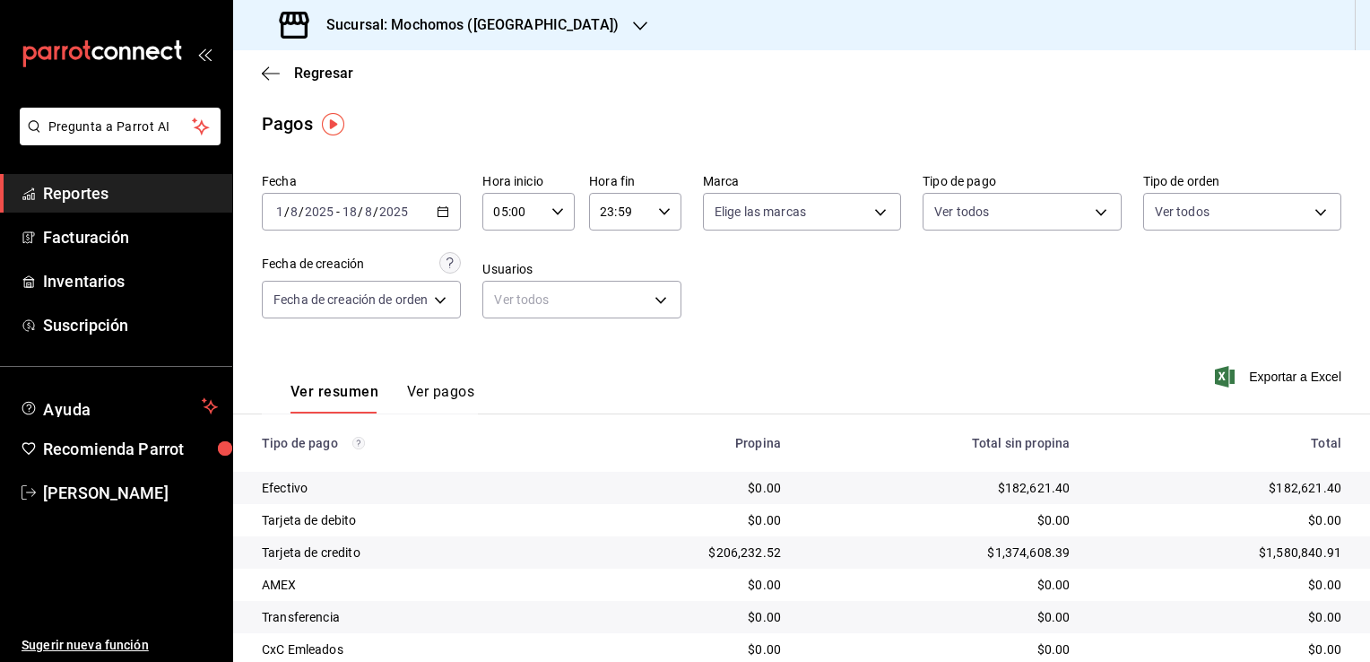
click at [655, 224] on div "23:59 Hora fin" at bounding box center [635, 212] width 92 height 38
click at [610, 284] on span "05" at bounding box center [611, 283] width 17 height 14
click at [653, 265] on button "00" at bounding box center [657, 257] width 39 height 36
type input "05:00"
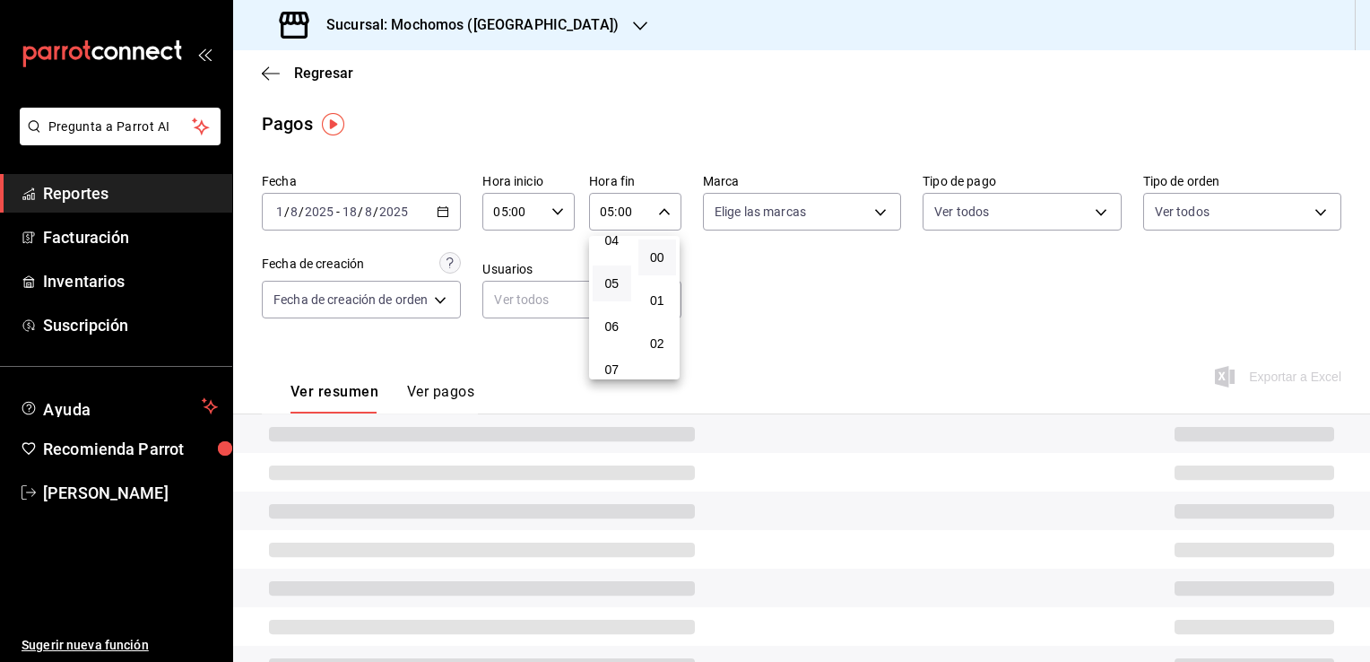
click at [769, 282] on div at bounding box center [685, 331] width 1370 height 662
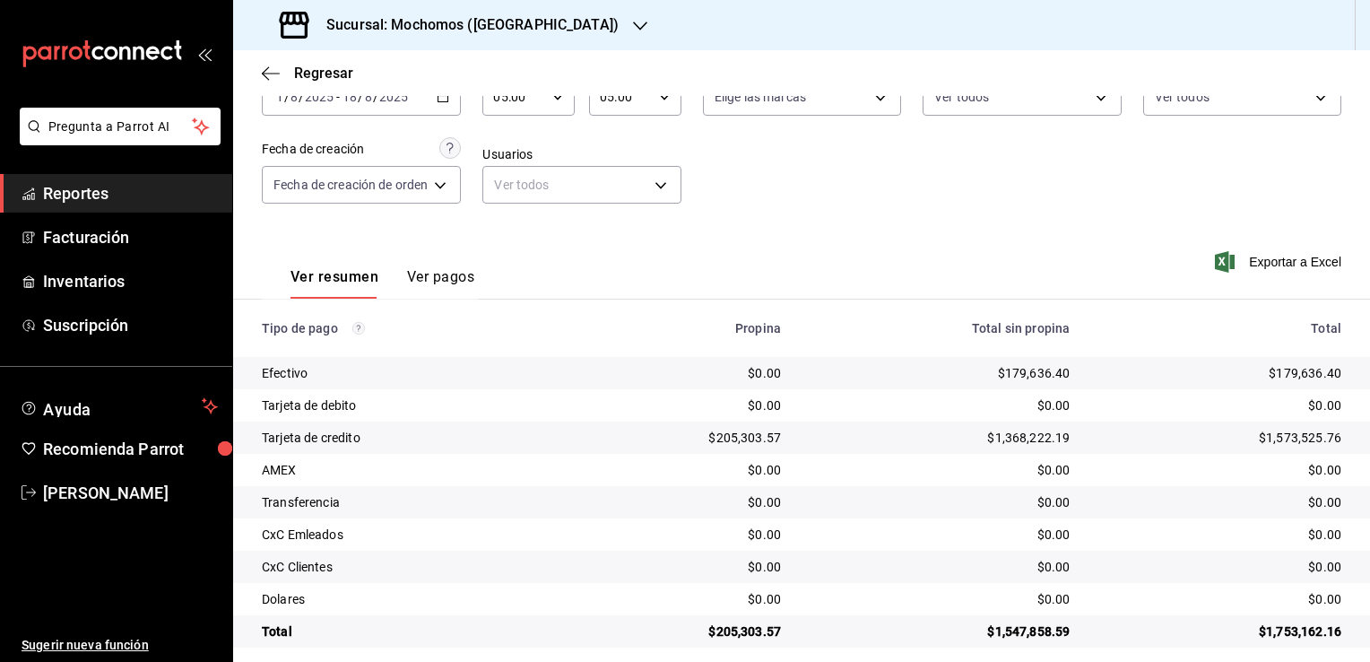
scroll to position [129, 0]
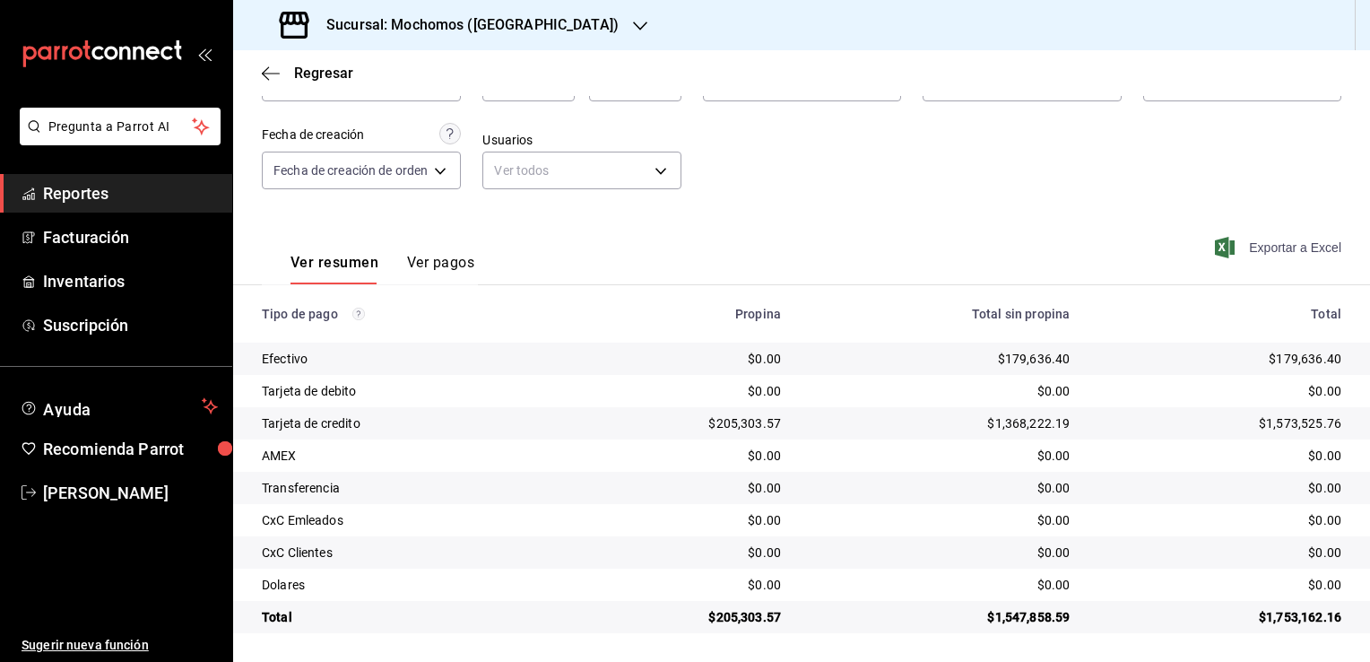
click at [1253, 237] on span "Exportar a Excel" at bounding box center [1280, 248] width 123 height 22
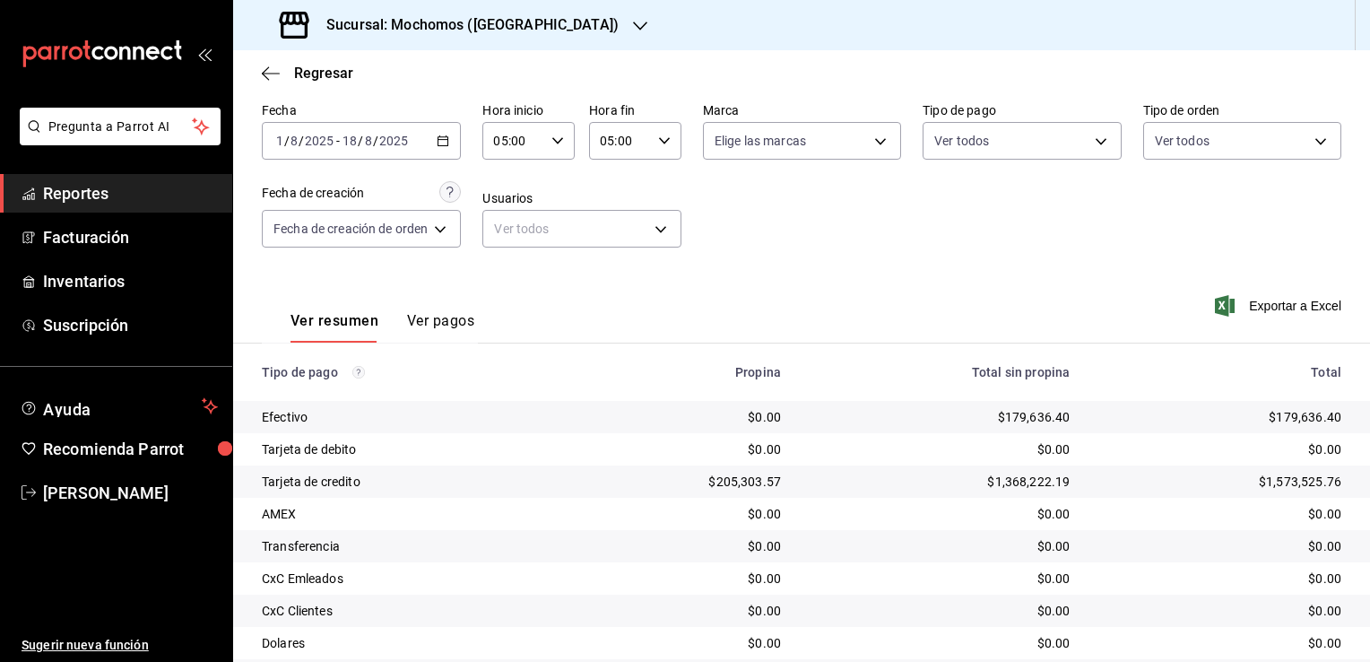
scroll to position [39, 0]
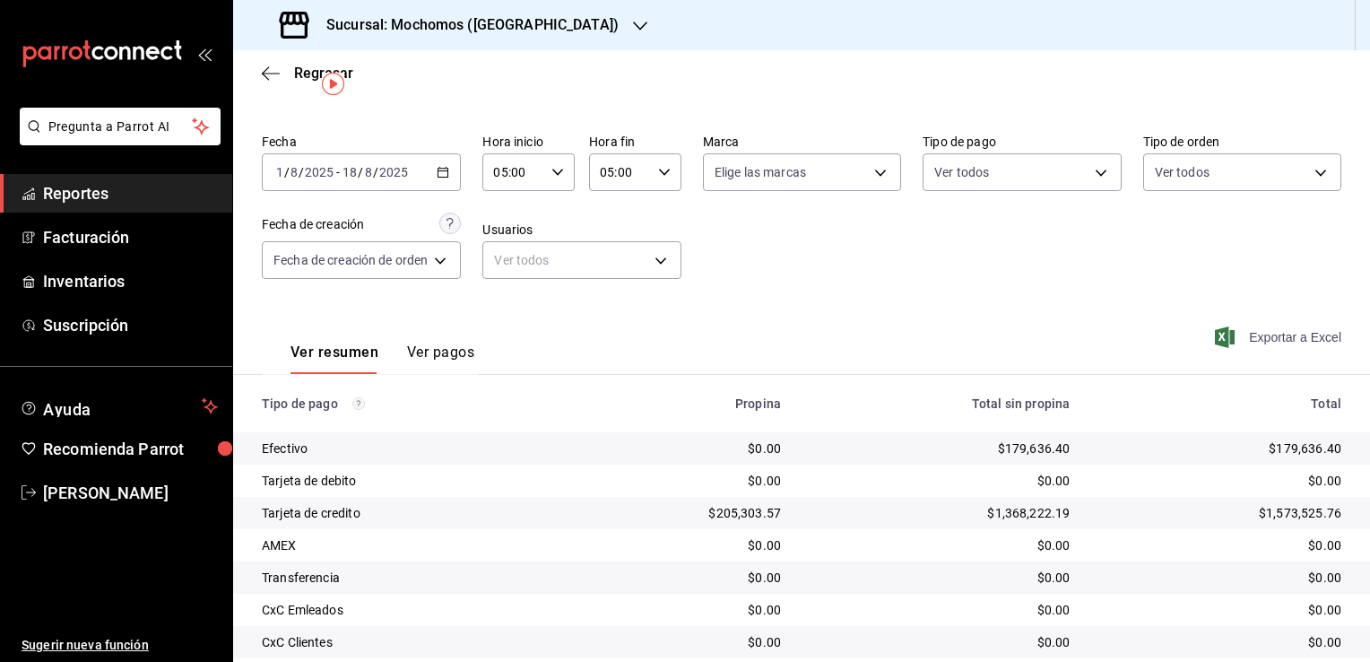
click at [1246, 340] on span "Exportar a Excel" at bounding box center [1280, 337] width 123 height 22
